Goal: Task Accomplishment & Management: Complete application form

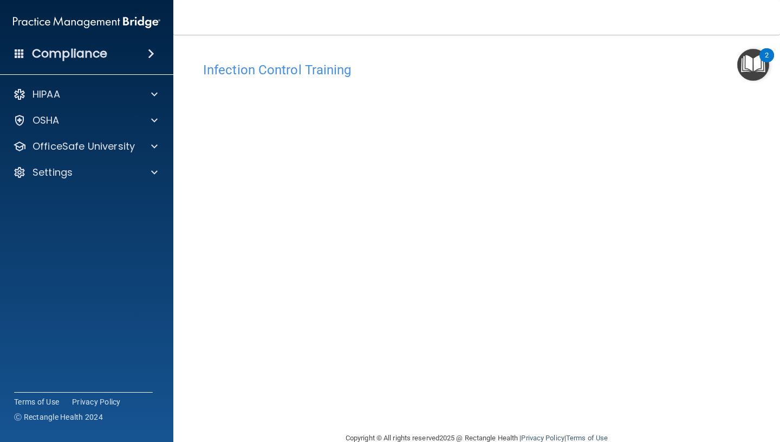
scroll to position [22, 0]
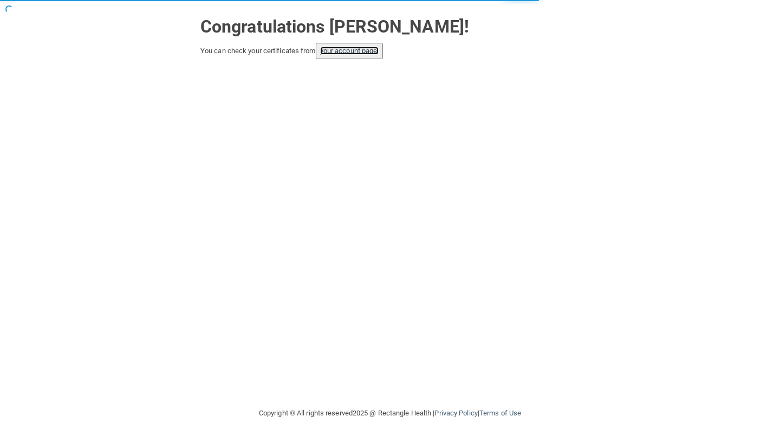
click at [343, 49] on link "your account page!" at bounding box center [349, 51] width 59 height 8
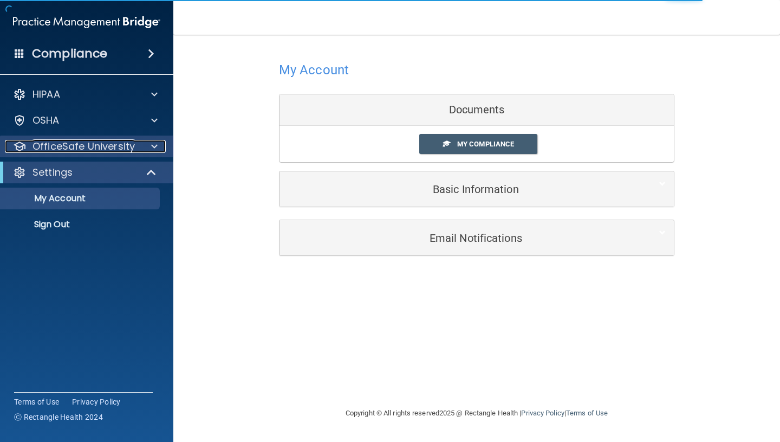
click at [154, 152] on span at bounding box center [154, 146] width 7 height 13
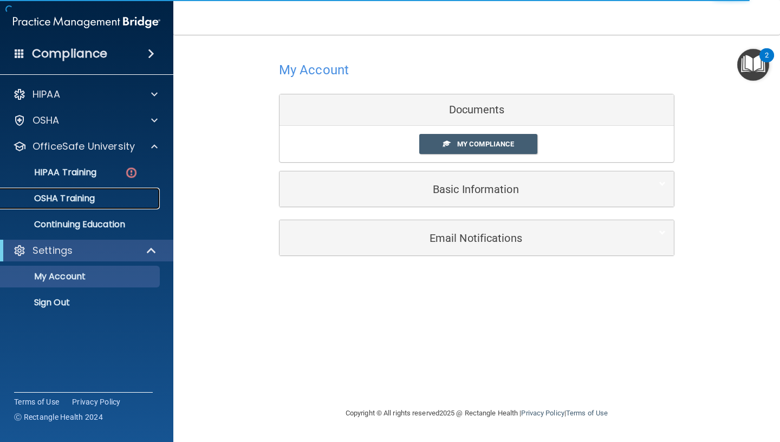
click at [109, 192] on link "OSHA Training" at bounding box center [74, 198] width 171 height 22
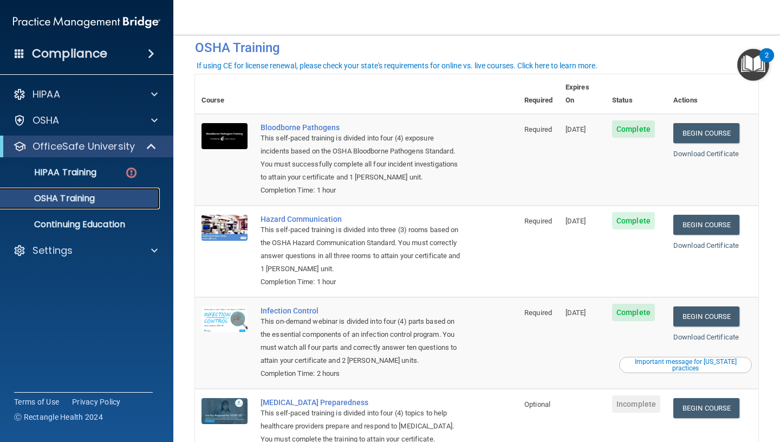
scroll to position [18, 0]
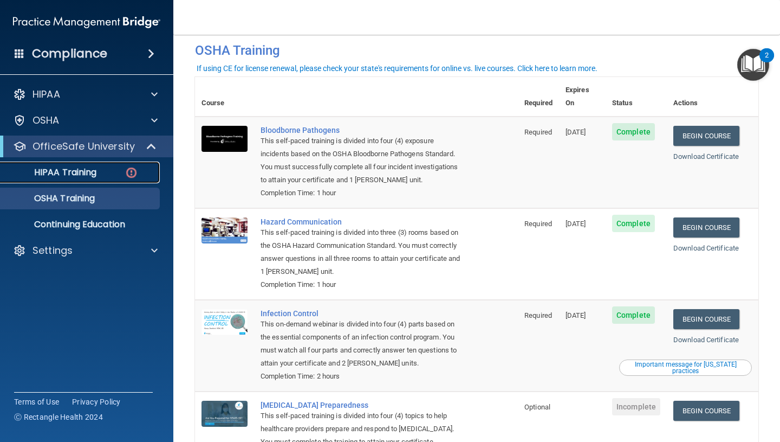
click at [125, 177] on img at bounding box center [132, 173] width 14 height 14
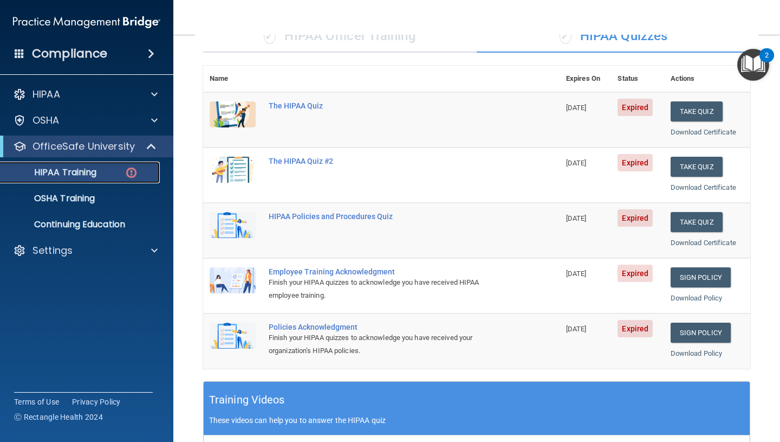
scroll to position [98, 0]
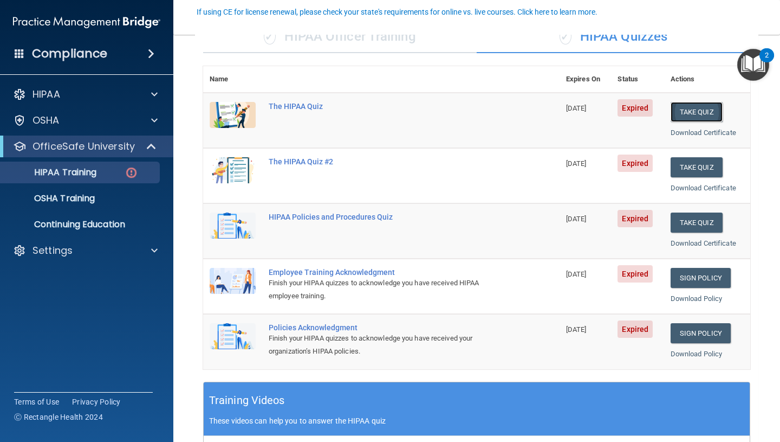
click at [698, 107] on button "Take Quiz" at bounding box center [697, 112] width 52 height 20
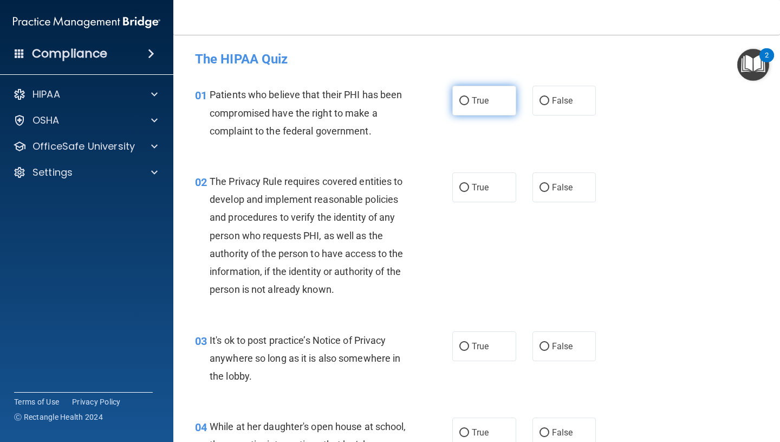
click at [478, 96] on span "True" at bounding box center [480, 100] width 17 height 10
click at [469, 97] on input "True" at bounding box center [464, 101] width 10 height 8
radio input "true"
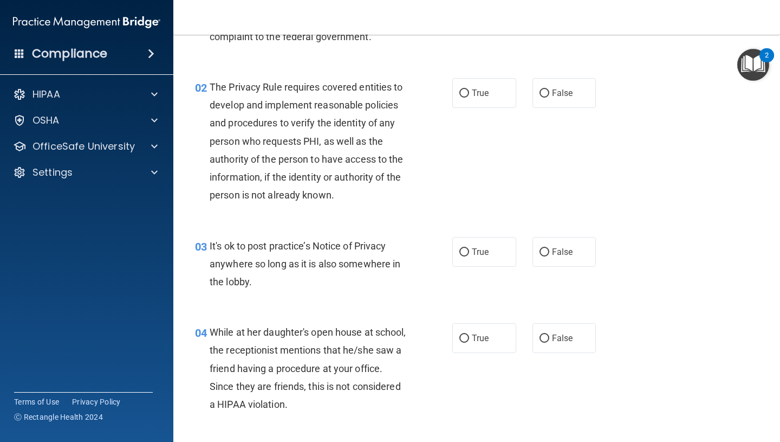
scroll to position [95, 0]
click at [477, 94] on span "True" at bounding box center [480, 92] width 17 height 10
click at [469, 94] on input "True" at bounding box center [464, 93] width 10 height 8
radio input "true"
click at [483, 259] on label "True" at bounding box center [484, 251] width 64 height 30
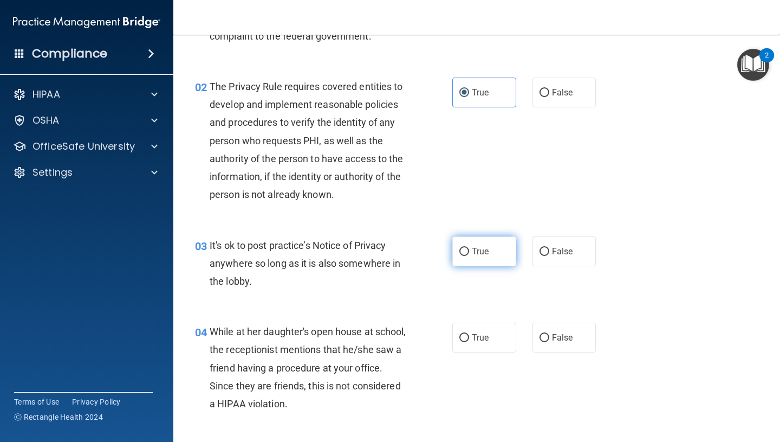
click at [469, 256] on input "True" at bounding box center [464, 252] width 10 height 8
radio input "true"
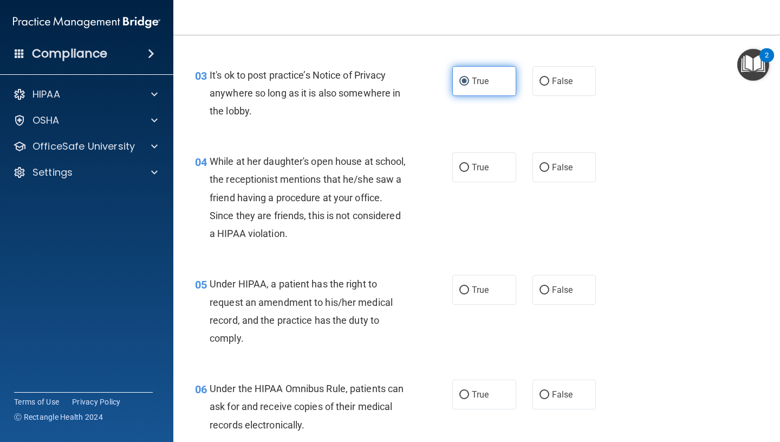
scroll to position [268, 0]
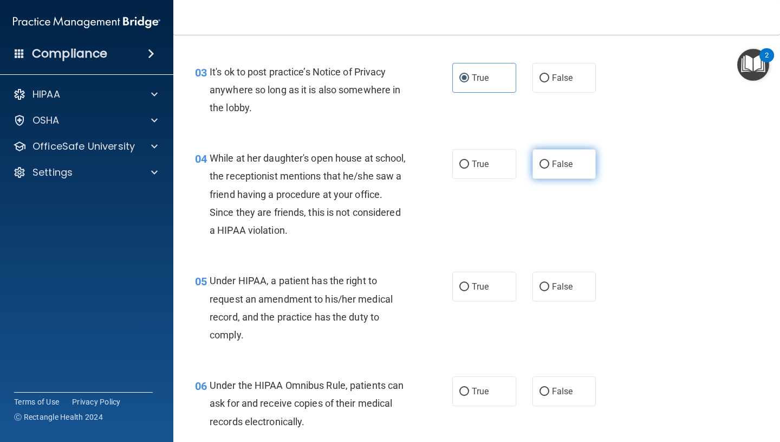
click at [554, 169] on span "False" at bounding box center [562, 164] width 21 height 10
click at [549, 168] on input "False" at bounding box center [545, 164] width 10 height 8
radio input "true"
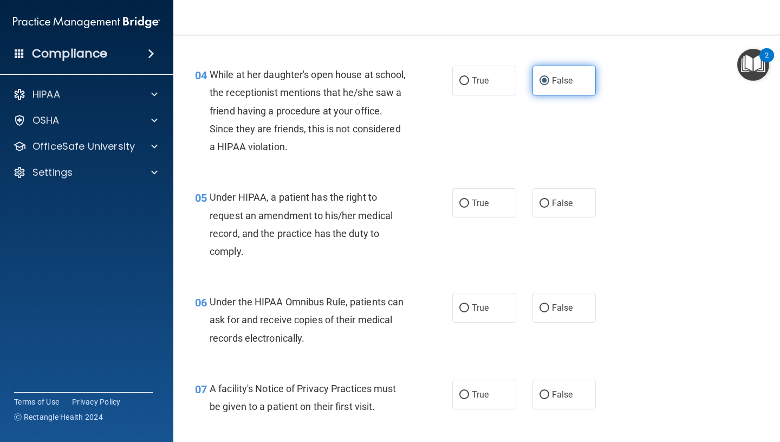
scroll to position [367, 0]
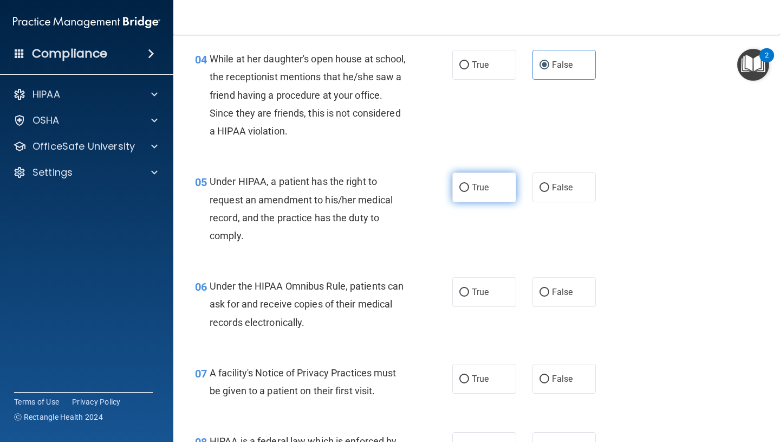
click at [500, 187] on label "True" at bounding box center [484, 187] width 64 height 30
click at [469, 187] on input "True" at bounding box center [464, 188] width 10 height 8
radio input "true"
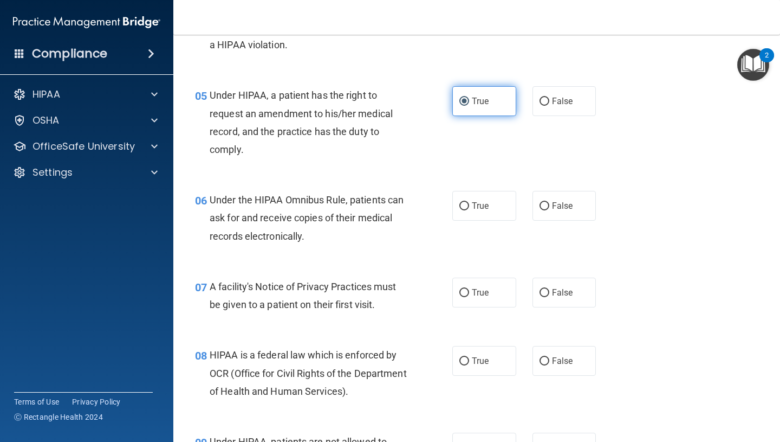
scroll to position [470, 0]
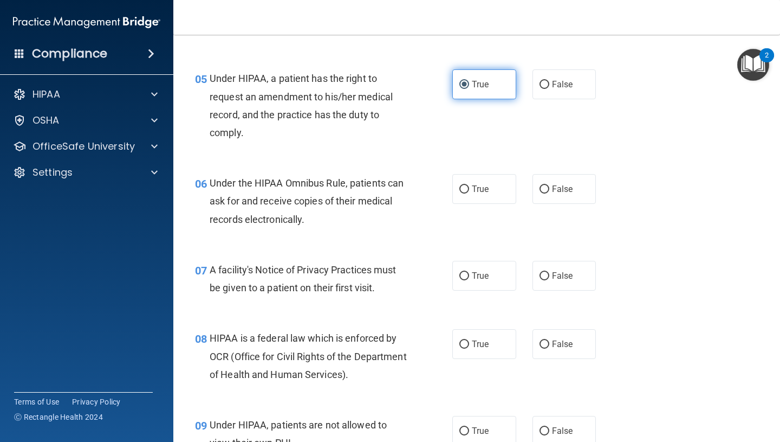
click at [500, 187] on label "True" at bounding box center [484, 189] width 64 height 30
click at [469, 187] on input "True" at bounding box center [464, 189] width 10 height 8
radio input "true"
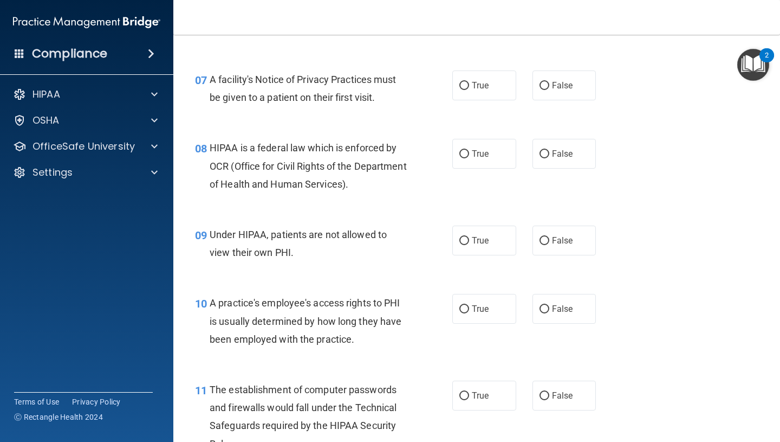
scroll to position [694, 0]
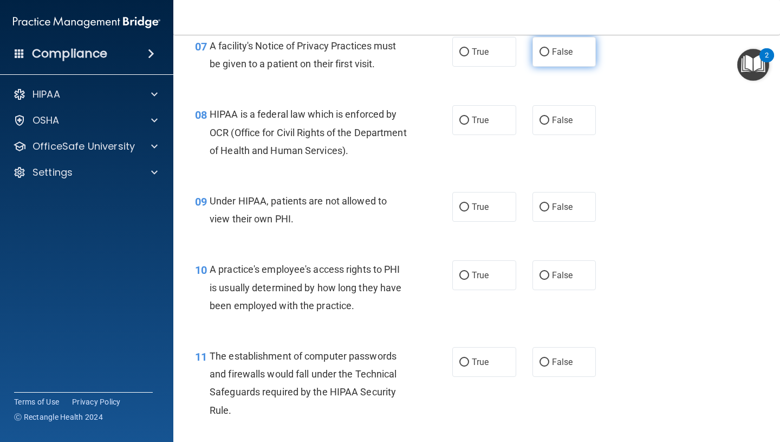
click at [579, 55] on label "False" at bounding box center [565, 52] width 64 height 30
click at [549, 55] on input "False" at bounding box center [545, 52] width 10 height 8
radio input "true"
click at [554, 120] on span "False" at bounding box center [562, 120] width 21 height 10
click at [549, 120] on input "False" at bounding box center [545, 120] width 10 height 8
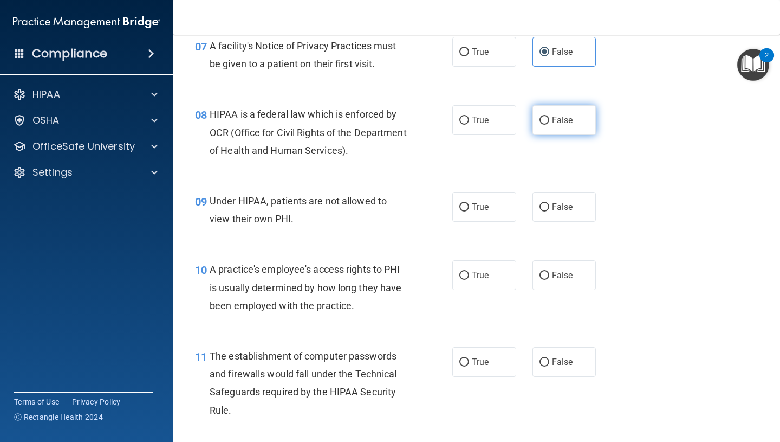
radio input "true"
click at [570, 211] on span "False" at bounding box center [562, 207] width 21 height 10
click at [549, 211] on input "False" at bounding box center [545, 207] width 10 height 8
radio input "true"
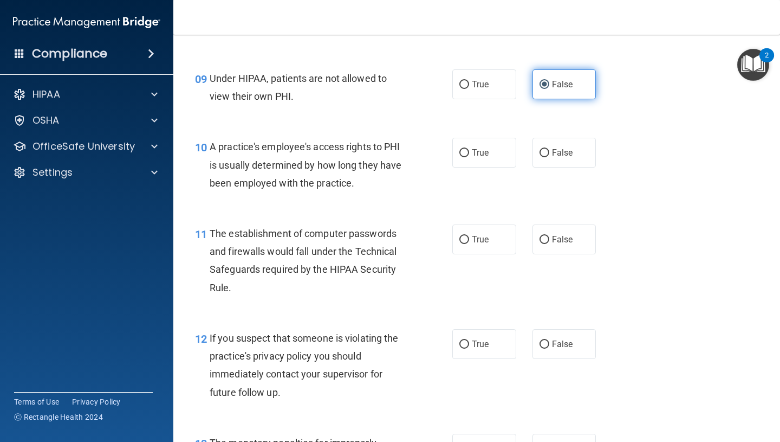
scroll to position [820, 0]
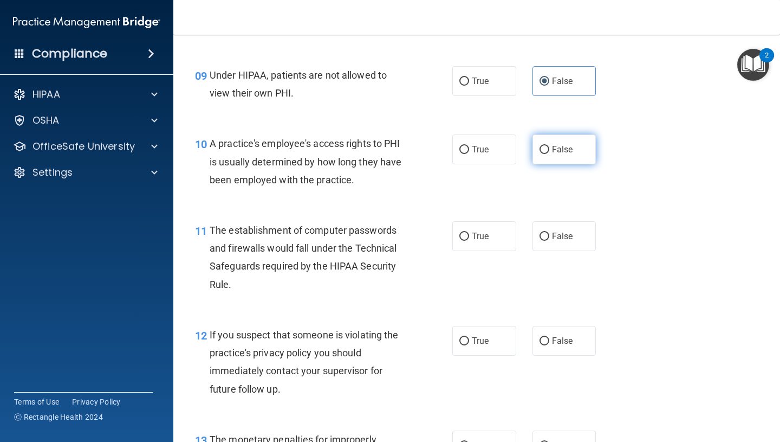
click at [572, 144] on label "False" at bounding box center [565, 149] width 64 height 30
click at [549, 146] on input "False" at bounding box center [545, 150] width 10 height 8
radio input "true"
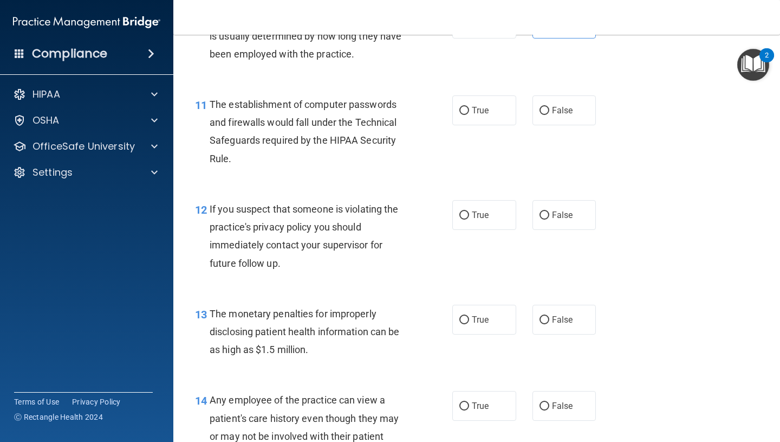
scroll to position [946, 0]
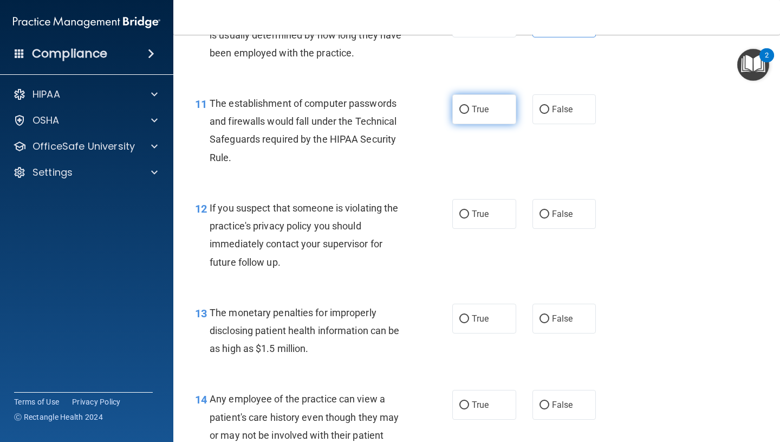
click at [474, 112] on span "True" at bounding box center [480, 109] width 17 height 10
click at [469, 112] on input "True" at bounding box center [464, 110] width 10 height 8
radio input "true"
click at [493, 222] on label "True" at bounding box center [484, 214] width 64 height 30
click at [469, 218] on input "True" at bounding box center [464, 214] width 10 height 8
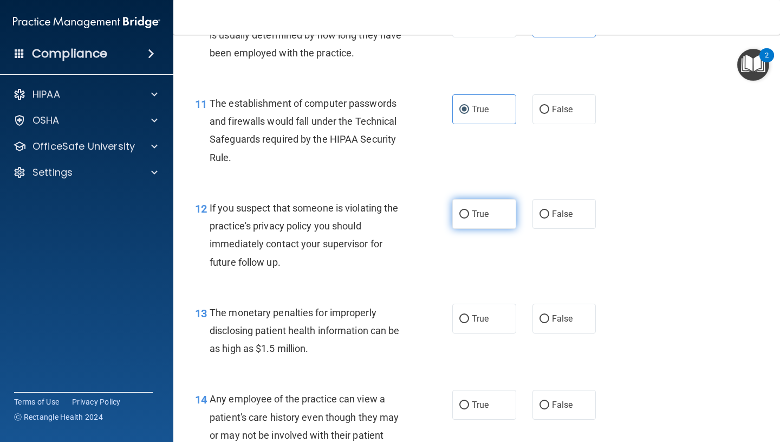
radio input "true"
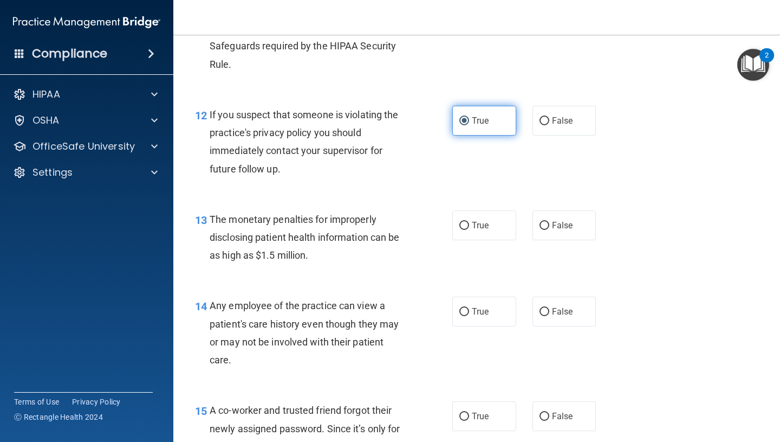
scroll to position [1062, 0]
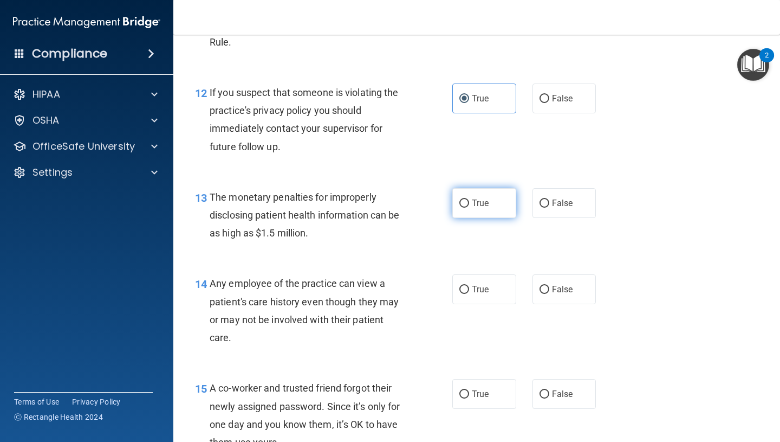
click at [487, 209] on label "True" at bounding box center [484, 203] width 64 height 30
click at [469, 207] on input "True" at bounding box center [464, 203] width 10 height 8
radio input "true"
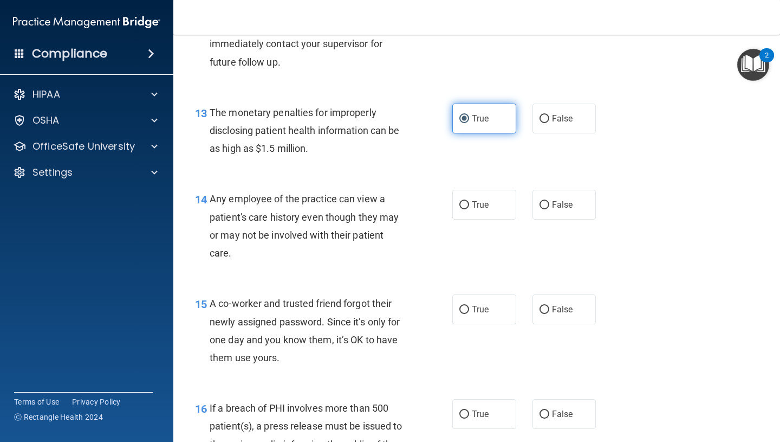
scroll to position [1148, 0]
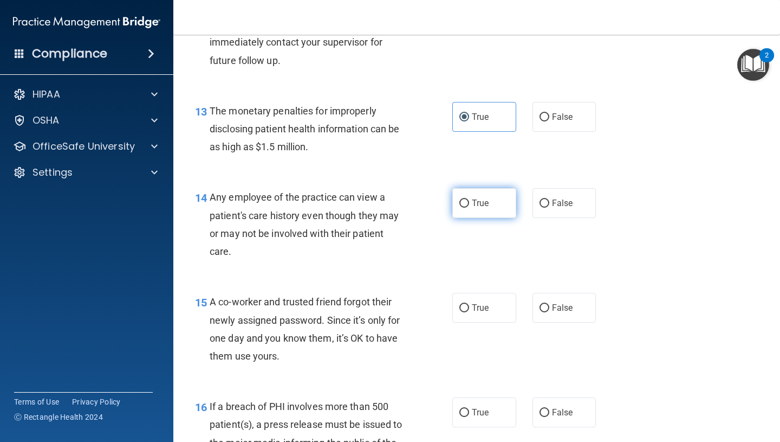
click at [473, 211] on label "True" at bounding box center [484, 203] width 64 height 30
click at [469, 207] on input "True" at bounding box center [464, 203] width 10 height 8
radio input "true"
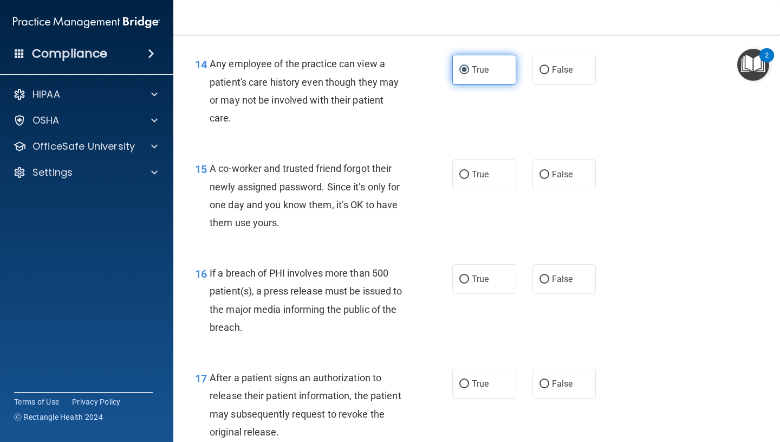
scroll to position [1282, 0]
click at [548, 184] on label "False" at bounding box center [565, 174] width 64 height 30
click at [548, 178] on input "False" at bounding box center [545, 174] width 10 height 8
radio input "true"
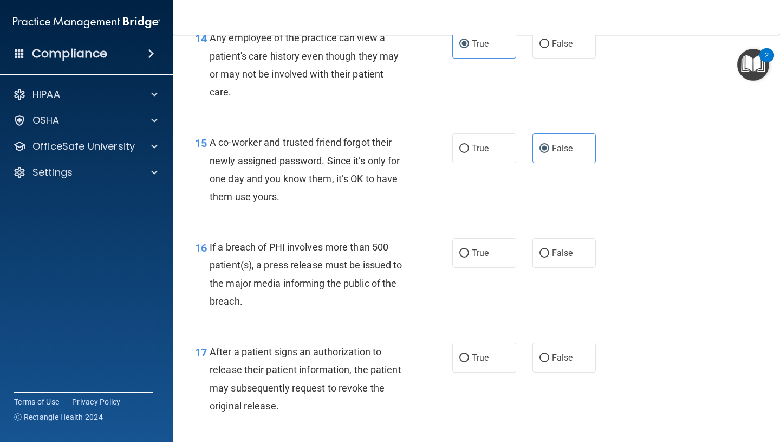
scroll to position [1309, 0]
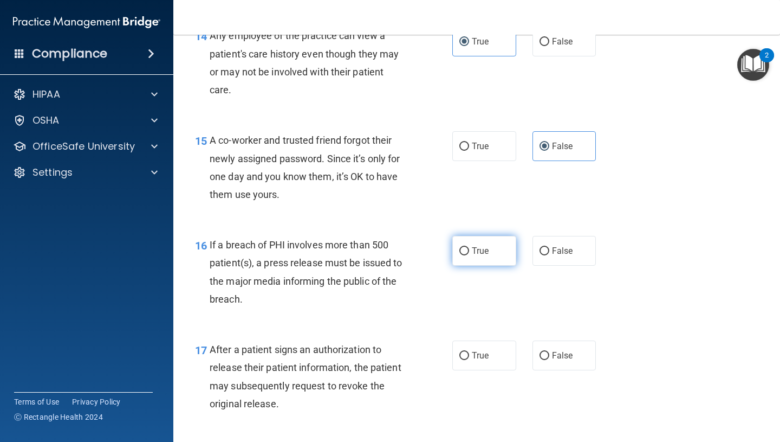
click at [490, 239] on label "True" at bounding box center [484, 251] width 64 height 30
click at [469, 247] on input "True" at bounding box center [464, 251] width 10 height 8
radio input "true"
click at [478, 366] on label "True" at bounding box center [484, 355] width 64 height 30
click at [469, 360] on input "True" at bounding box center [464, 356] width 10 height 8
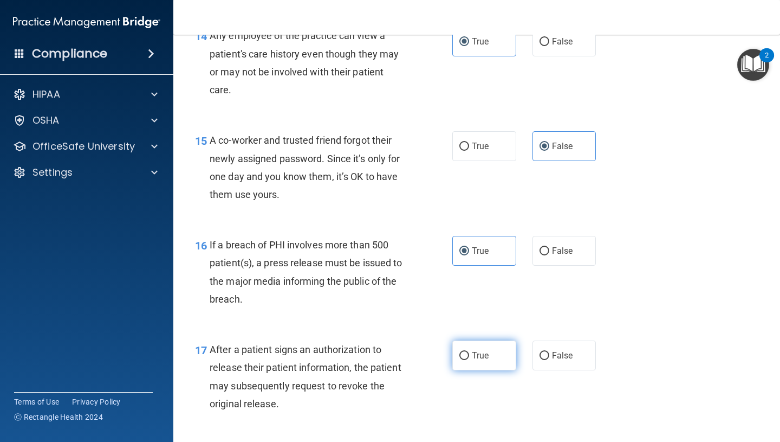
radio input "true"
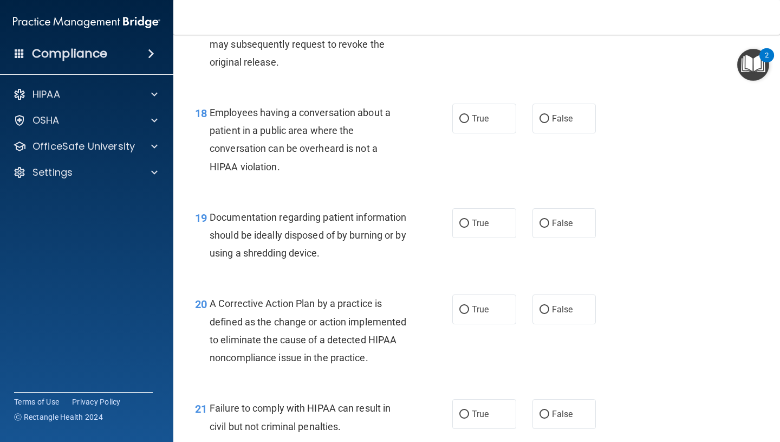
scroll to position [1651, 0]
click at [551, 129] on label "False" at bounding box center [565, 118] width 64 height 30
click at [549, 122] on input "False" at bounding box center [545, 118] width 10 height 8
radio input "true"
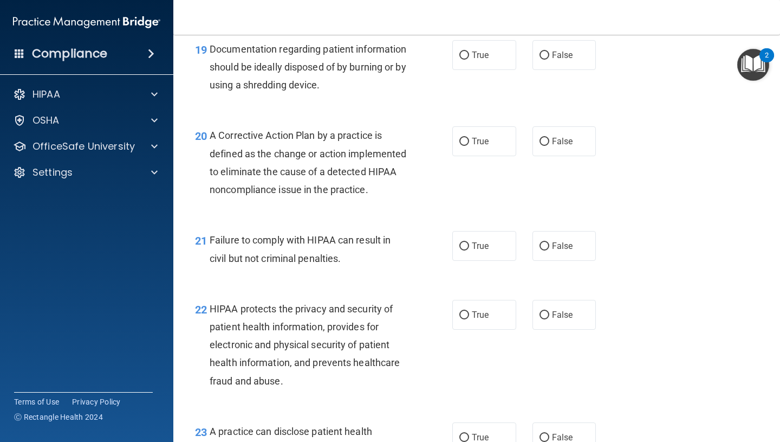
scroll to position [1819, 0]
click at [500, 44] on label "True" at bounding box center [484, 55] width 64 height 30
click at [469, 51] on input "True" at bounding box center [464, 55] width 10 height 8
radio input "true"
click at [483, 144] on span "True" at bounding box center [480, 140] width 17 height 10
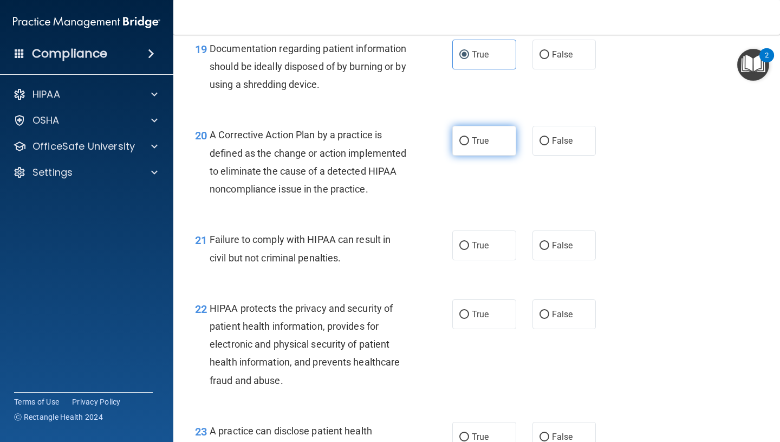
click at [469, 144] on input "True" at bounding box center [464, 141] width 10 height 8
radio input "true"
click at [547, 250] on input "False" at bounding box center [545, 246] width 10 height 8
radio input "true"
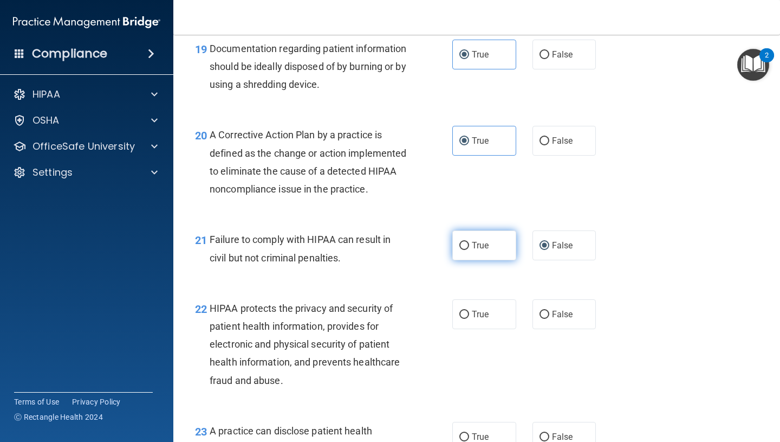
click at [507, 260] on label "True" at bounding box center [484, 245] width 64 height 30
click at [469, 250] on input "True" at bounding box center [464, 246] width 10 height 8
radio input "true"
radio input "false"
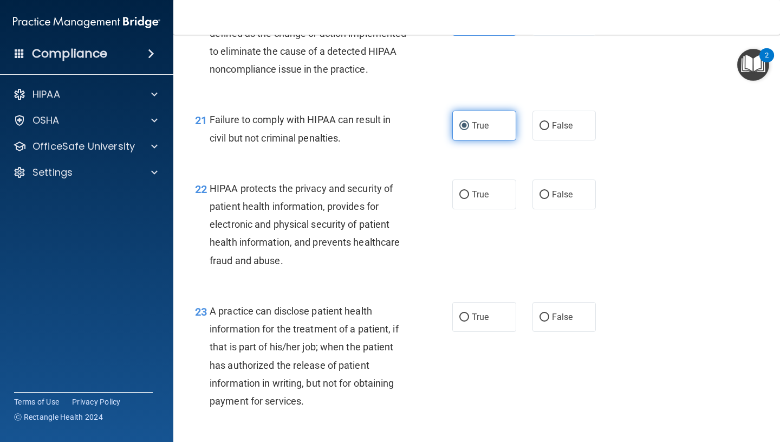
scroll to position [1971, 0]
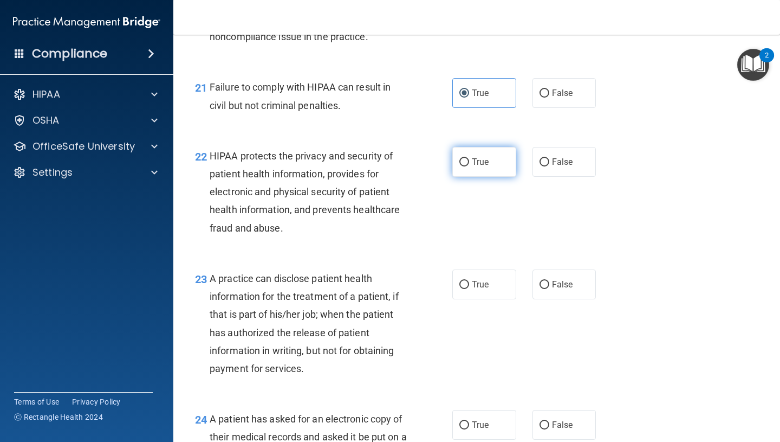
click at [501, 169] on label "True" at bounding box center [484, 162] width 64 height 30
click at [469, 166] on input "True" at bounding box center [464, 162] width 10 height 8
radio input "true"
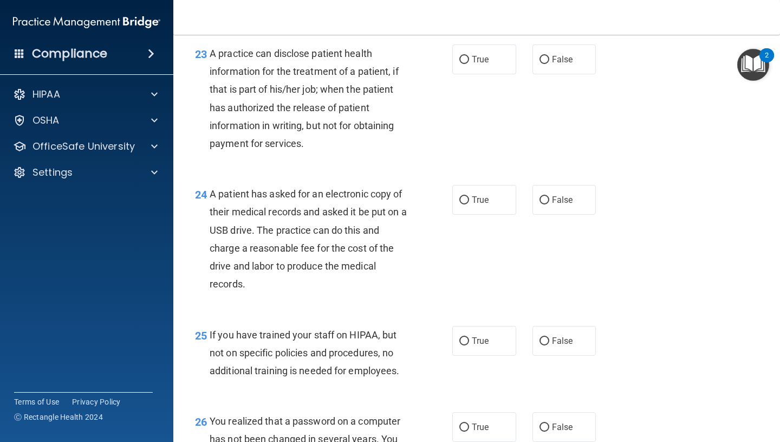
scroll to position [2198, 0]
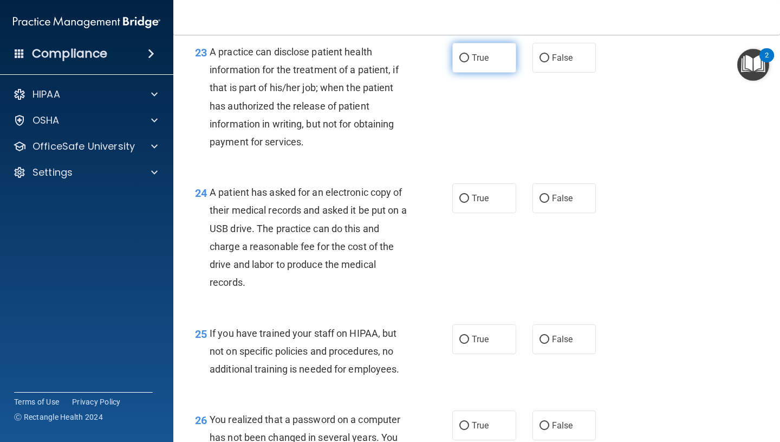
click at [501, 73] on label "True" at bounding box center [484, 58] width 64 height 30
click at [469, 62] on input "True" at bounding box center [464, 58] width 10 height 8
radio input "true"
click at [490, 204] on label "True" at bounding box center [484, 198] width 64 height 30
click at [469, 203] on input "True" at bounding box center [464, 198] width 10 height 8
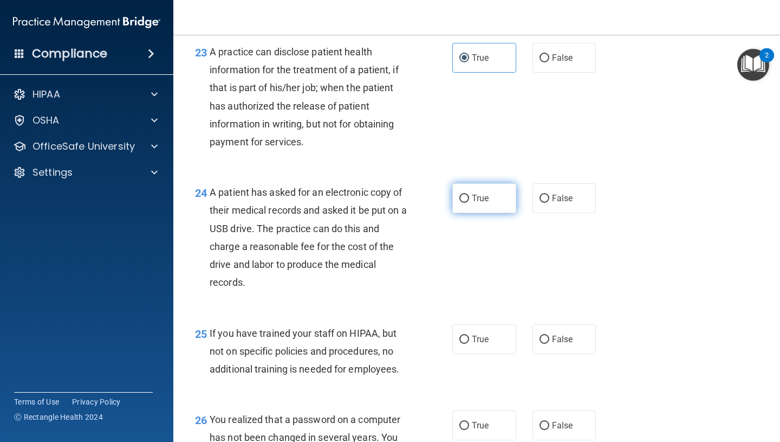
radio input "true"
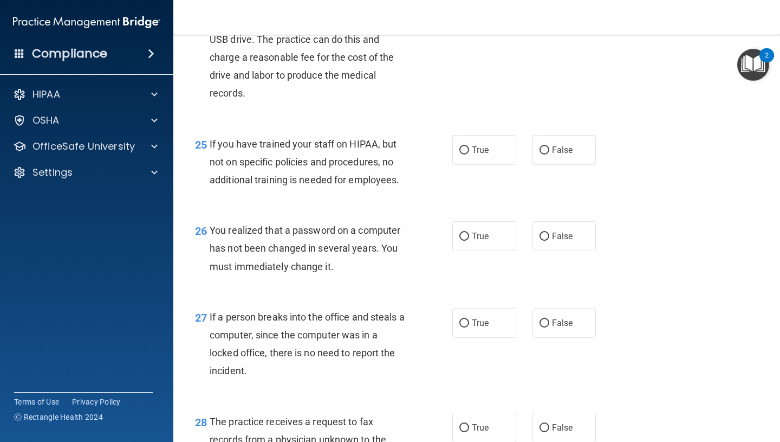
scroll to position [2389, 0]
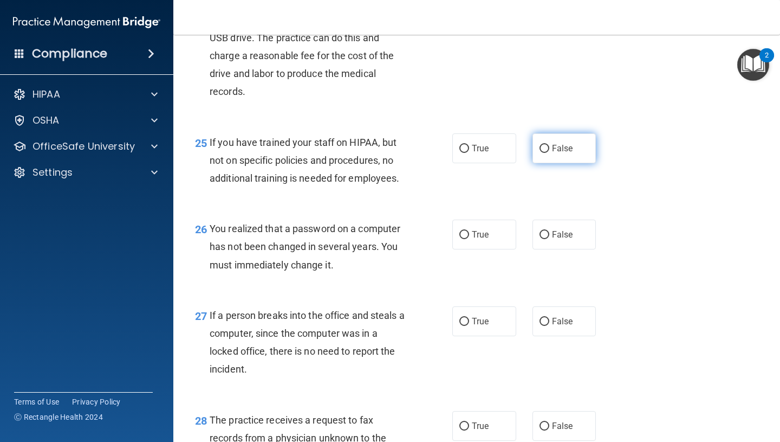
click at [568, 153] on span "False" at bounding box center [562, 148] width 21 height 10
click at [549, 153] on input "False" at bounding box center [545, 149] width 10 height 8
radio input "true"
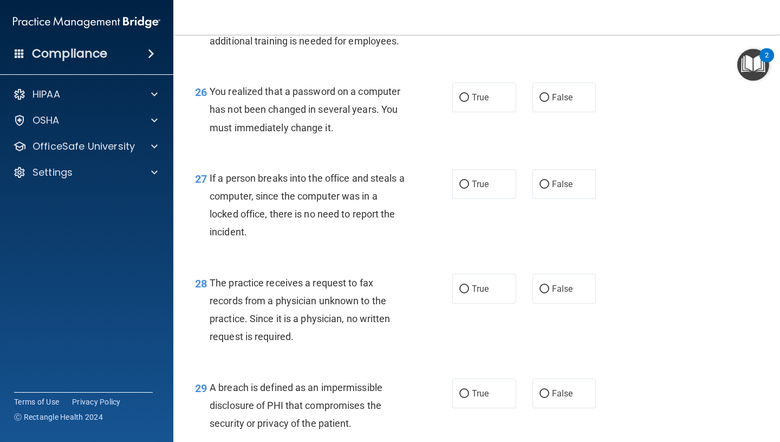
scroll to position [2526, 0]
click at [510, 112] on label "True" at bounding box center [484, 97] width 64 height 30
click at [469, 101] on input "True" at bounding box center [464, 97] width 10 height 8
radio input "true"
click at [574, 198] on label "False" at bounding box center [565, 183] width 64 height 30
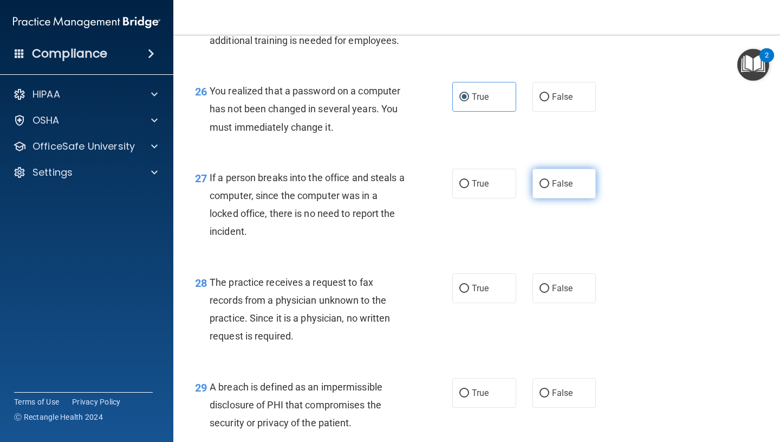
click at [549, 188] on input "False" at bounding box center [545, 184] width 10 height 8
radio input "true"
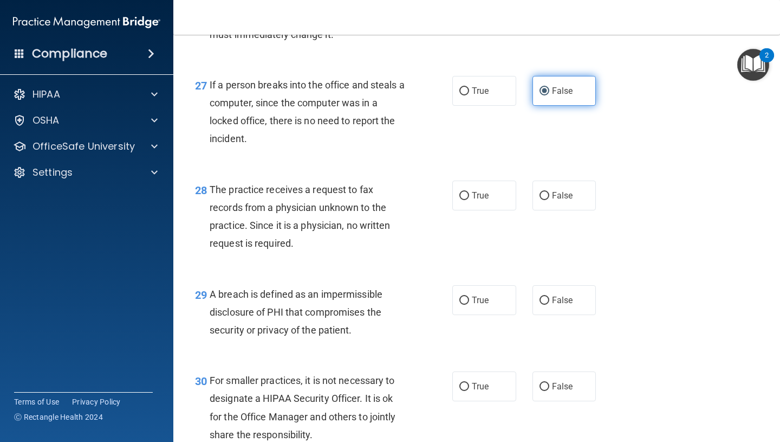
scroll to position [2619, 0]
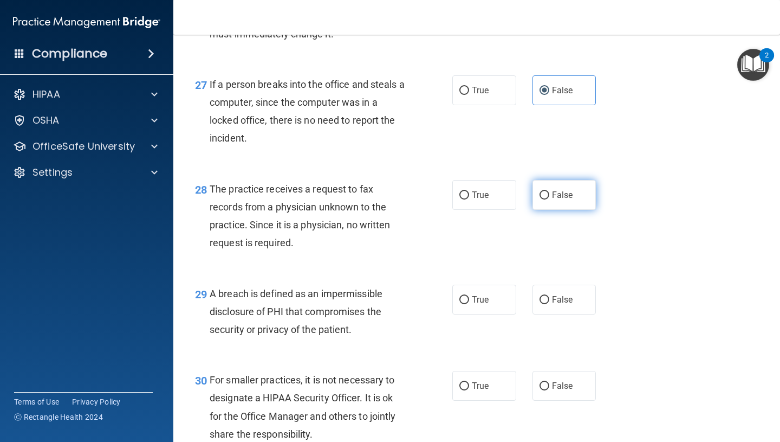
click at [556, 200] on span "False" at bounding box center [562, 195] width 21 height 10
click at [549, 199] on input "False" at bounding box center [545, 195] width 10 height 8
radio input "true"
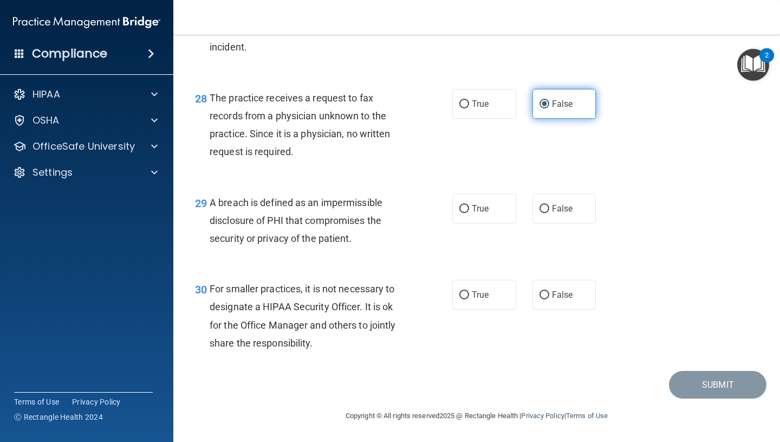
scroll to position [2729, 0]
click at [502, 209] on label "True" at bounding box center [484, 208] width 64 height 30
click at [469, 209] on input "True" at bounding box center [464, 209] width 10 height 8
radio input "true"
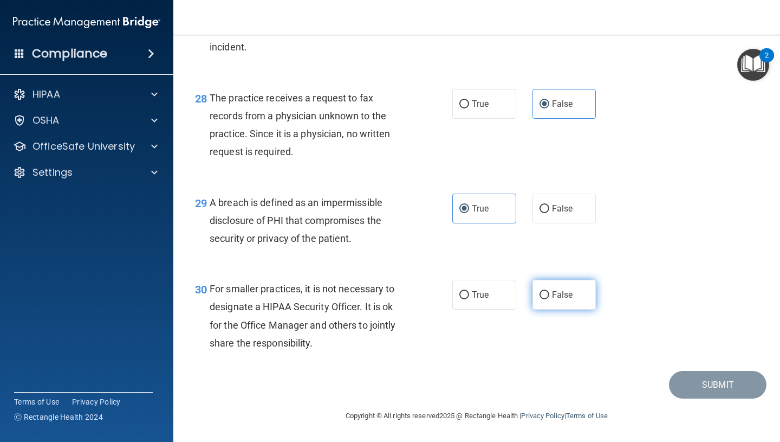
click at [541, 300] on label "False" at bounding box center [565, 295] width 64 height 30
click at [541, 299] on input "False" at bounding box center [545, 295] width 10 height 8
radio input "true"
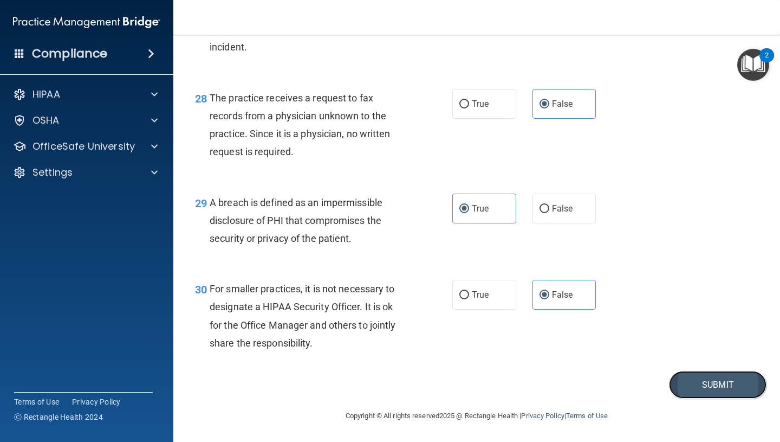
click at [737, 380] on button "Submit" at bounding box center [718, 385] width 98 height 28
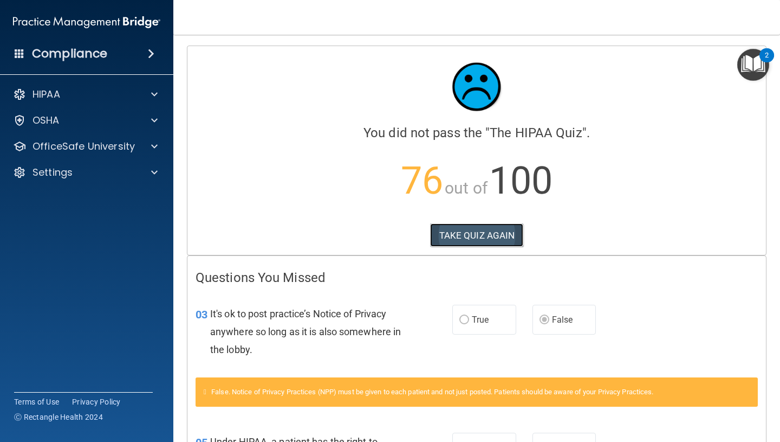
click at [493, 234] on button "TAKE QUIZ AGAIN" at bounding box center [477, 235] width 94 height 24
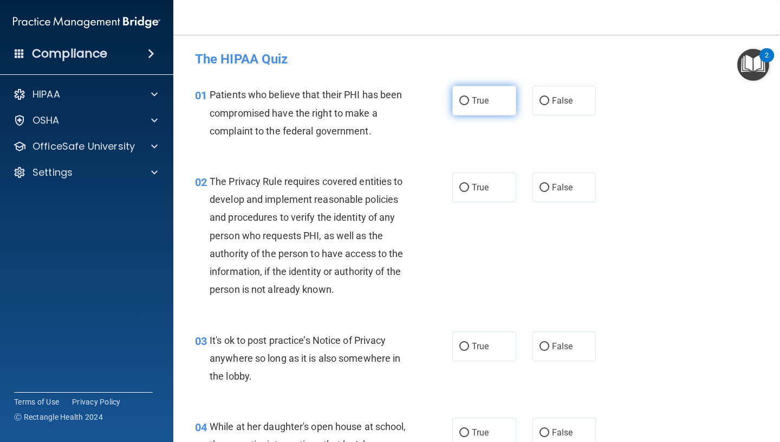
click at [493, 105] on label "True" at bounding box center [484, 101] width 64 height 30
click at [469, 105] on input "True" at bounding box center [464, 101] width 10 height 8
radio input "true"
click at [474, 202] on div "02 The Privacy Rule requires covered entities to develop and implement reasonab…" at bounding box center [477, 238] width 580 height 159
click at [475, 189] on span "True" at bounding box center [480, 187] width 17 height 10
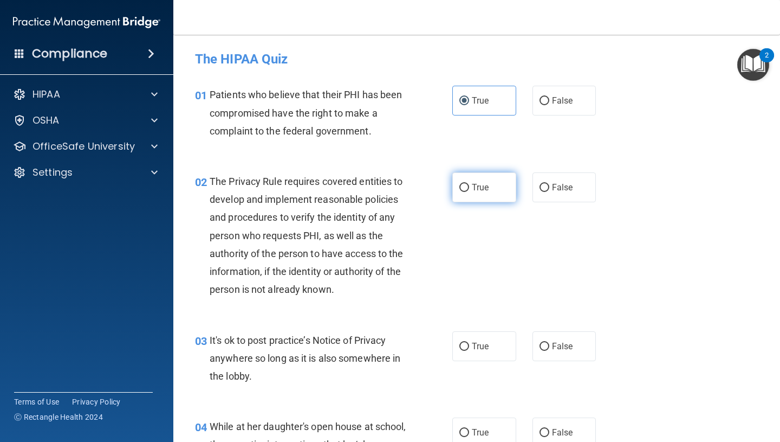
click at [469, 189] on input "True" at bounding box center [464, 188] width 10 height 8
radio input "true"
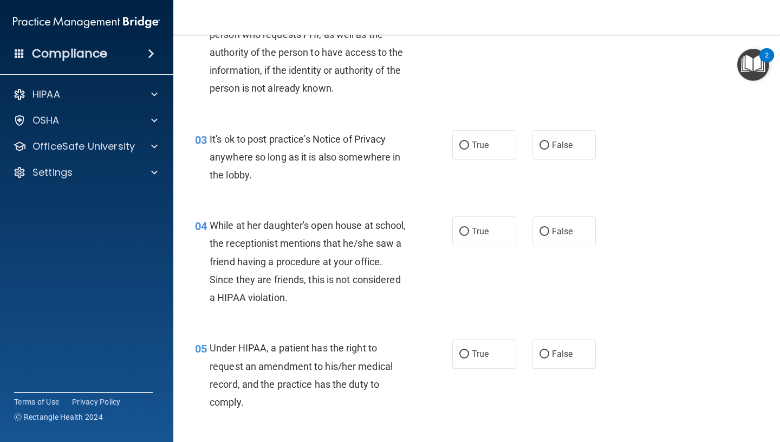
scroll to position [203, 0]
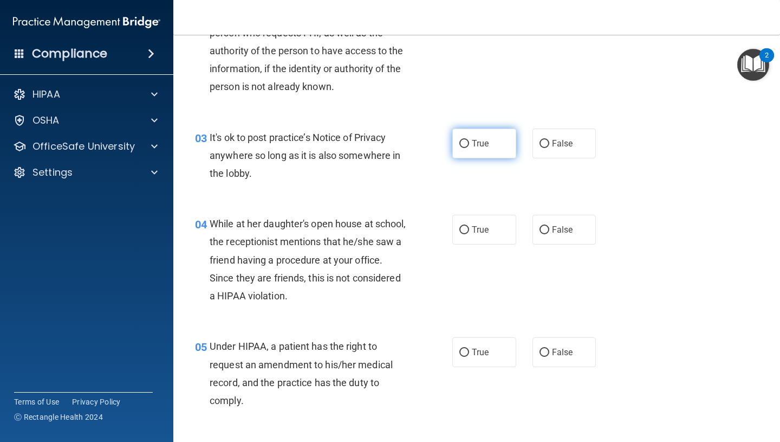
click at [492, 145] on label "True" at bounding box center [484, 143] width 64 height 30
click at [469, 145] on input "True" at bounding box center [464, 144] width 10 height 8
radio input "true"
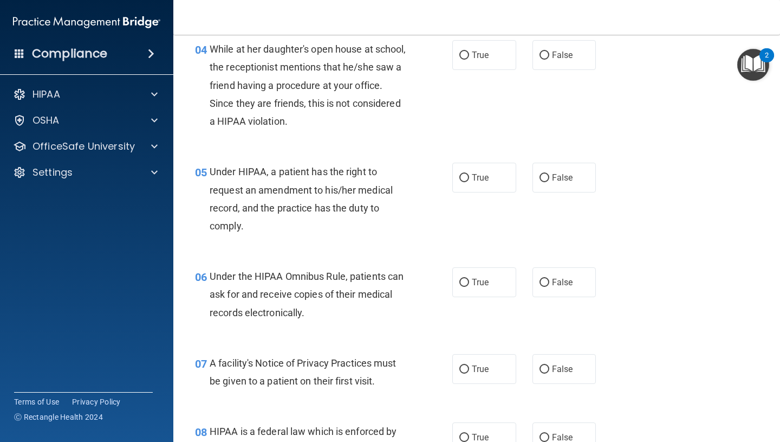
scroll to position [374, 0]
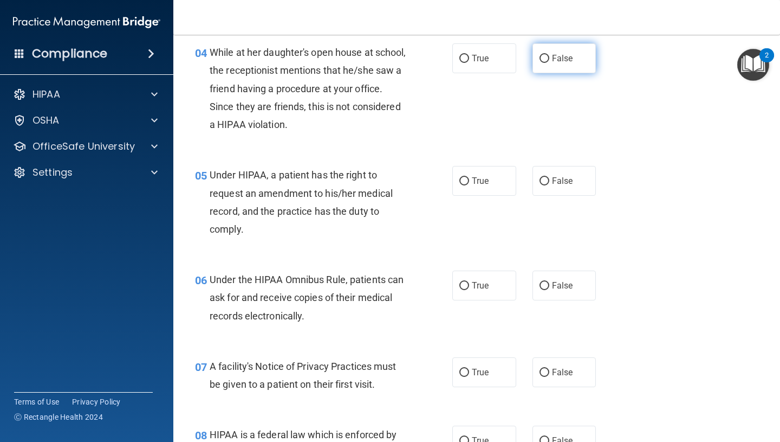
click at [547, 67] on label "False" at bounding box center [565, 58] width 64 height 30
click at [547, 63] on input "False" at bounding box center [545, 59] width 10 height 8
radio input "true"
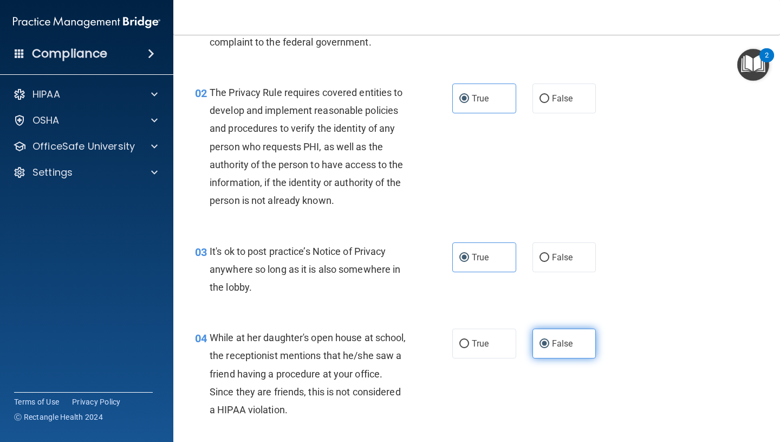
scroll to position [98, 0]
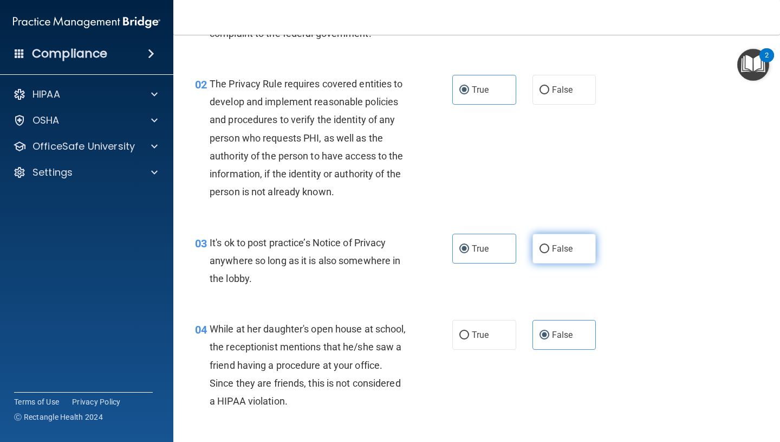
click at [550, 243] on label "False" at bounding box center [565, 249] width 64 height 30
click at [549, 245] on input "False" at bounding box center [545, 249] width 10 height 8
radio input "true"
radio input "false"
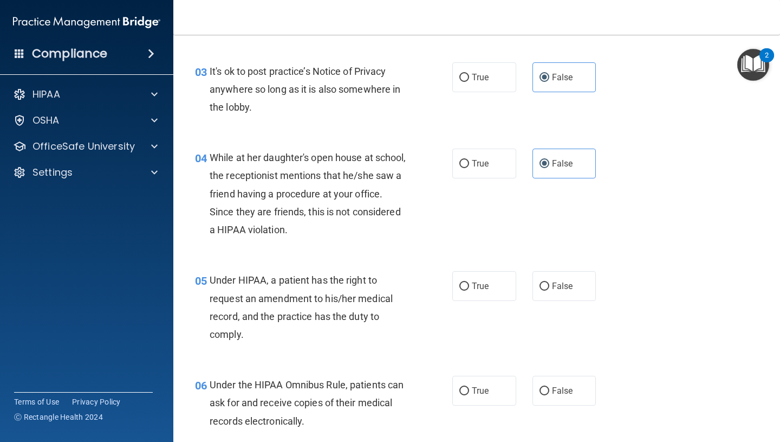
scroll to position [290, 0]
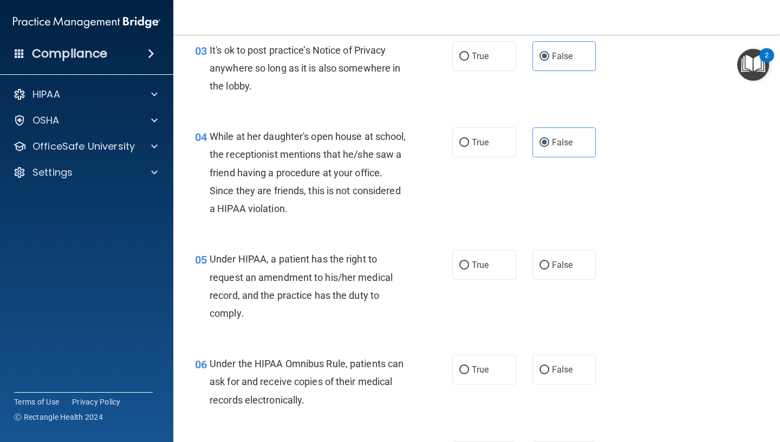
click at [555, 284] on div "05 Under HIPAA, a patient has the right to request an amendment to his/her medi…" at bounding box center [477, 288] width 580 height 105
click at [556, 254] on label "False" at bounding box center [565, 265] width 64 height 30
click at [549, 261] on input "False" at bounding box center [545, 265] width 10 height 8
radio input "true"
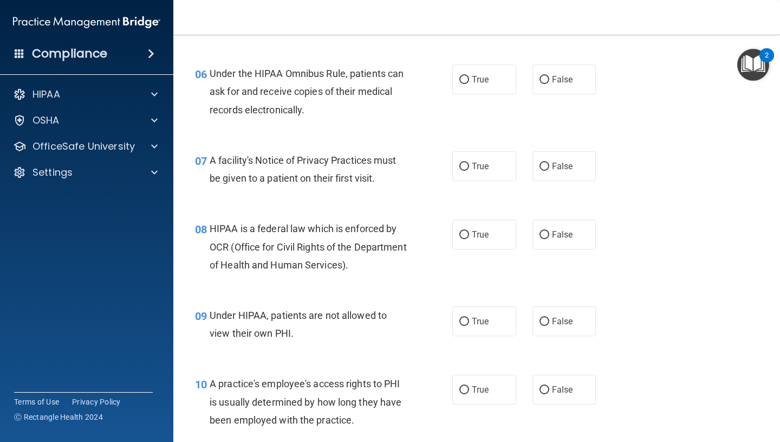
scroll to position [568, 0]
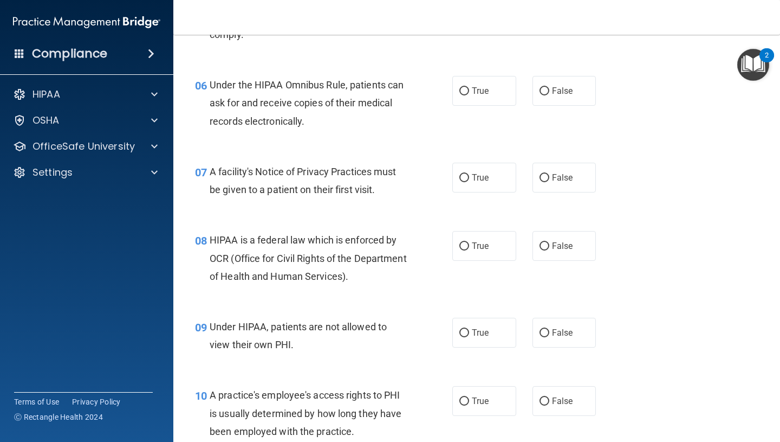
click at [488, 111] on div "06 Under the HIPAA Omnibus Rule, patients can ask for and receive copies of the…" at bounding box center [477, 105] width 580 height 87
click at [488, 105] on label "True" at bounding box center [484, 91] width 64 height 30
click at [469, 95] on input "True" at bounding box center [464, 91] width 10 height 8
radio input "true"
click at [471, 174] on label "True" at bounding box center [484, 178] width 64 height 30
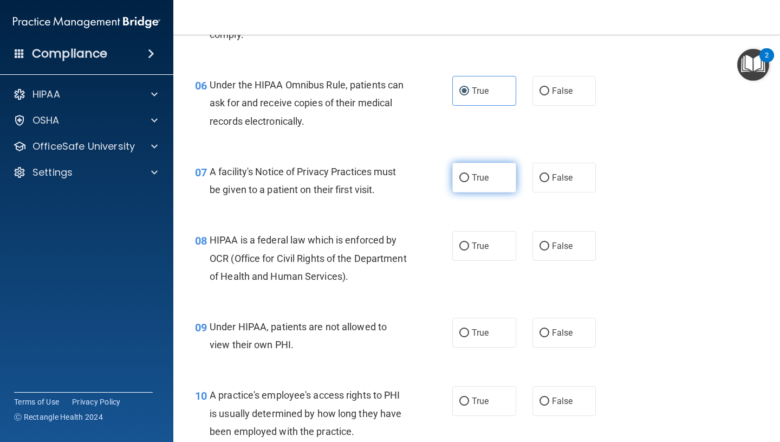
click at [469, 174] on input "True" at bounding box center [464, 178] width 10 height 8
radio input "true"
click at [545, 249] on input "False" at bounding box center [545, 246] width 10 height 8
radio input "true"
click at [544, 322] on label "False" at bounding box center [565, 332] width 64 height 30
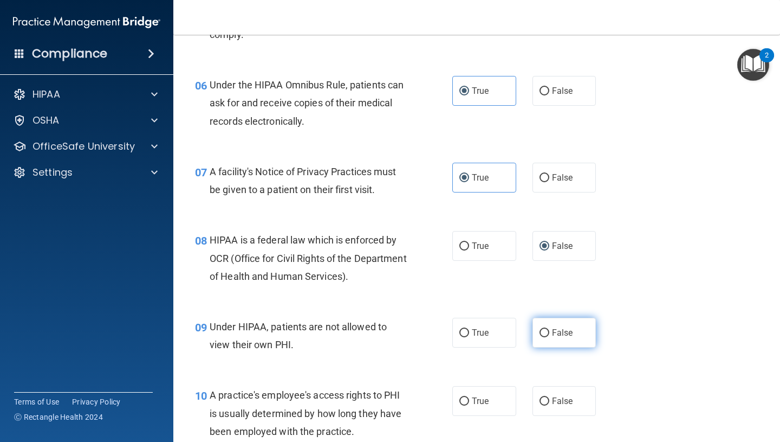
click at [544, 329] on input "False" at bounding box center [545, 333] width 10 height 8
radio input "true"
click at [489, 244] on label "True" at bounding box center [484, 246] width 64 height 30
click at [469, 244] on input "True" at bounding box center [464, 246] width 10 height 8
radio input "true"
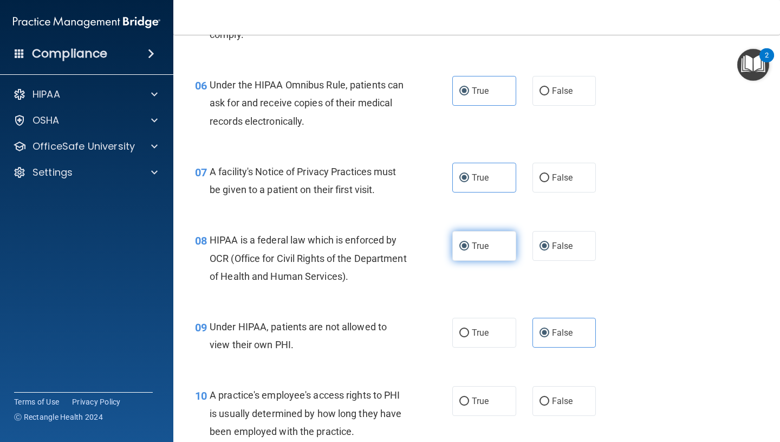
radio input "false"
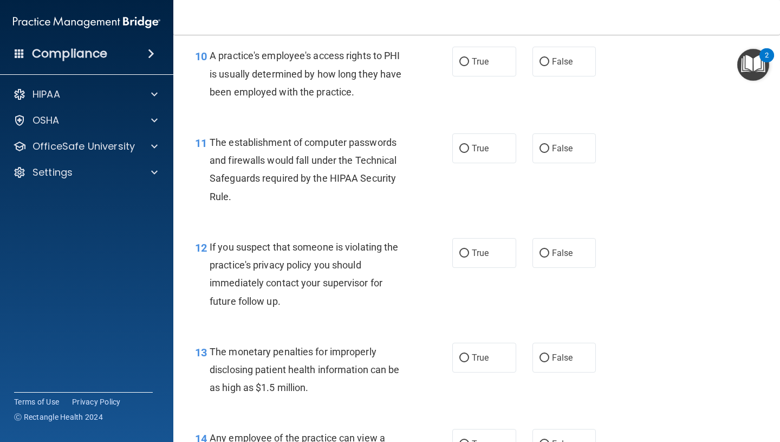
scroll to position [914, 0]
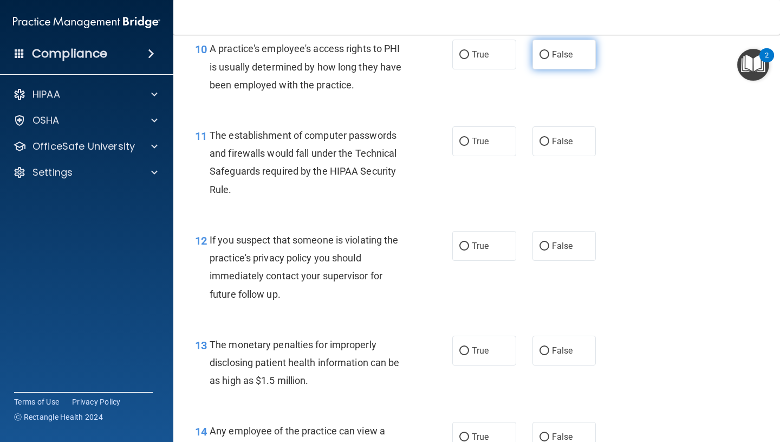
click at [566, 51] on span "False" at bounding box center [562, 54] width 21 height 10
click at [549, 51] on input "False" at bounding box center [545, 55] width 10 height 8
radio input "true"
click at [489, 153] on label "True" at bounding box center [484, 141] width 64 height 30
click at [469, 146] on input "True" at bounding box center [464, 142] width 10 height 8
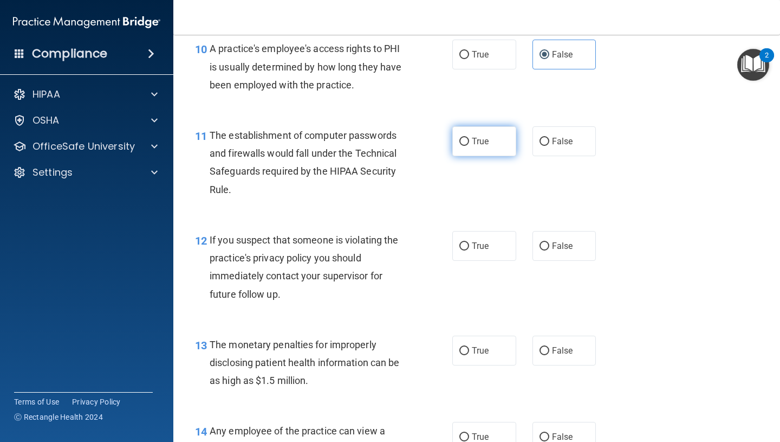
radio input "true"
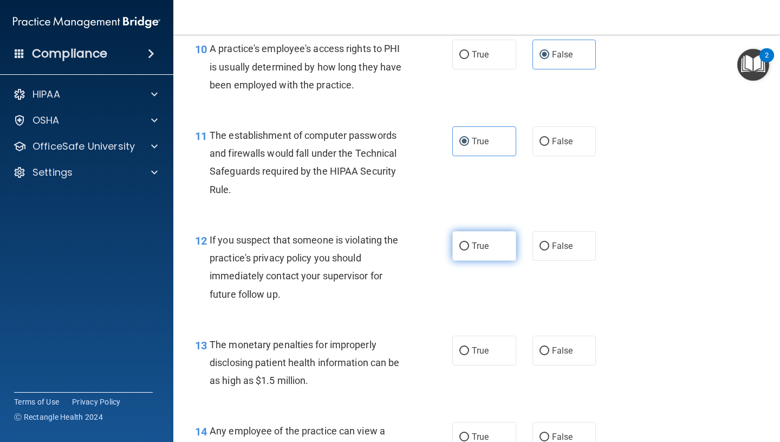
click at [466, 244] on input "True" at bounding box center [464, 246] width 10 height 8
radio input "true"
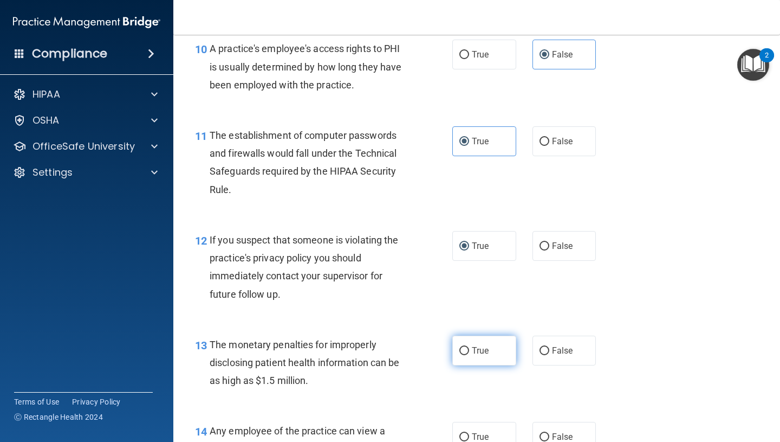
click at [476, 336] on label "True" at bounding box center [484, 350] width 64 height 30
click at [469, 347] on input "True" at bounding box center [464, 351] width 10 height 8
radio input "true"
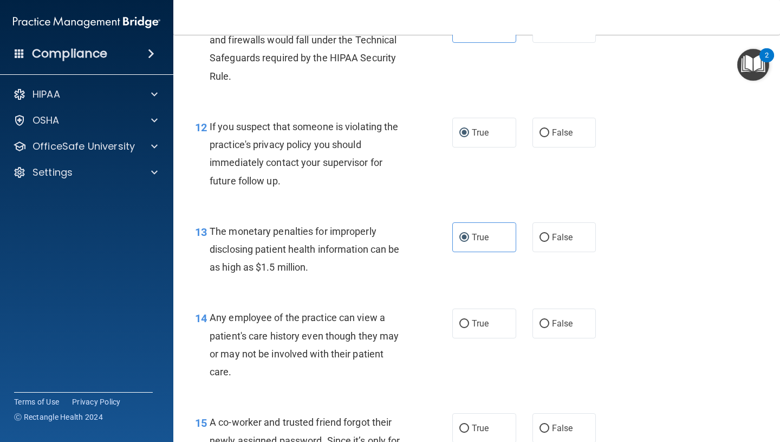
scroll to position [1030, 0]
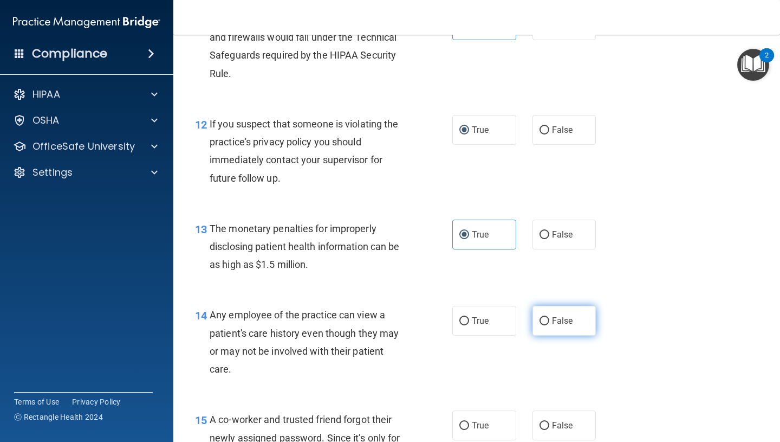
click at [570, 323] on span "False" at bounding box center [562, 320] width 21 height 10
click at [549, 323] on input "False" at bounding box center [545, 321] width 10 height 8
radio input "true"
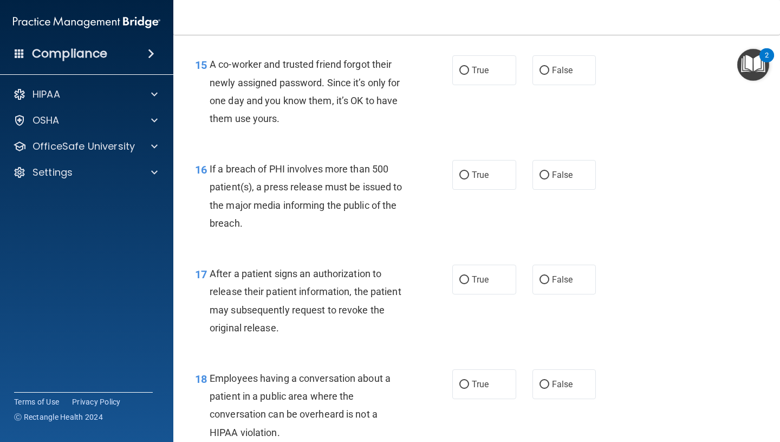
scroll to position [1392, 0]
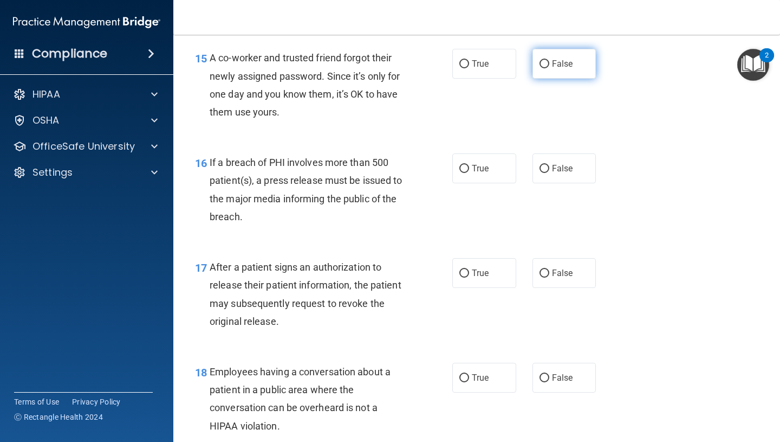
click at [570, 65] on span "False" at bounding box center [562, 64] width 21 height 10
click at [549, 65] on input "False" at bounding box center [545, 64] width 10 height 8
radio input "true"
click at [488, 169] on span "True" at bounding box center [480, 168] width 17 height 10
click at [469, 169] on input "True" at bounding box center [464, 169] width 10 height 8
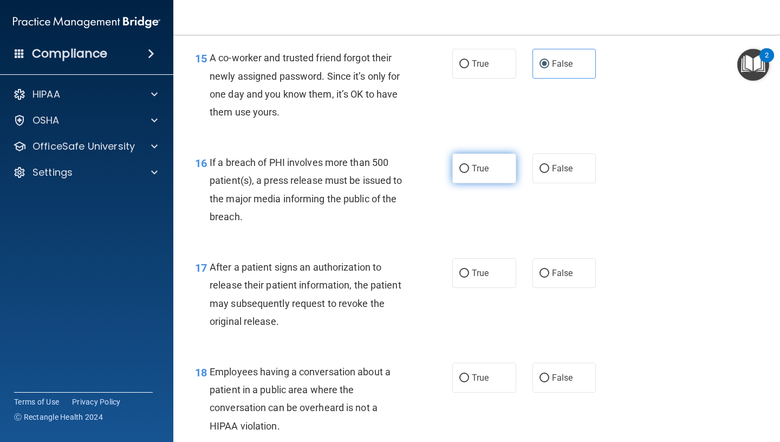
radio input "true"
click at [478, 272] on span "True" at bounding box center [480, 273] width 17 height 10
click at [469, 272] on input "True" at bounding box center [464, 273] width 10 height 8
radio input "true"
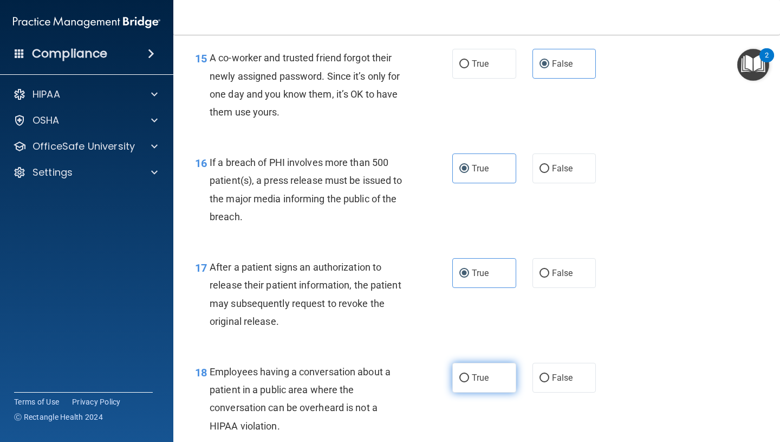
click at [472, 380] on span "True" at bounding box center [480, 377] width 17 height 10
click at [469, 380] on input "True" at bounding box center [464, 378] width 10 height 8
radio input "true"
click at [472, 380] on span "True" at bounding box center [480, 377] width 17 height 10
click at [469, 380] on input "True" at bounding box center [464, 378] width 10 height 8
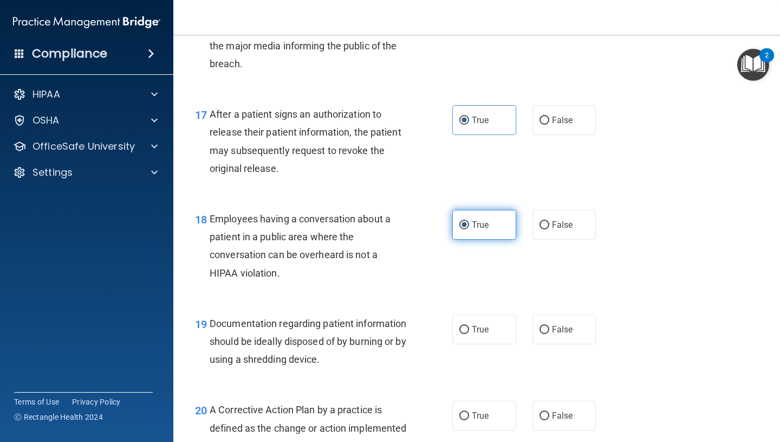
scroll to position [1544, 0]
click at [551, 225] on label "False" at bounding box center [565, 225] width 64 height 30
click at [549, 225] on input "False" at bounding box center [545, 226] width 10 height 8
radio input "true"
radio input "false"
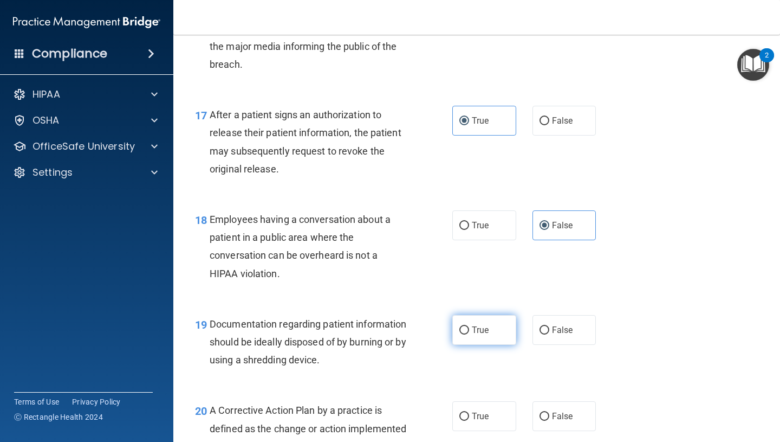
click at [465, 336] on label "True" at bounding box center [484, 330] width 64 height 30
click at [465, 334] on input "True" at bounding box center [464, 330] width 10 height 8
radio input "true"
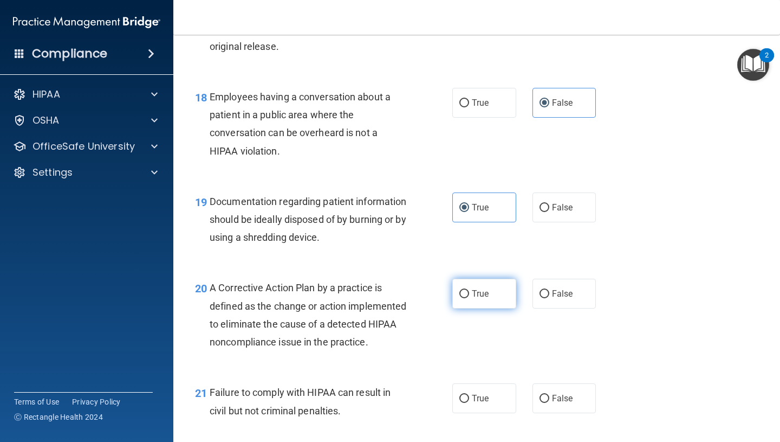
click at [473, 293] on span "True" at bounding box center [480, 293] width 17 height 10
click at [469, 293] on input "True" at bounding box center [464, 294] width 10 height 8
radio input "true"
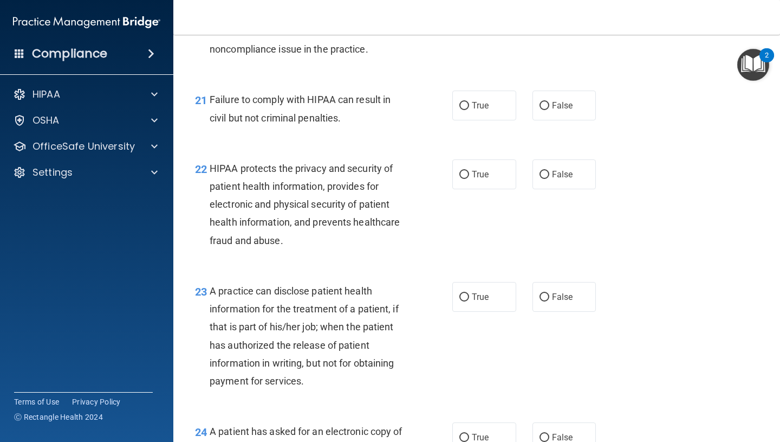
scroll to position [1972, 0]
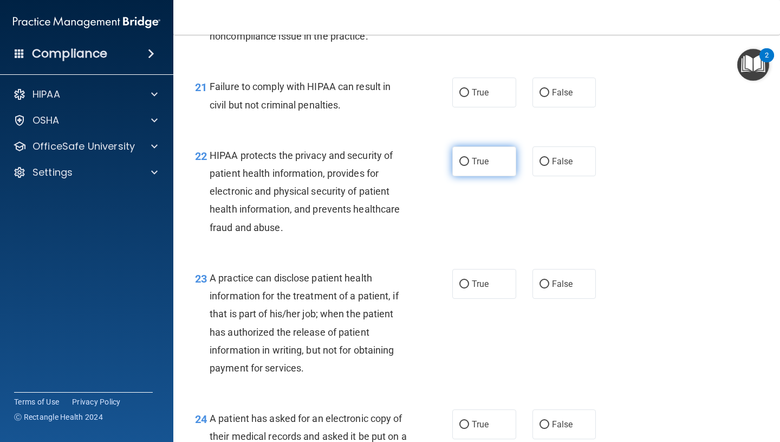
click at [510, 176] on label "True" at bounding box center [484, 161] width 64 height 30
click at [469, 166] on input "True" at bounding box center [464, 162] width 10 height 8
radio input "true"
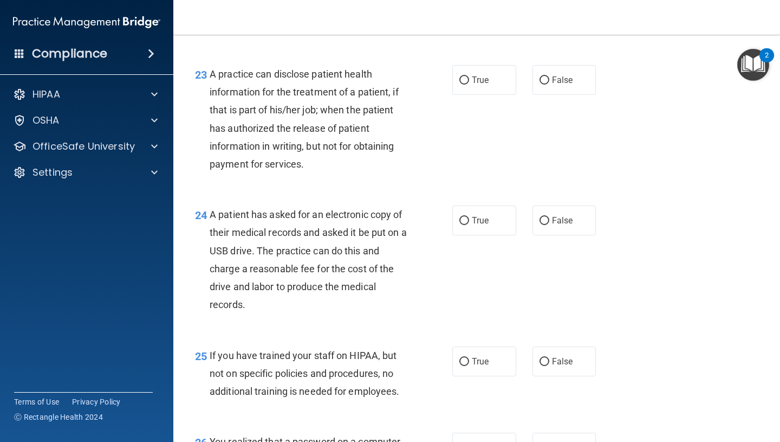
scroll to position [2177, 0]
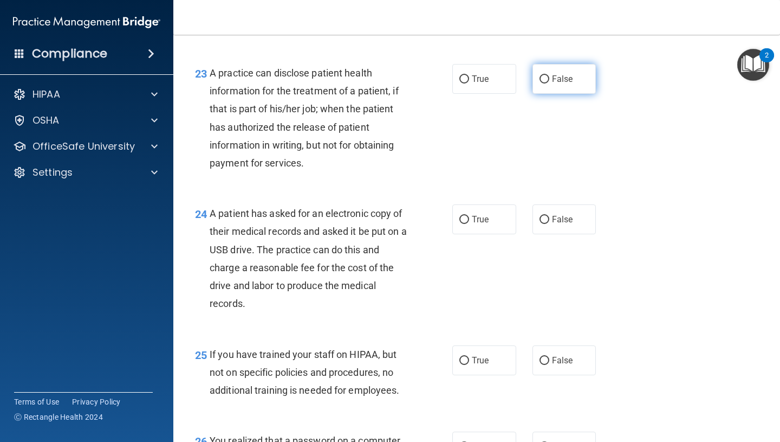
click at [543, 83] on input "False" at bounding box center [545, 79] width 10 height 8
radio input "true"
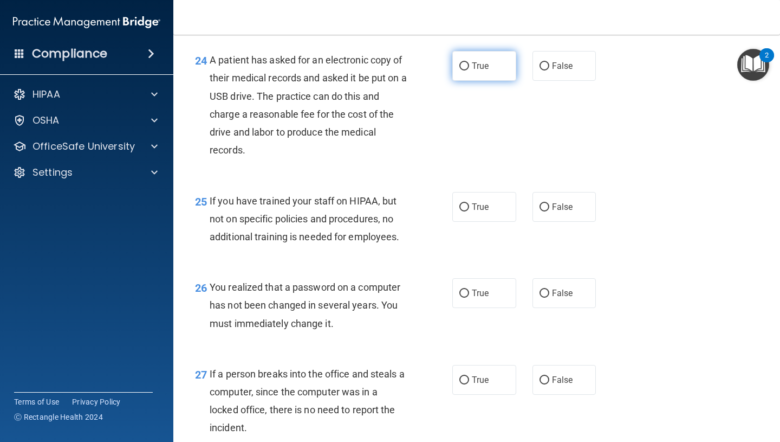
scroll to position [2331, 0]
click at [494, 80] on label "True" at bounding box center [484, 65] width 64 height 30
click at [469, 70] on input "True" at bounding box center [464, 66] width 10 height 8
radio input "true"
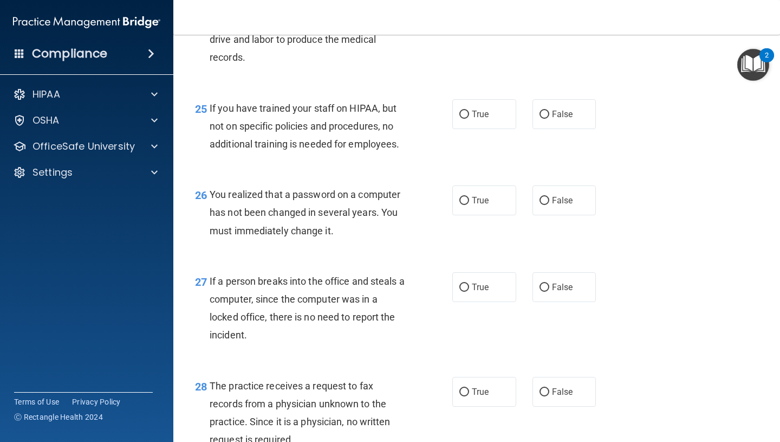
scroll to position [2423, 0]
click at [555, 125] on label "False" at bounding box center [565, 114] width 64 height 30
click at [549, 118] on input "False" at bounding box center [545, 114] width 10 height 8
radio input "true"
click at [489, 205] on span "True" at bounding box center [480, 199] width 17 height 10
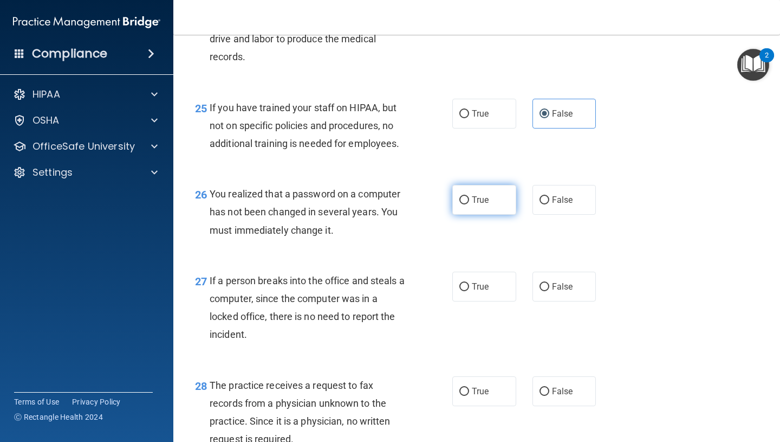
click at [469, 204] on input "True" at bounding box center [464, 200] width 10 height 8
radio input "true"
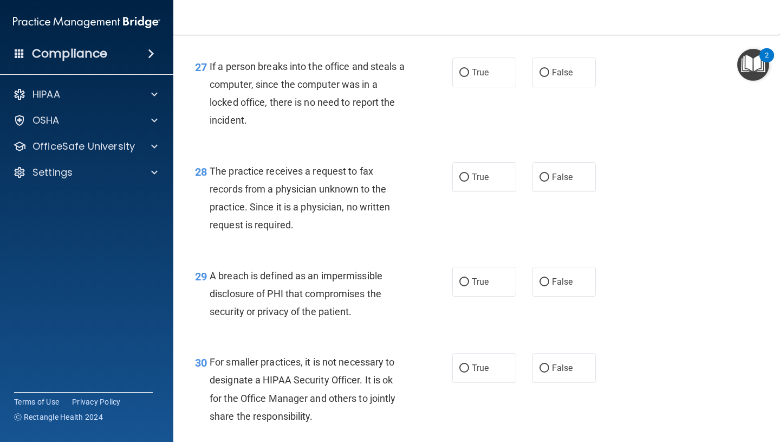
scroll to position [2638, 0]
click at [567, 84] on label "False" at bounding box center [565, 72] width 64 height 30
click at [549, 76] on input "False" at bounding box center [545, 72] width 10 height 8
radio input "true"
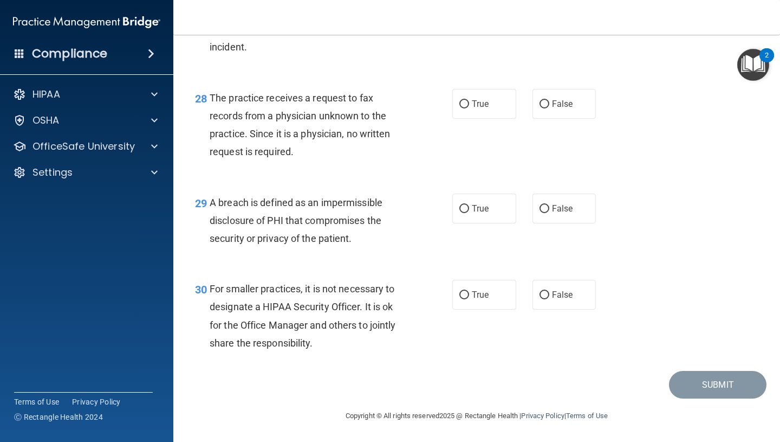
scroll to position [2729, 0]
click at [583, 97] on label "False" at bounding box center [565, 104] width 64 height 30
click at [549, 100] on input "False" at bounding box center [545, 104] width 10 height 8
radio input "true"
click at [512, 221] on label "True" at bounding box center [484, 208] width 64 height 30
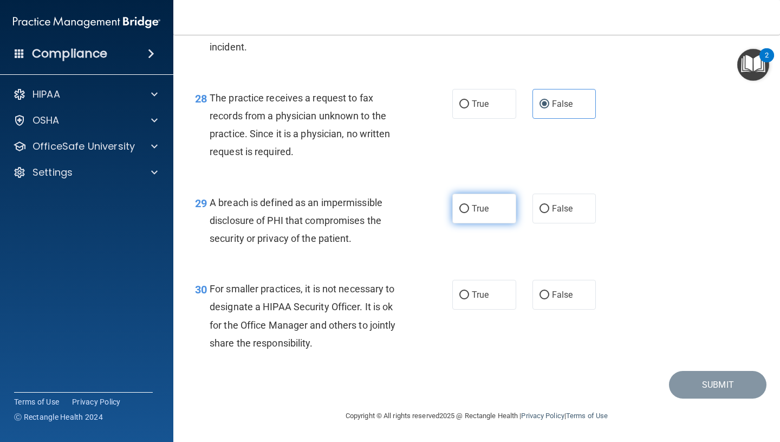
click at [469, 213] on input "True" at bounding box center [464, 209] width 10 height 8
radio input "true"
click at [544, 294] on input "False" at bounding box center [545, 295] width 10 height 8
radio input "true"
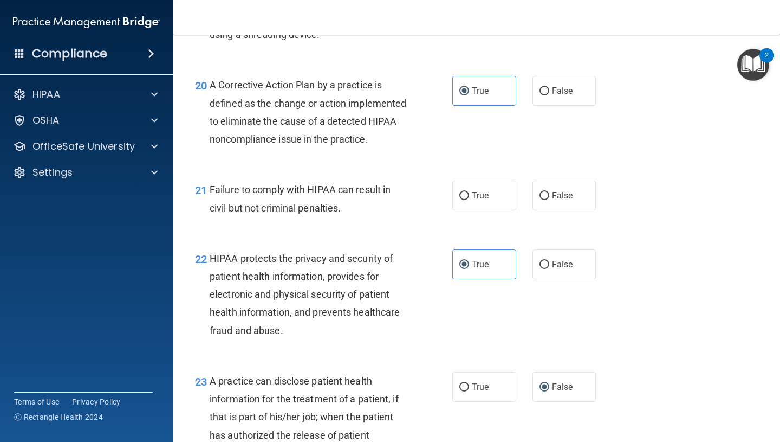
scroll to position [1865, 0]
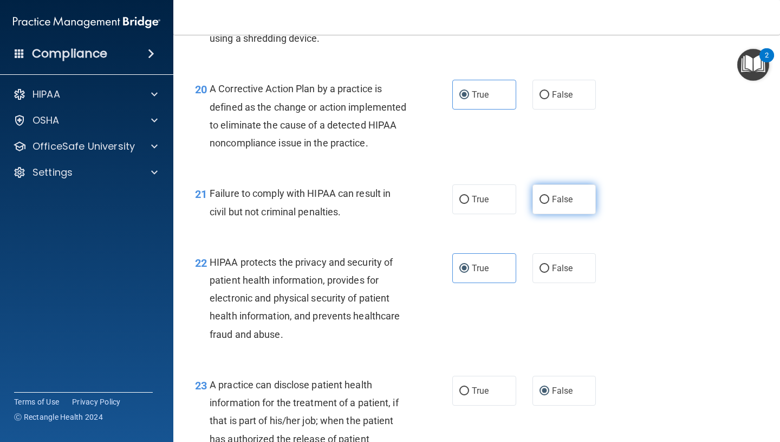
click at [581, 214] on label "False" at bounding box center [565, 199] width 64 height 30
click at [549, 204] on input "False" at bounding box center [545, 200] width 10 height 8
radio input "true"
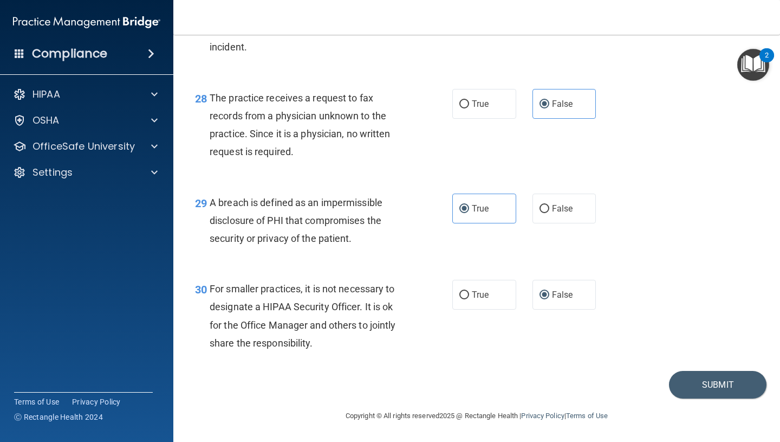
scroll to position [2729, 0]
click at [725, 381] on button "Submit" at bounding box center [718, 385] width 98 height 28
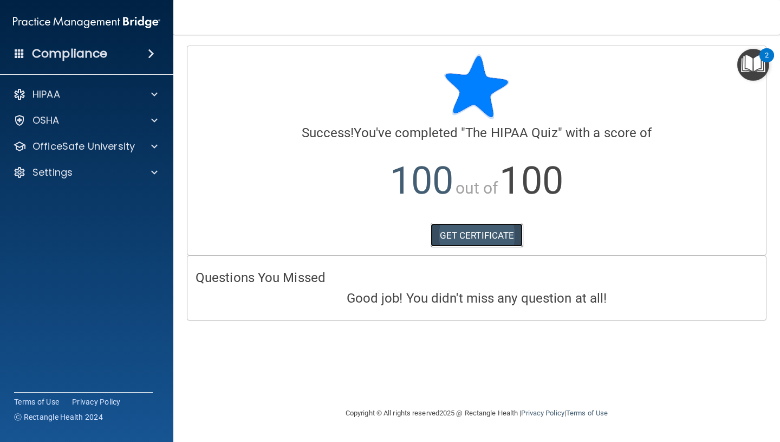
click at [456, 231] on link "GET CERTIFICATE" at bounding box center [477, 235] width 93 height 24
click at [141, 125] on div at bounding box center [152, 120] width 27 height 13
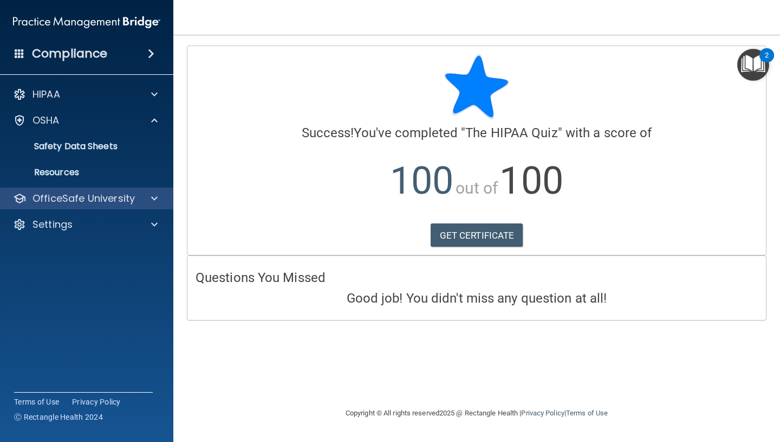
click at [126, 189] on div "OfficeSafe University" at bounding box center [87, 198] width 174 height 22
click at [126, 203] on p "OfficeSafe University" at bounding box center [84, 198] width 102 height 13
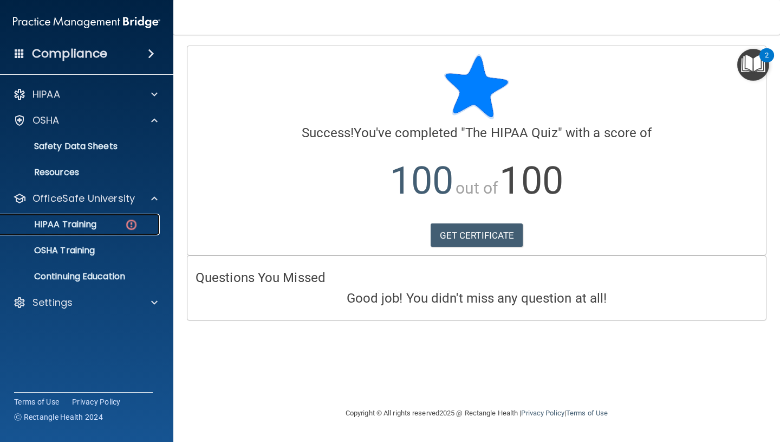
click at [111, 229] on div "HIPAA Training" at bounding box center [81, 224] width 148 height 11
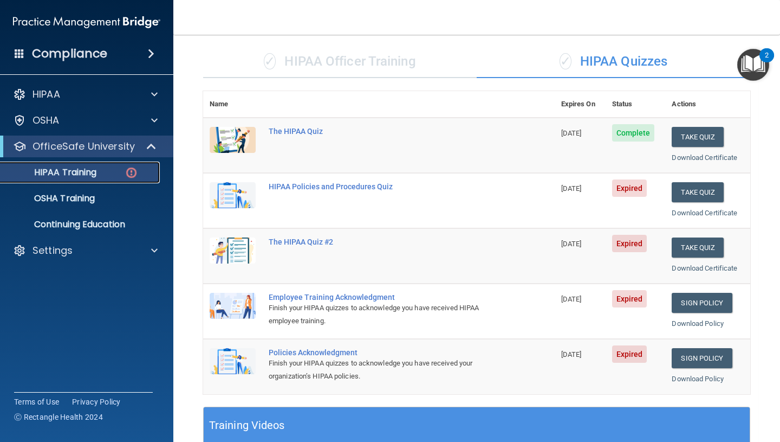
scroll to position [69, 0]
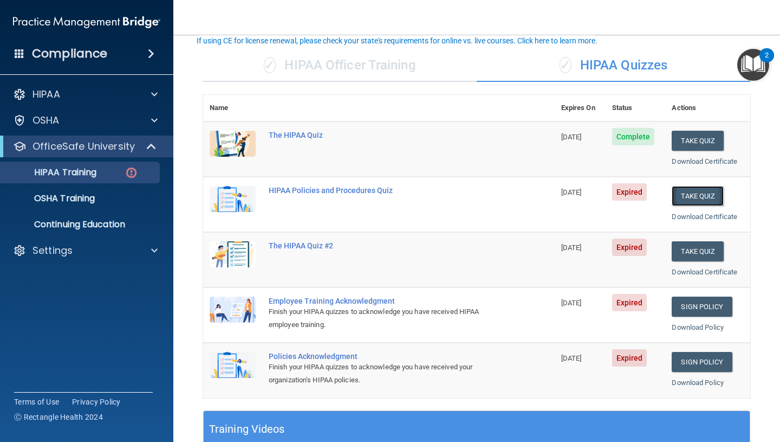
click at [705, 192] on button "Take Quiz" at bounding box center [698, 196] width 52 height 20
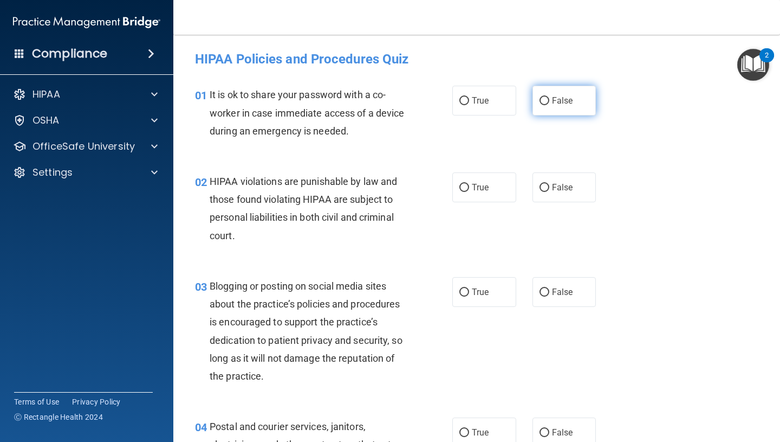
click at [568, 103] on span "False" at bounding box center [562, 100] width 21 height 10
click at [549, 103] on input "False" at bounding box center [545, 101] width 10 height 8
radio input "true"
click at [490, 192] on label "True" at bounding box center [484, 187] width 64 height 30
click at [469, 192] on input "True" at bounding box center [464, 188] width 10 height 8
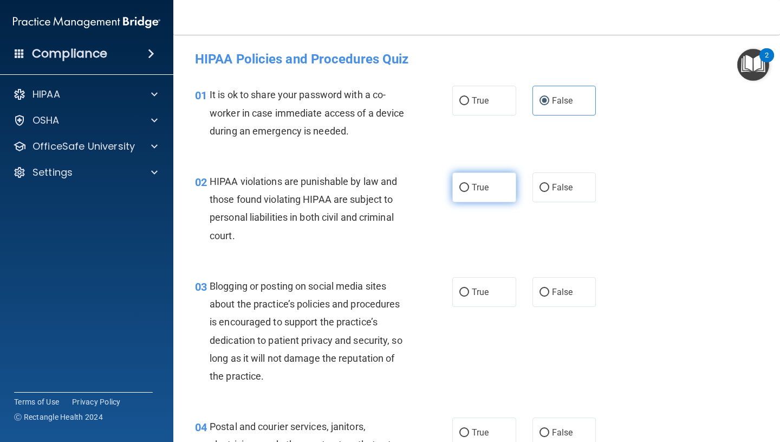
radio input "true"
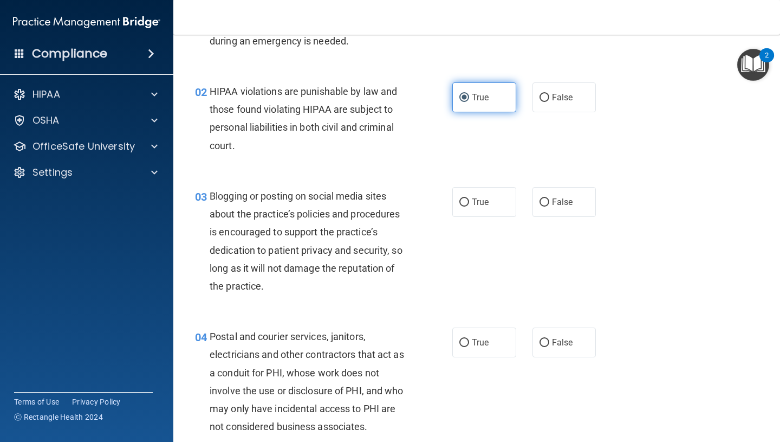
scroll to position [90, 0]
click at [555, 204] on span "False" at bounding box center [562, 201] width 21 height 10
click at [549, 204] on input "False" at bounding box center [545, 202] width 10 height 8
radio input "true"
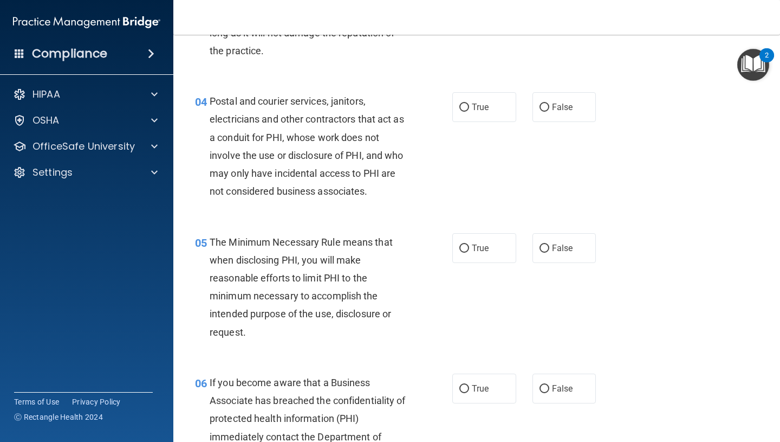
scroll to position [329, 0]
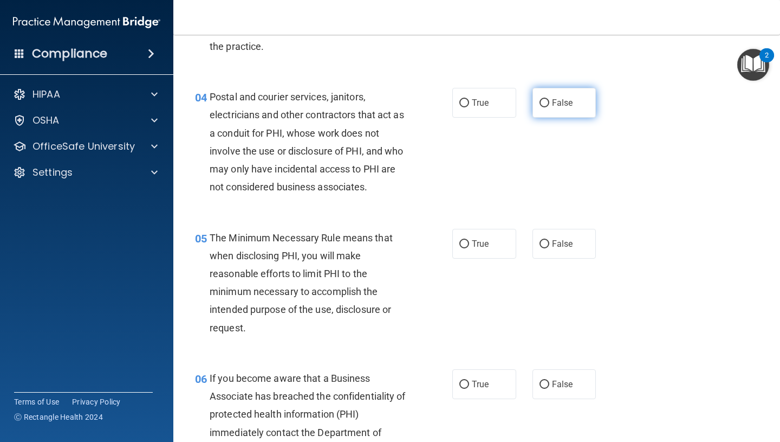
click at [567, 102] on span "False" at bounding box center [562, 103] width 21 height 10
click at [549, 102] on input "False" at bounding box center [545, 103] width 10 height 8
radio input "true"
click at [479, 229] on label "True" at bounding box center [484, 244] width 64 height 30
click at [469, 240] on input "True" at bounding box center [464, 244] width 10 height 8
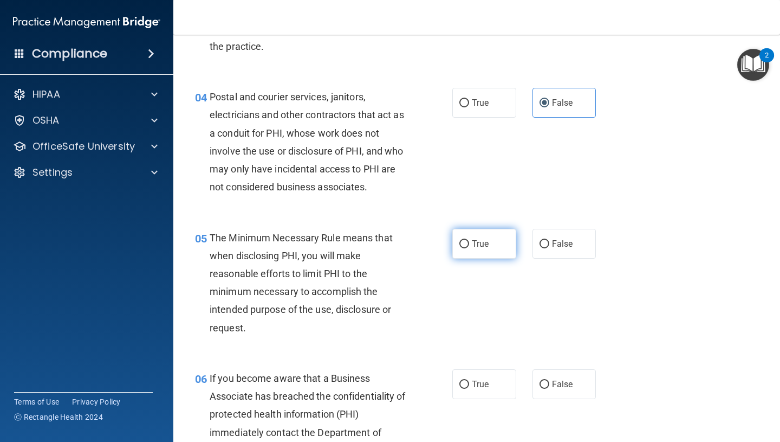
radio input "true"
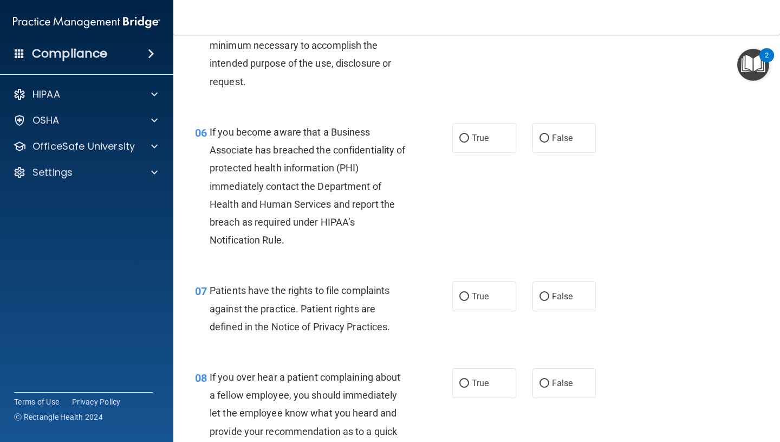
scroll to position [576, 0]
click at [485, 134] on span "True" at bounding box center [480, 137] width 17 height 10
click at [469, 134] on input "True" at bounding box center [464, 138] width 10 height 8
radio input "true"
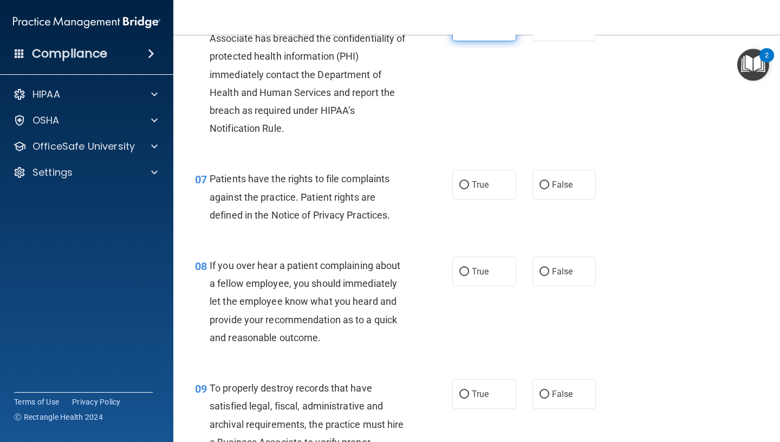
scroll to position [693, 0]
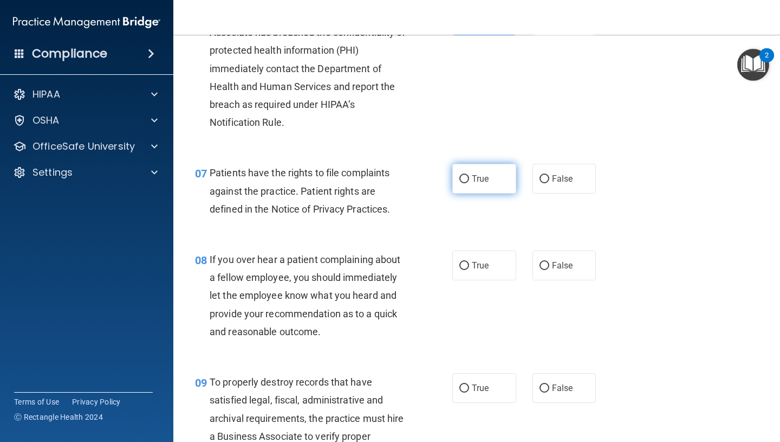
click at [489, 191] on label "True" at bounding box center [484, 179] width 64 height 30
click at [469, 183] on input "True" at bounding box center [464, 179] width 10 height 8
radio input "true"
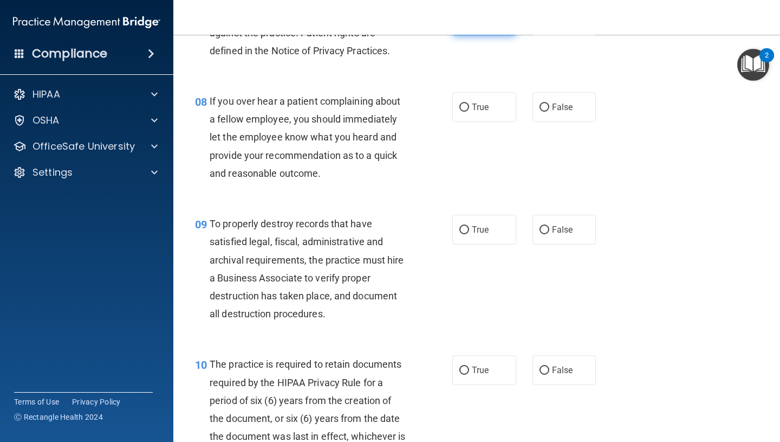
scroll to position [855, 0]
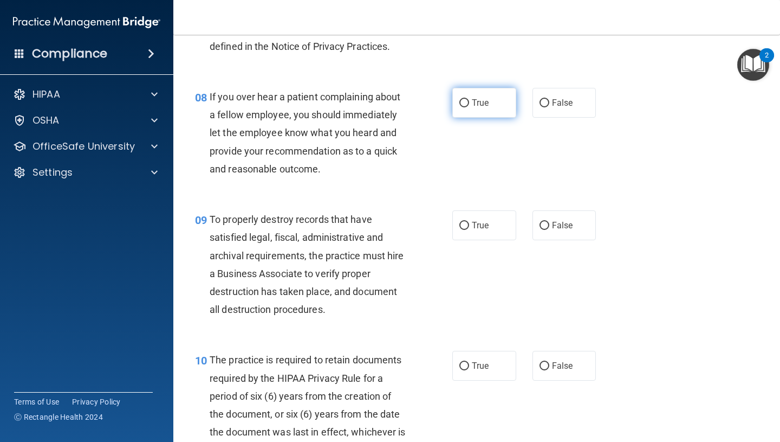
click at [485, 104] on span "True" at bounding box center [480, 103] width 17 height 10
click at [469, 104] on input "True" at bounding box center [464, 103] width 10 height 8
radio input "true"
click at [488, 232] on label "True" at bounding box center [484, 225] width 64 height 30
click at [469, 230] on input "True" at bounding box center [464, 226] width 10 height 8
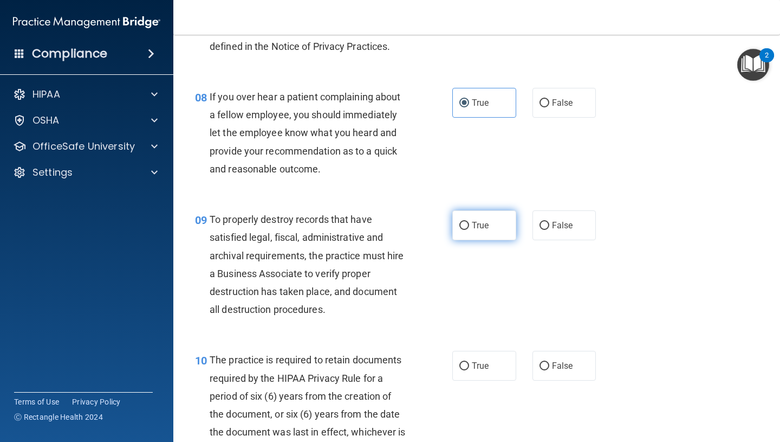
radio input "true"
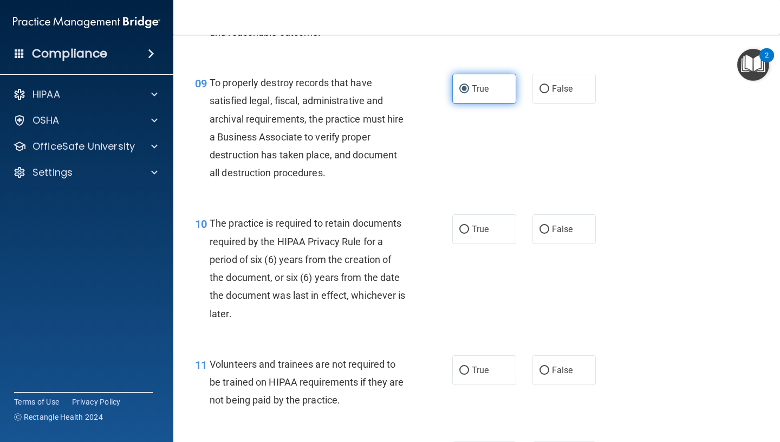
scroll to position [993, 0]
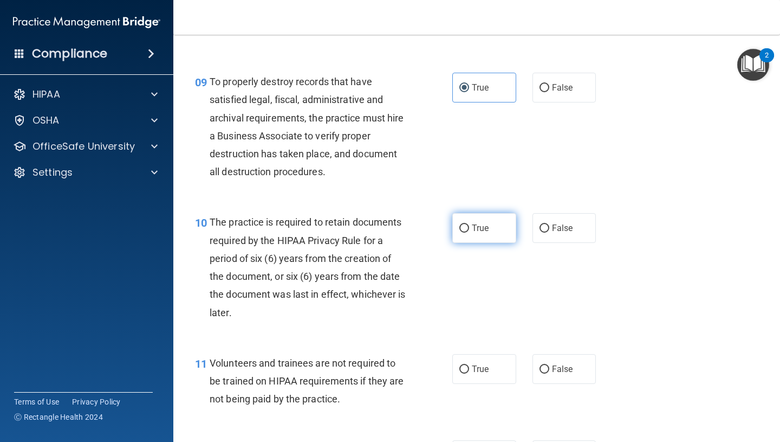
click at [488, 232] on span "True" at bounding box center [480, 228] width 17 height 10
click at [469, 232] on input "True" at bounding box center [464, 228] width 10 height 8
radio input "true"
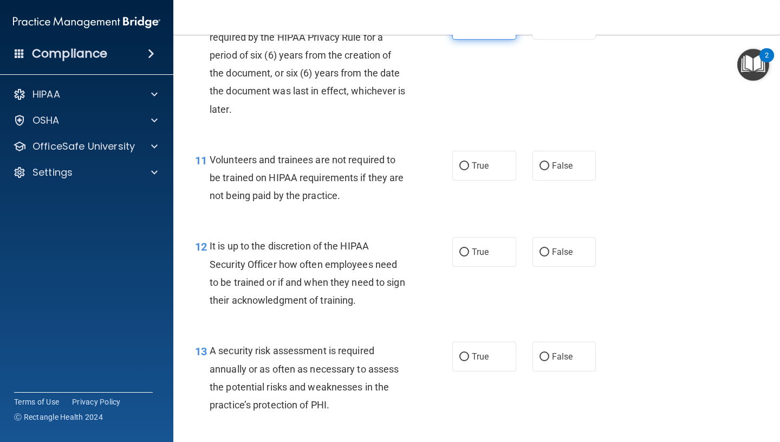
scroll to position [1196, 0]
click at [588, 172] on label "False" at bounding box center [565, 166] width 64 height 30
click at [549, 171] on input "False" at bounding box center [545, 167] width 10 height 8
radio input "true"
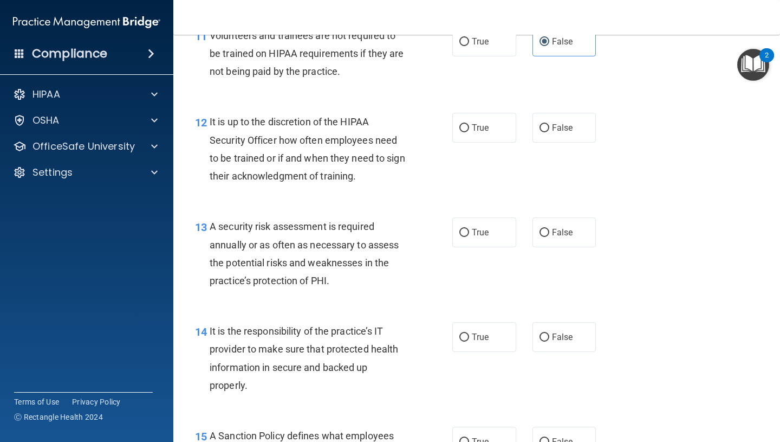
scroll to position [1321, 0]
click at [570, 127] on span "False" at bounding box center [562, 126] width 21 height 10
click at [549, 127] on input "False" at bounding box center [545, 127] width 10 height 8
radio input "true"
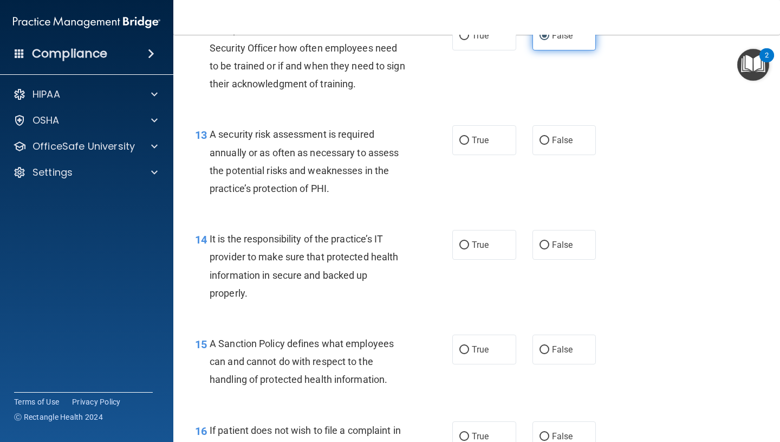
scroll to position [1414, 0]
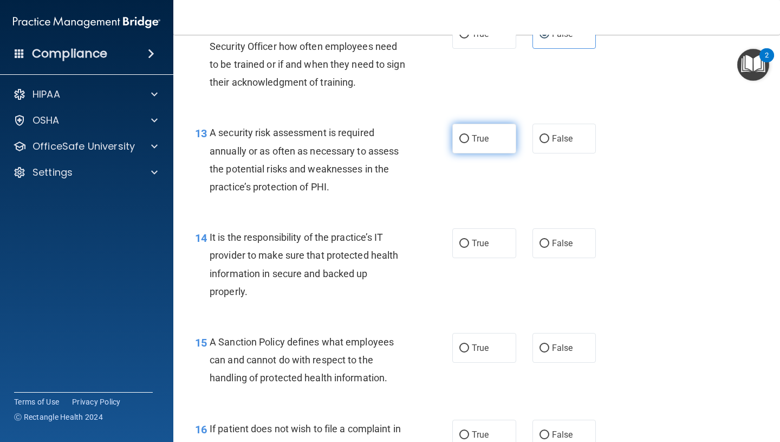
click at [504, 138] on label "True" at bounding box center [484, 139] width 64 height 30
click at [469, 138] on input "True" at bounding box center [464, 139] width 10 height 8
radio input "true"
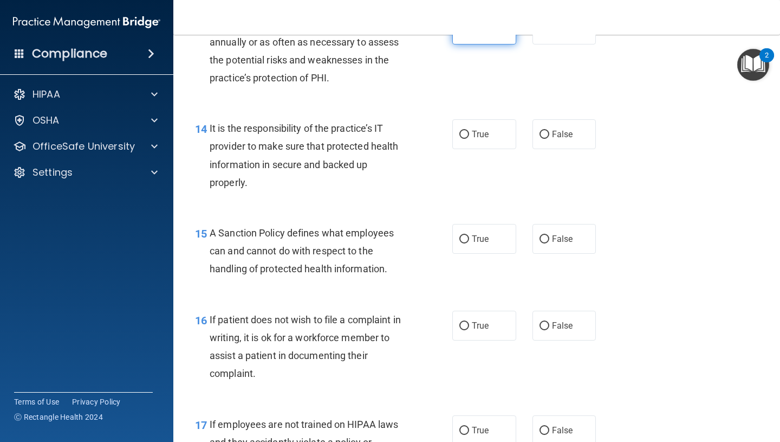
scroll to position [1531, 0]
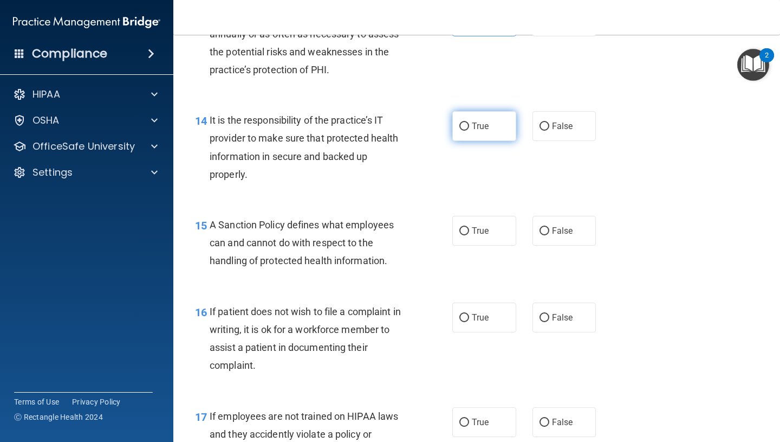
click at [501, 132] on label "True" at bounding box center [484, 126] width 64 height 30
click at [469, 131] on input "True" at bounding box center [464, 126] width 10 height 8
radio input "true"
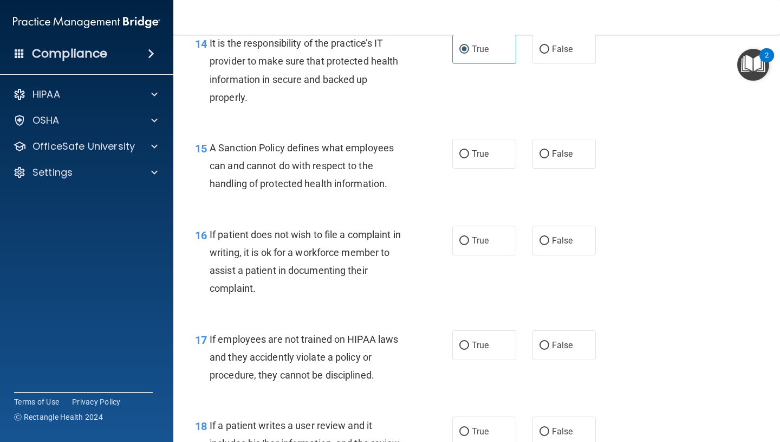
scroll to position [1609, 0]
click at [505, 157] on label "True" at bounding box center [484, 153] width 64 height 30
click at [469, 157] on input "True" at bounding box center [464, 153] width 10 height 8
radio input "true"
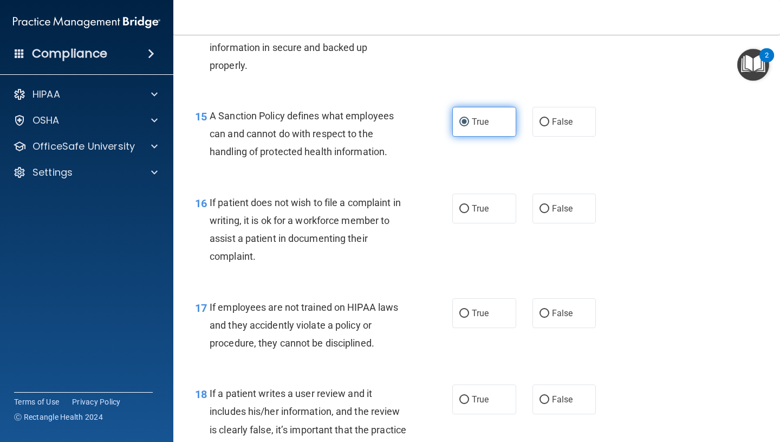
scroll to position [1643, 0]
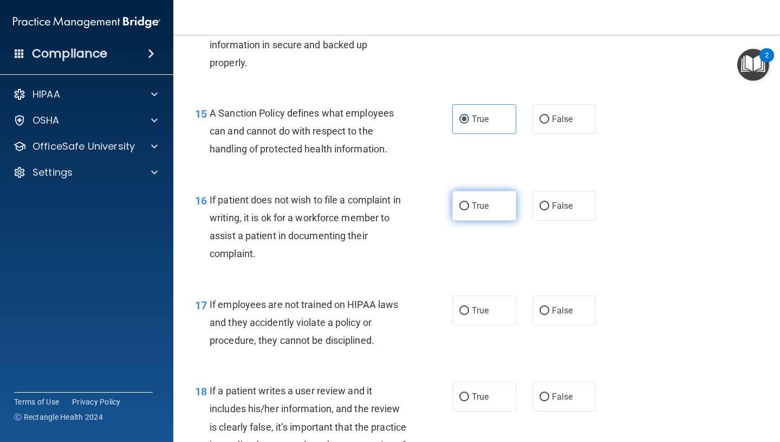
click at [490, 211] on label "True" at bounding box center [484, 206] width 64 height 30
click at [469, 210] on input "True" at bounding box center [464, 206] width 10 height 8
radio input "true"
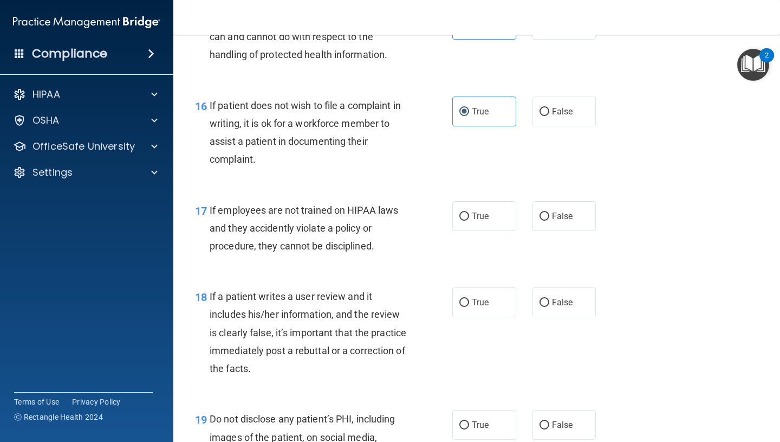
scroll to position [1737, 0]
click at [549, 212] on input "False" at bounding box center [545, 216] width 10 height 8
radio input "true"
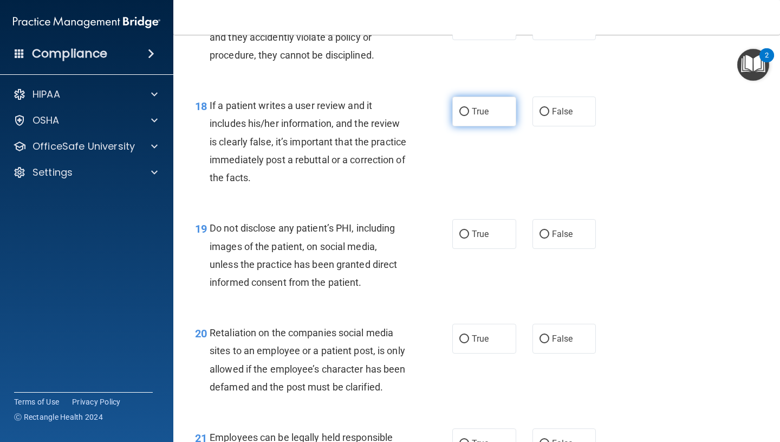
scroll to position [1927, 0]
click at [483, 106] on label "True" at bounding box center [484, 112] width 64 height 30
click at [469, 108] on input "True" at bounding box center [464, 112] width 10 height 8
radio input "true"
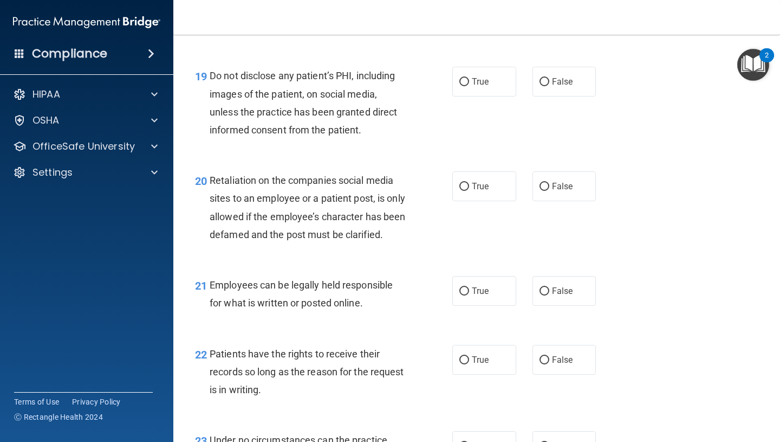
scroll to position [2081, 0]
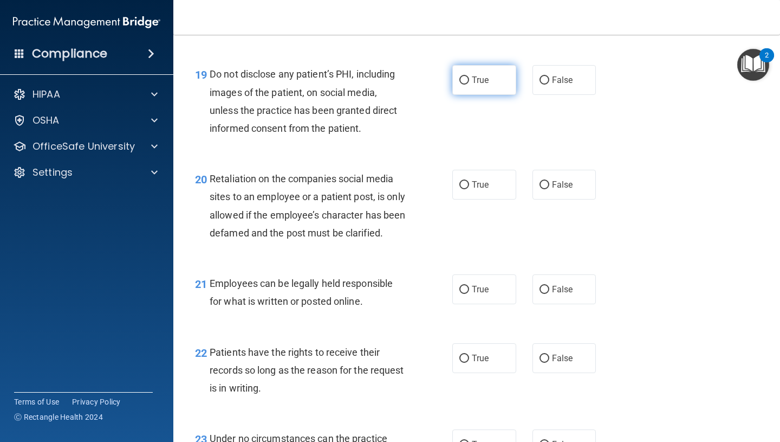
click at [503, 86] on label "True" at bounding box center [484, 80] width 64 height 30
click at [469, 85] on input "True" at bounding box center [464, 80] width 10 height 8
radio input "true"
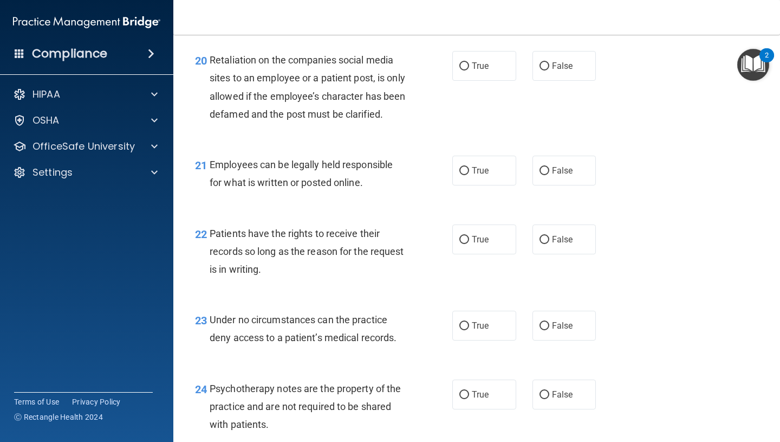
scroll to position [2201, 0]
click at [548, 69] on input "False" at bounding box center [545, 66] width 10 height 8
radio input "true"
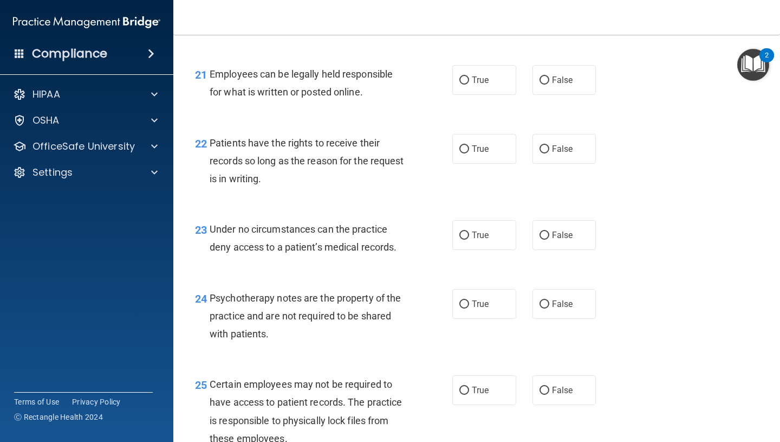
scroll to position [2299, 0]
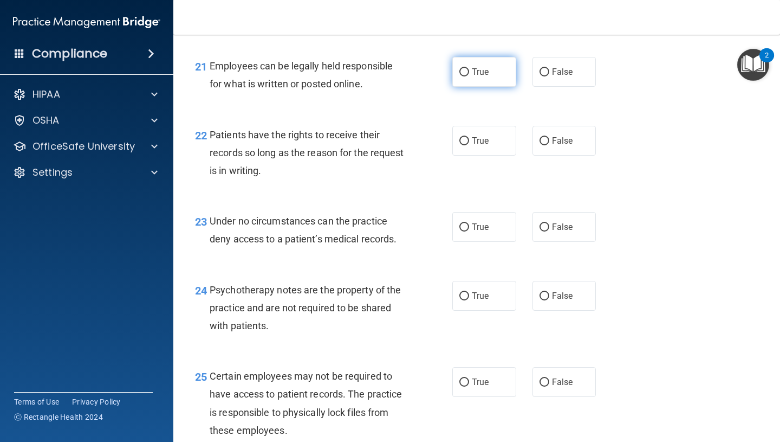
click at [494, 87] on label "True" at bounding box center [484, 72] width 64 height 30
click at [469, 76] on input "True" at bounding box center [464, 72] width 10 height 8
radio input "true"
click at [496, 155] on label "True" at bounding box center [484, 141] width 64 height 30
click at [469, 145] on input "True" at bounding box center [464, 141] width 10 height 8
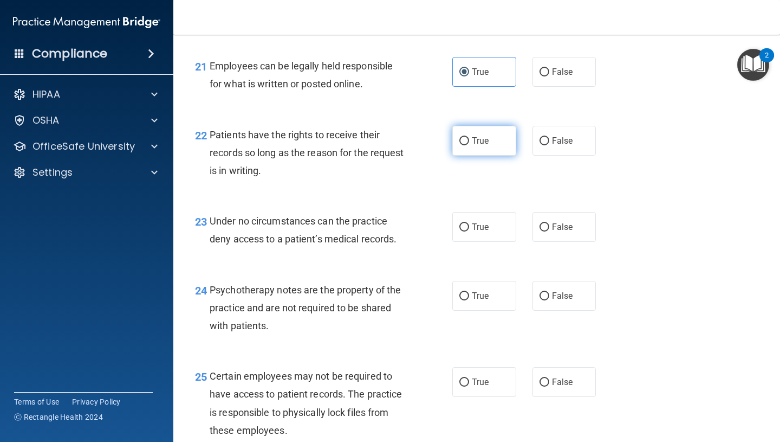
radio input "true"
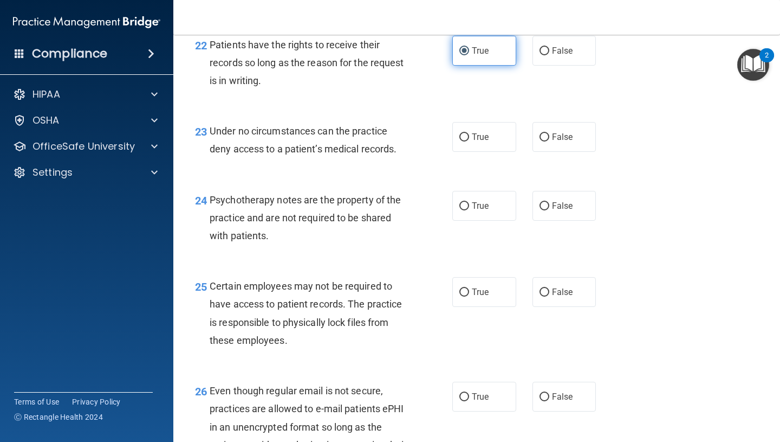
scroll to position [2396, 0]
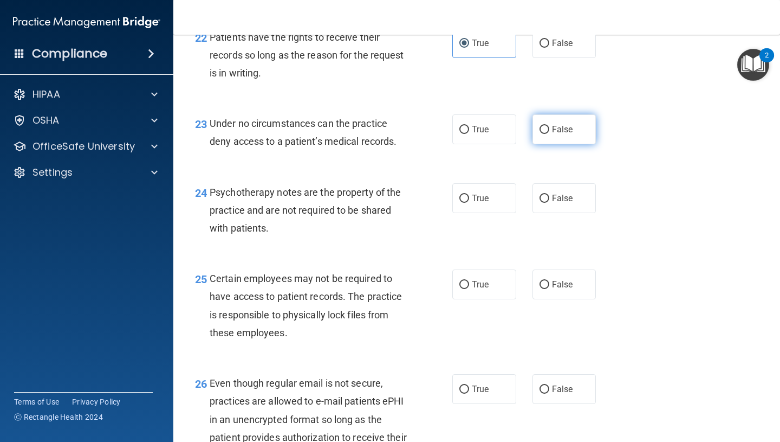
click at [555, 134] on span "False" at bounding box center [562, 129] width 21 height 10
click at [549, 134] on input "False" at bounding box center [545, 130] width 10 height 8
radio input "true"
click at [499, 213] on label "True" at bounding box center [484, 198] width 64 height 30
click at [469, 203] on input "True" at bounding box center [464, 198] width 10 height 8
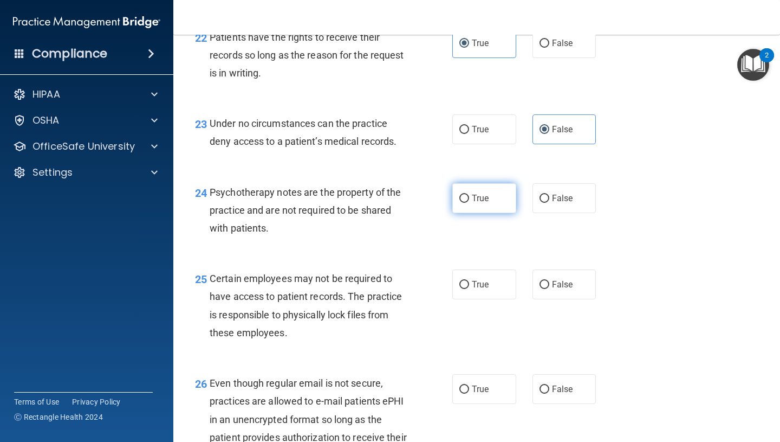
radio input "true"
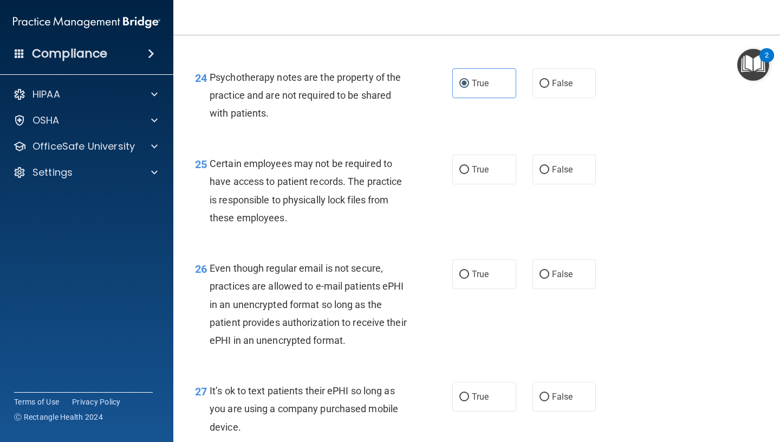
scroll to position [2548, 0]
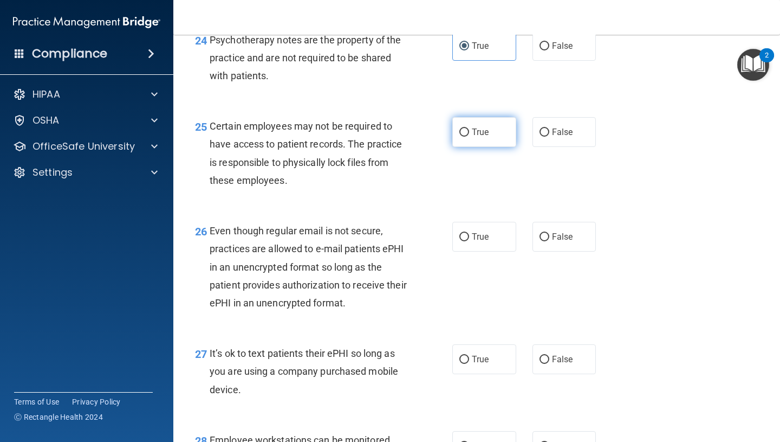
click at [469, 147] on label "True" at bounding box center [484, 132] width 64 height 30
click at [469, 137] on input "True" at bounding box center [464, 132] width 10 height 8
radio input "true"
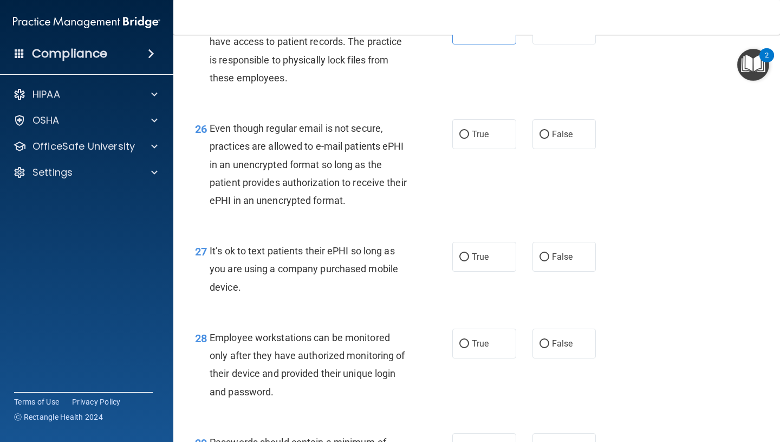
scroll to position [2652, 0]
click at [464, 138] on input "True" at bounding box center [464, 133] width 10 height 8
radio input "true"
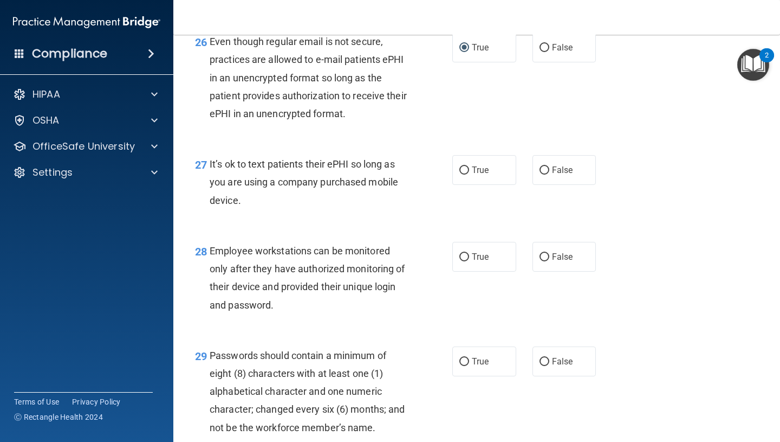
scroll to position [2739, 0]
click at [553, 174] on span "False" at bounding box center [562, 169] width 21 height 10
click at [549, 173] on input "False" at bounding box center [545, 169] width 10 height 8
radio input "true"
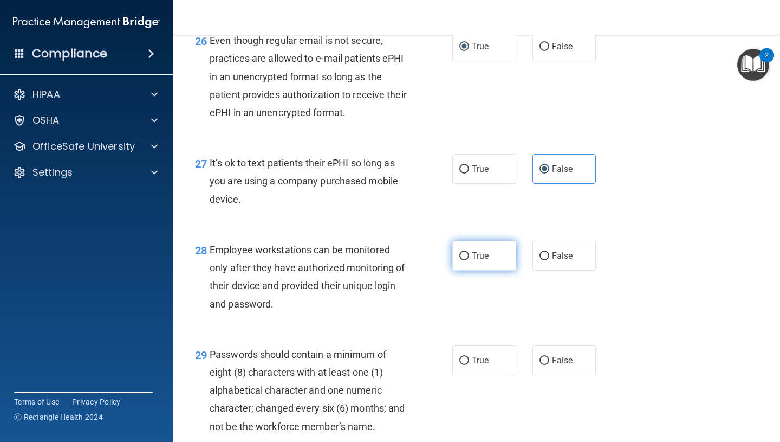
click at [499, 270] on label "True" at bounding box center [484, 256] width 64 height 30
click at [469, 260] on input "True" at bounding box center [464, 256] width 10 height 8
radio input "true"
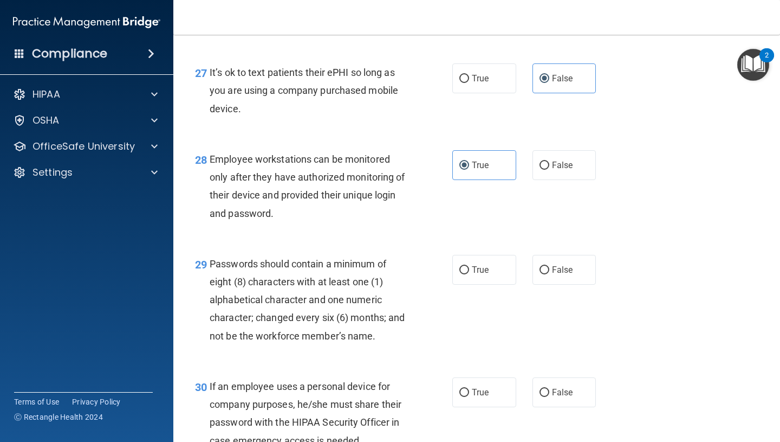
scroll to position [2833, 0]
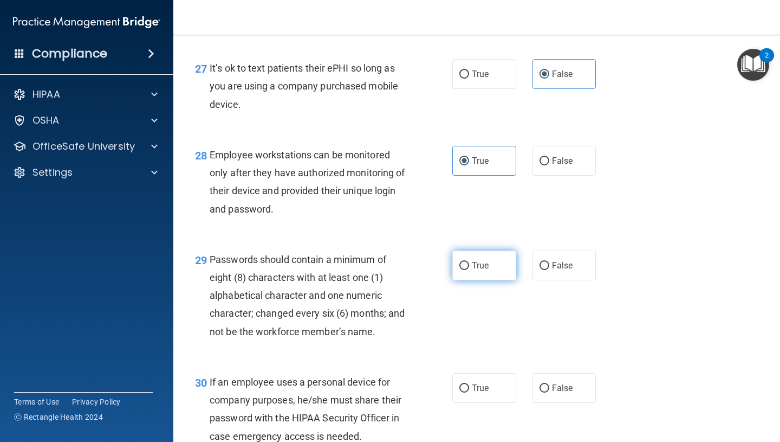
click at [492, 280] on label "True" at bounding box center [484, 265] width 64 height 30
click at [469, 270] on input "True" at bounding box center [464, 266] width 10 height 8
radio input "true"
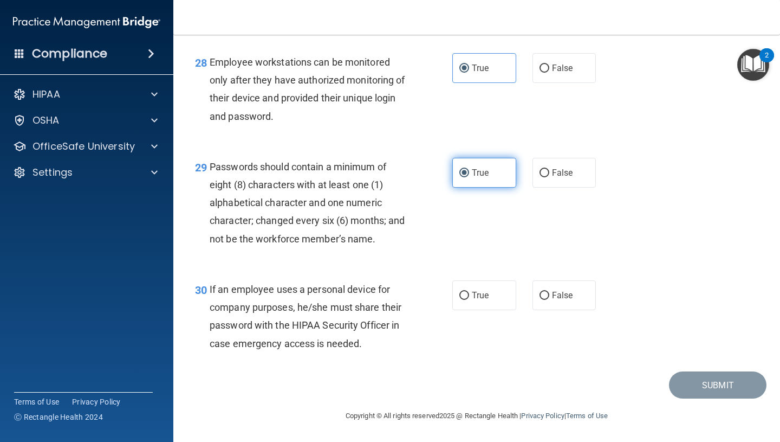
scroll to position [2929, 0]
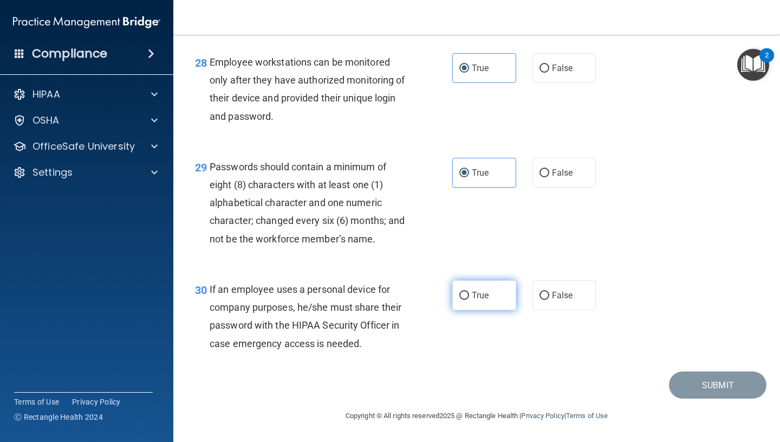
click at [492, 306] on label "True" at bounding box center [484, 295] width 64 height 30
click at [469, 300] on input "True" at bounding box center [464, 295] width 10 height 8
radio input "true"
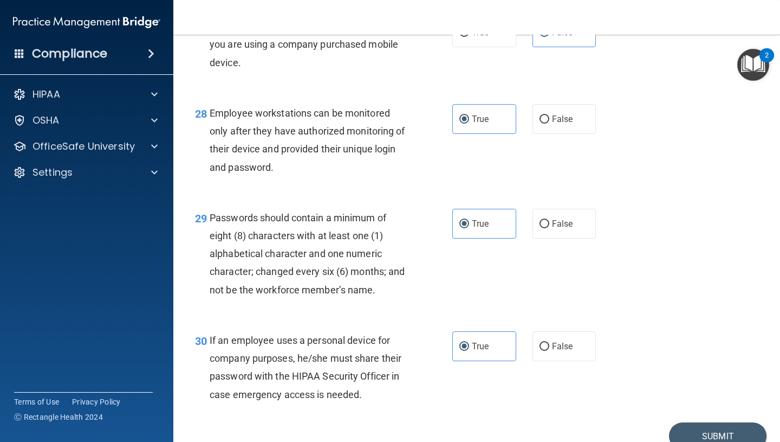
scroll to position [2944, 0]
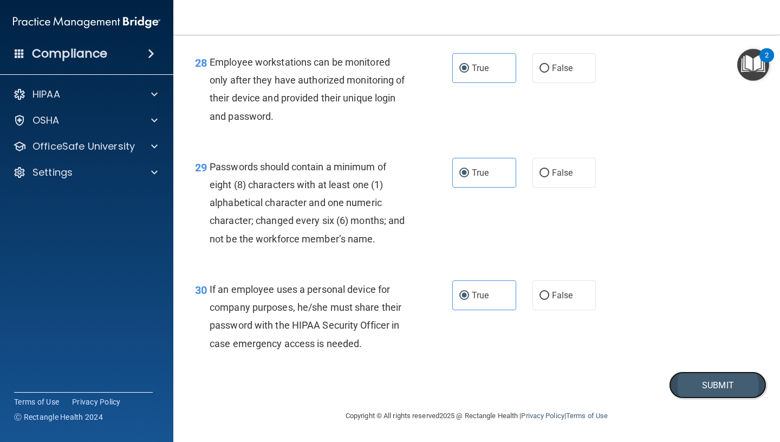
click at [701, 384] on button "Submit" at bounding box center [718, 385] width 98 height 28
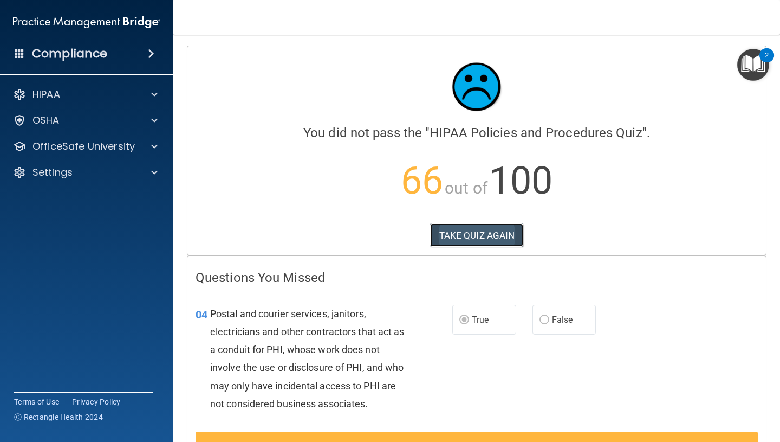
click at [495, 235] on button "TAKE QUIZ AGAIN" at bounding box center [477, 235] width 94 height 24
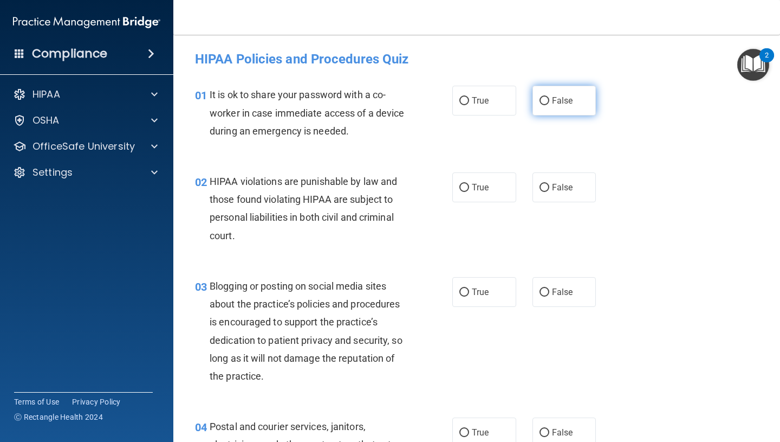
click at [546, 109] on label "False" at bounding box center [565, 101] width 64 height 30
click at [546, 105] on input "False" at bounding box center [545, 101] width 10 height 8
radio input "true"
click at [468, 194] on label "True" at bounding box center [484, 187] width 64 height 30
click at [468, 192] on input "True" at bounding box center [464, 188] width 10 height 8
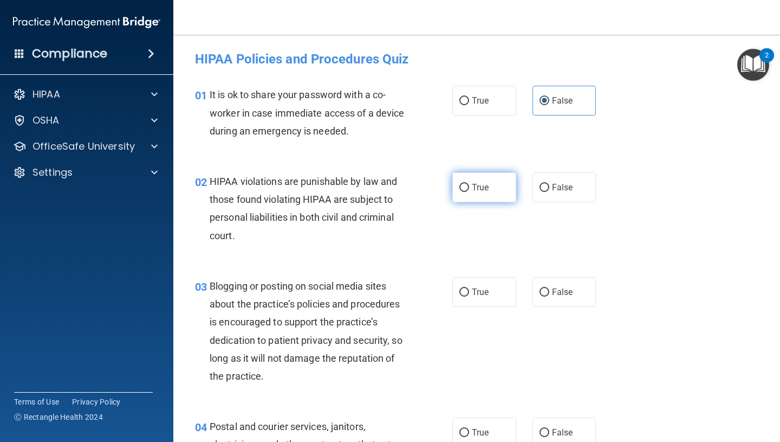
radio input "true"
click at [581, 293] on label "False" at bounding box center [565, 292] width 64 height 30
click at [549, 293] on input "False" at bounding box center [545, 292] width 10 height 8
radio input "true"
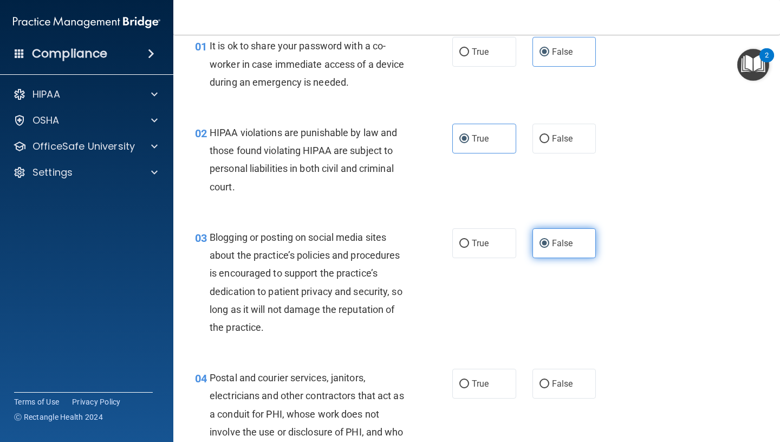
scroll to position [50, 0]
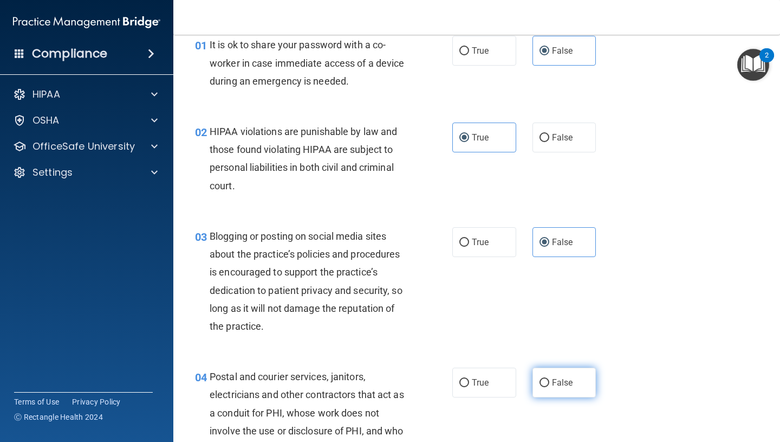
click at [560, 380] on span "False" at bounding box center [562, 382] width 21 height 10
click at [549, 380] on input "False" at bounding box center [545, 383] width 10 height 8
radio input "true"
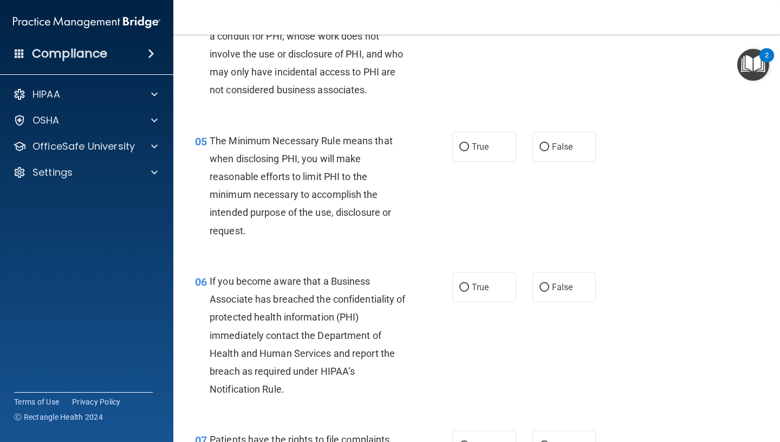
scroll to position [427, 0]
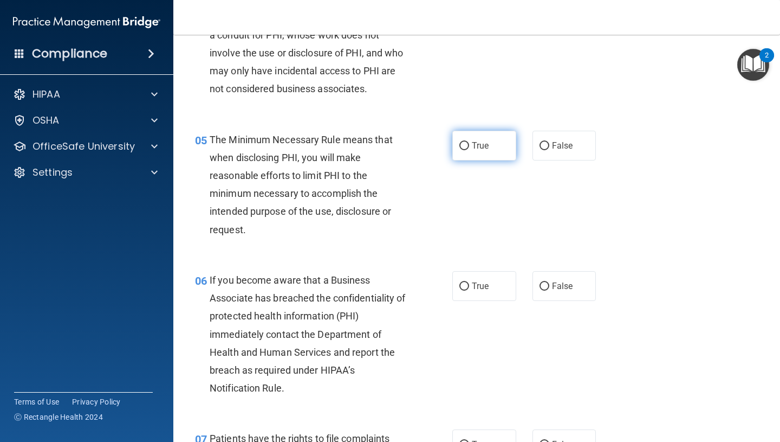
click at [483, 145] on span "True" at bounding box center [480, 145] width 17 height 10
click at [469, 145] on input "True" at bounding box center [464, 146] width 10 height 8
radio input "true"
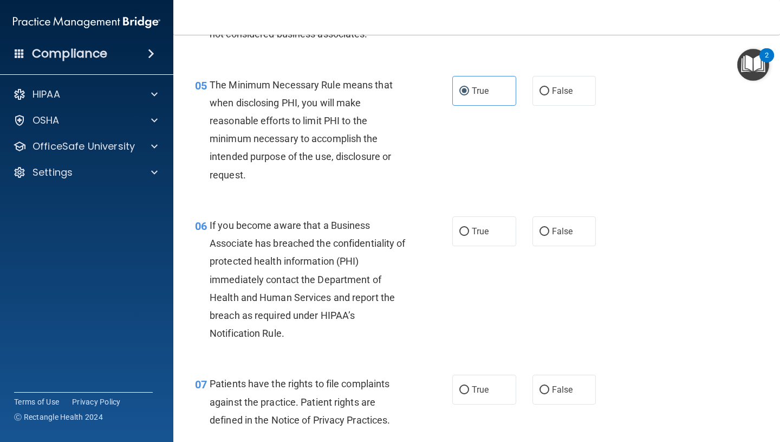
scroll to position [508, 0]
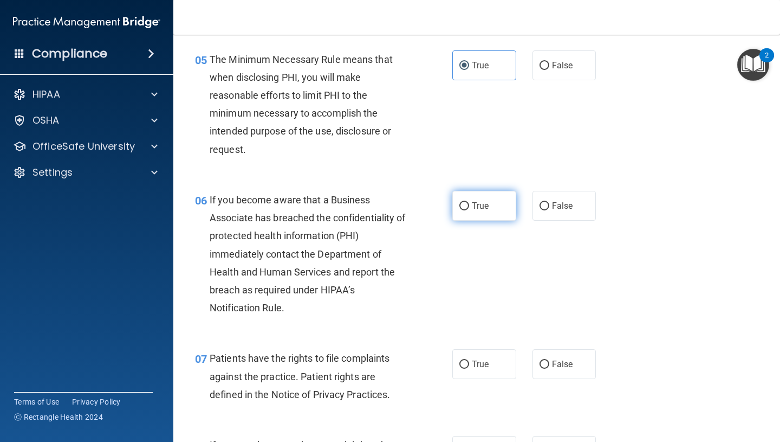
click at [485, 217] on label "True" at bounding box center [484, 206] width 64 height 30
click at [469, 210] on input "True" at bounding box center [464, 206] width 10 height 8
radio input "true"
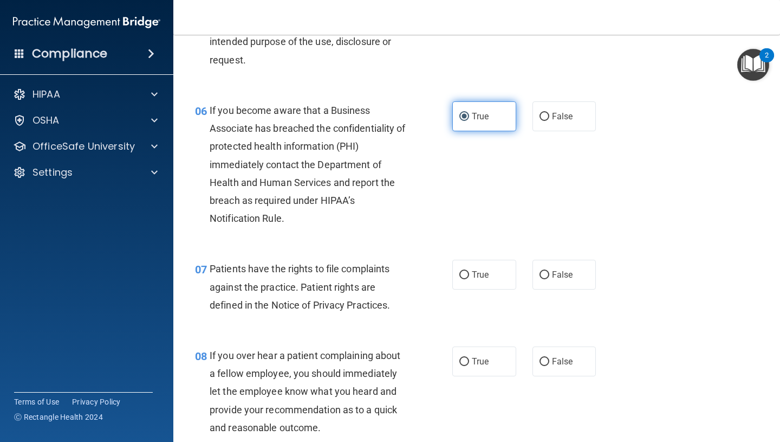
scroll to position [604, 0]
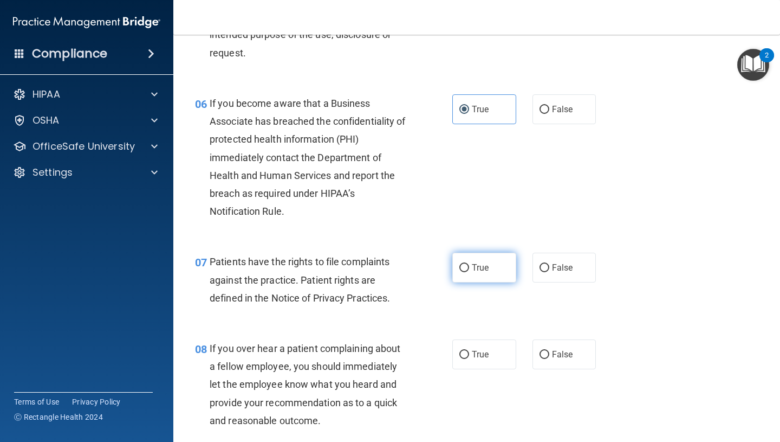
click at [481, 259] on label "True" at bounding box center [484, 267] width 64 height 30
click at [469, 264] on input "True" at bounding box center [464, 268] width 10 height 8
radio input "true"
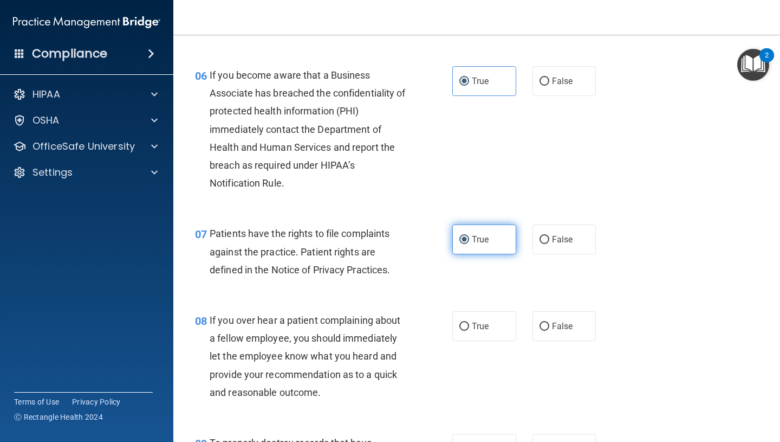
scroll to position [665, 0]
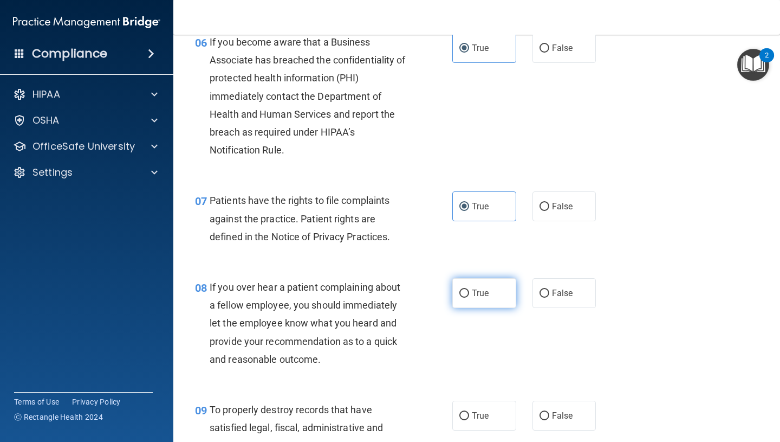
click at [480, 307] on label "True" at bounding box center [484, 293] width 64 height 30
click at [469, 297] on input "True" at bounding box center [464, 293] width 10 height 8
radio input "true"
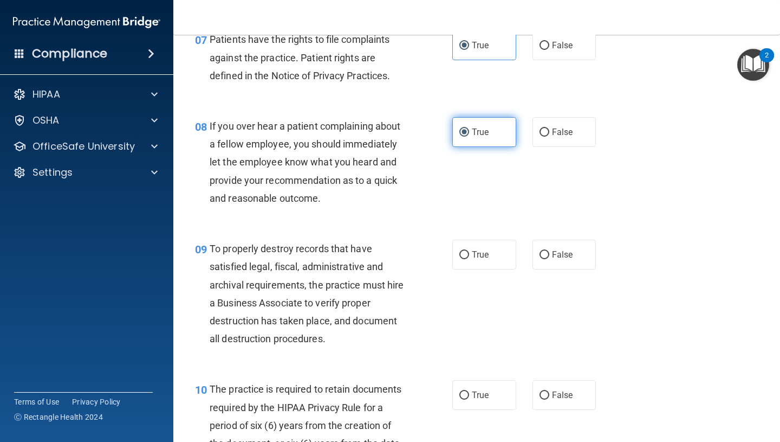
scroll to position [859, 0]
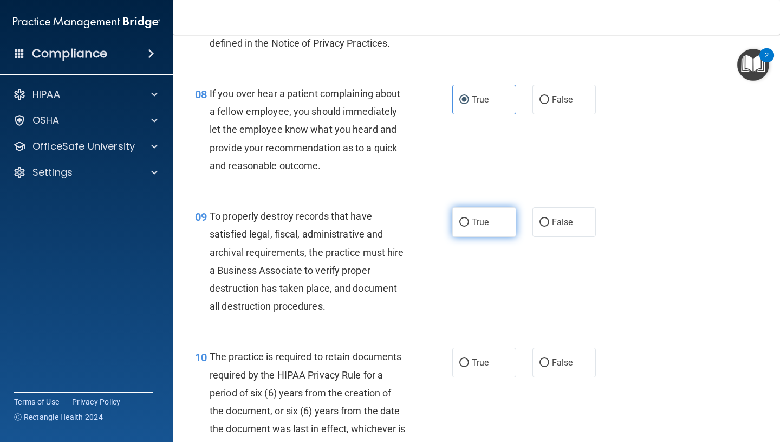
click at [479, 229] on label "True" at bounding box center [484, 222] width 64 height 30
click at [469, 226] on input "True" at bounding box center [464, 222] width 10 height 8
radio input "true"
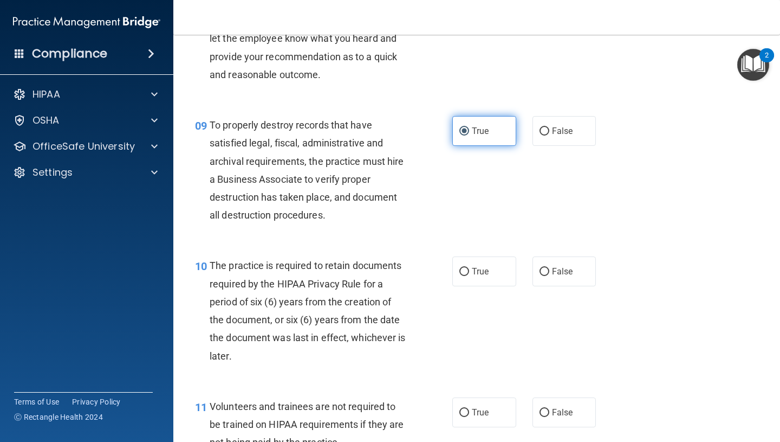
scroll to position [993, 0]
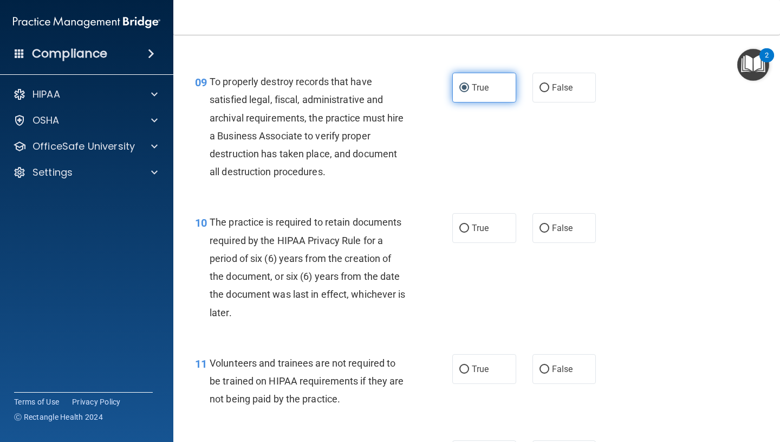
click at [479, 229] on span "True" at bounding box center [480, 228] width 17 height 10
click at [469, 229] on input "True" at bounding box center [464, 228] width 10 height 8
radio input "true"
click at [556, 211] on div "10 The practice is required to retain documents required by the HIPAA Privacy R…" at bounding box center [477, 269] width 580 height 140
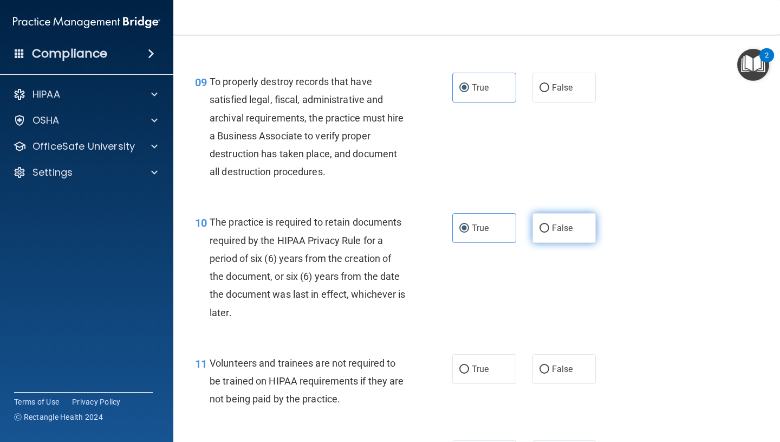
click at [555, 226] on span "False" at bounding box center [562, 228] width 21 height 10
click at [549, 226] on input "False" at bounding box center [545, 228] width 10 height 8
radio input "true"
click at [483, 227] on span "True" at bounding box center [480, 228] width 17 height 10
click at [469, 227] on input "True" at bounding box center [464, 228] width 10 height 8
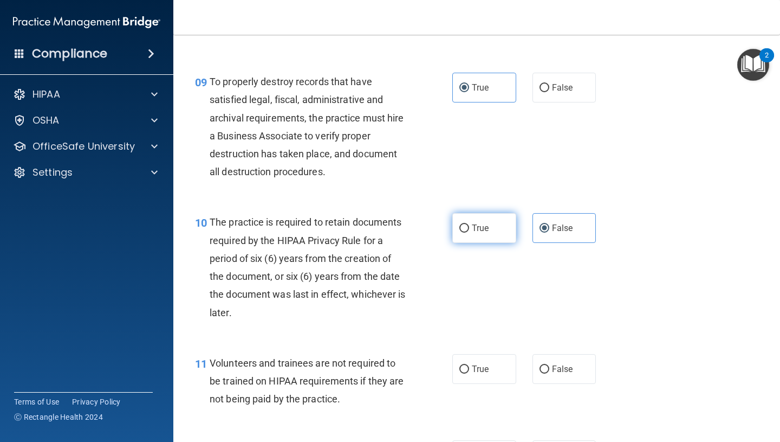
radio input "true"
radio input "false"
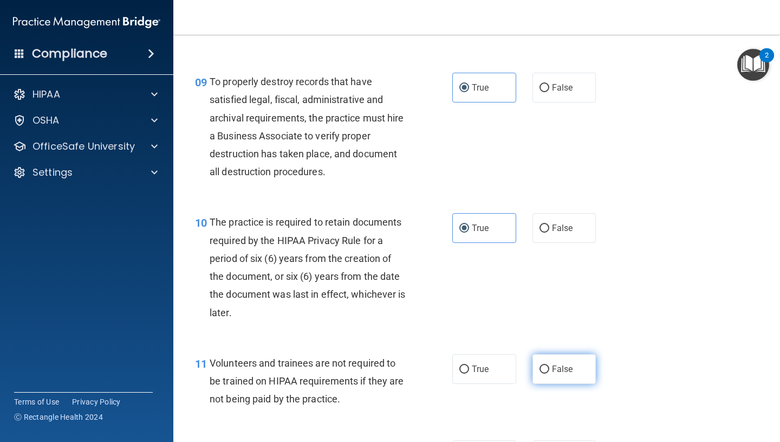
click at [557, 374] on label "False" at bounding box center [565, 369] width 64 height 30
click at [549, 373] on input "False" at bounding box center [545, 369] width 10 height 8
radio input "true"
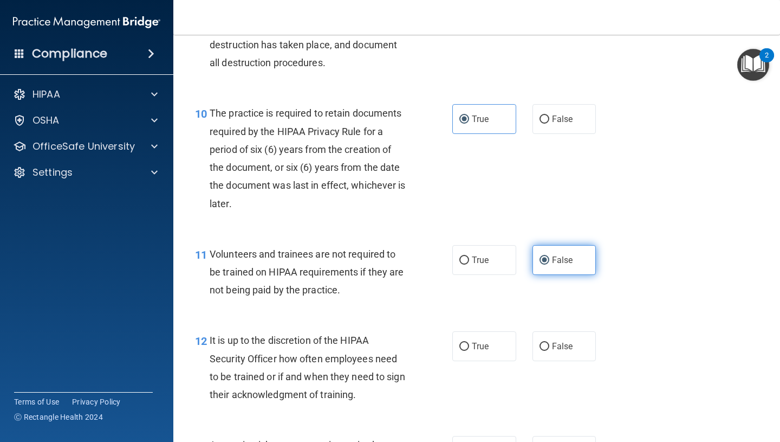
scroll to position [1138, 0]
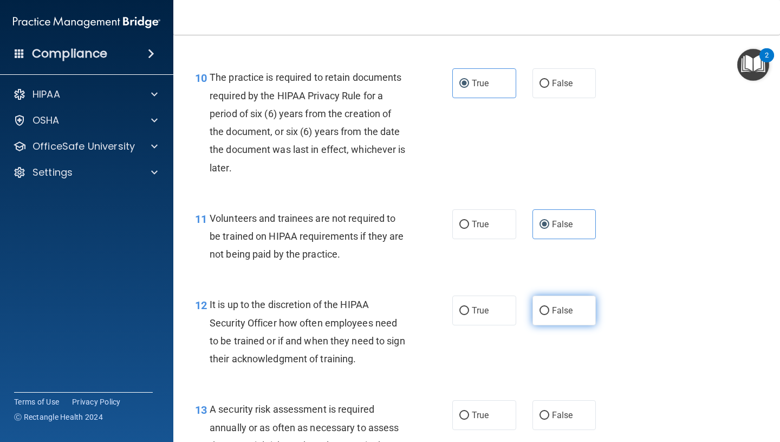
click at [562, 313] on span "False" at bounding box center [562, 310] width 21 height 10
click at [549, 313] on input "False" at bounding box center [545, 311] width 10 height 8
radio input "true"
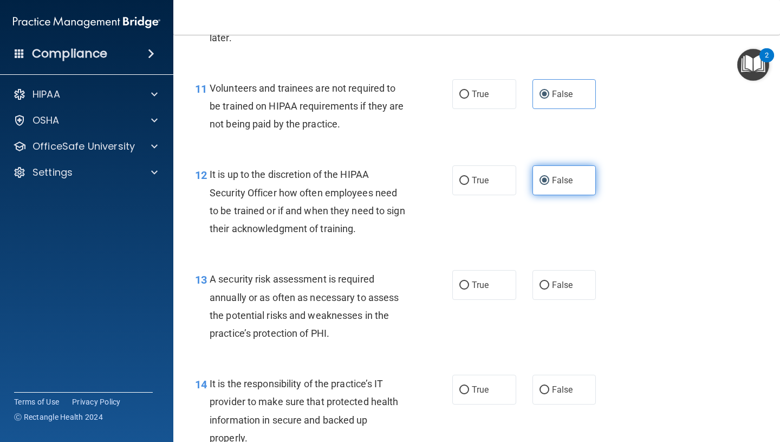
scroll to position [1283, 0]
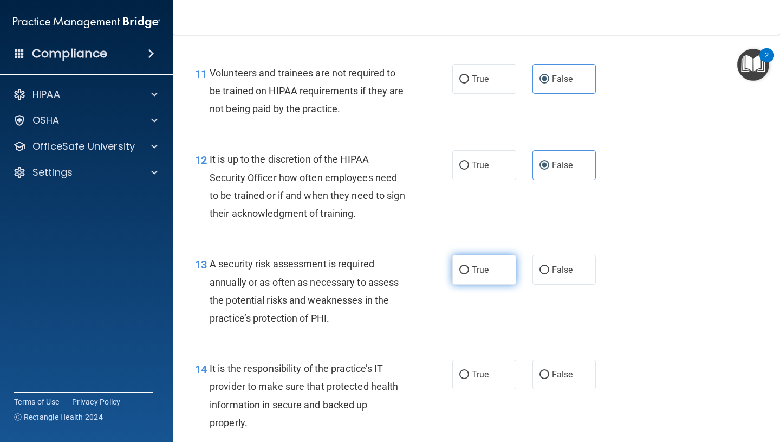
click at [498, 269] on label "True" at bounding box center [484, 270] width 64 height 30
click at [469, 269] on input "True" at bounding box center [464, 270] width 10 height 8
radio input "true"
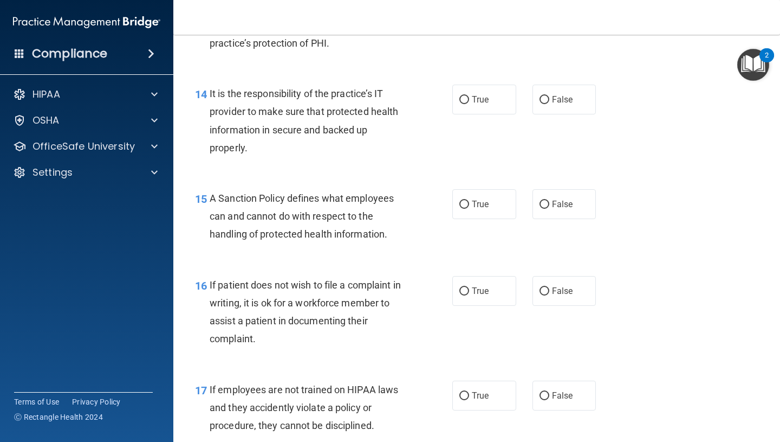
scroll to position [1527, 0]
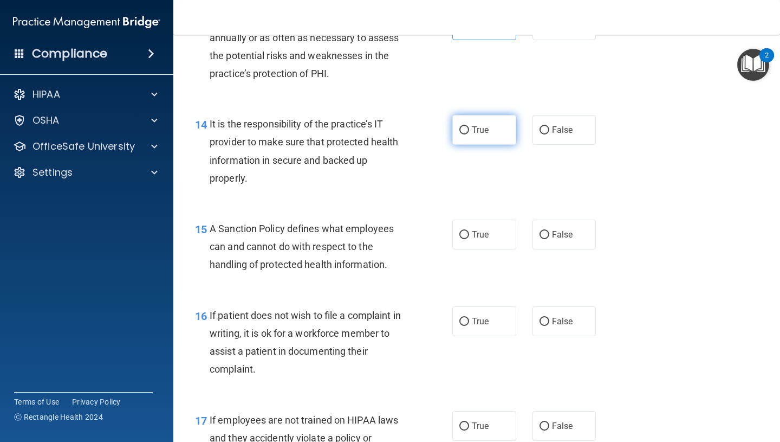
click at [474, 138] on label "True" at bounding box center [484, 130] width 64 height 30
click at [469, 134] on input "True" at bounding box center [464, 130] width 10 height 8
radio input "true"
click at [471, 220] on label "True" at bounding box center [484, 234] width 64 height 30
click at [469, 231] on input "True" at bounding box center [464, 235] width 10 height 8
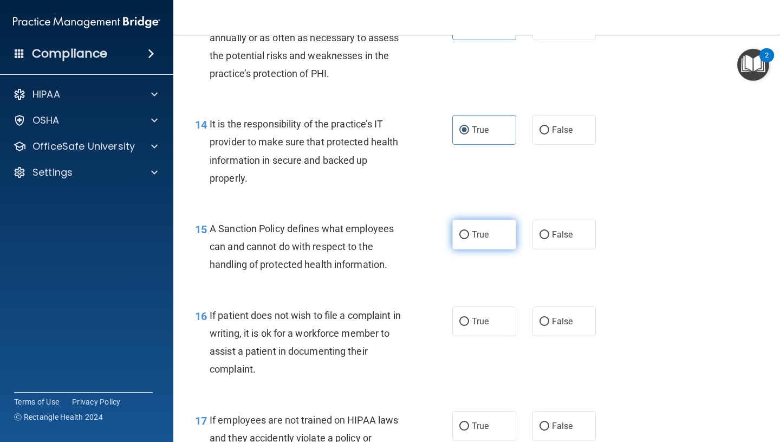
radio input "true"
click at [476, 316] on span "True" at bounding box center [480, 321] width 17 height 10
click at [469, 317] on input "True" at bounding box center [464, 321] width 10 height 8
radio input "true"
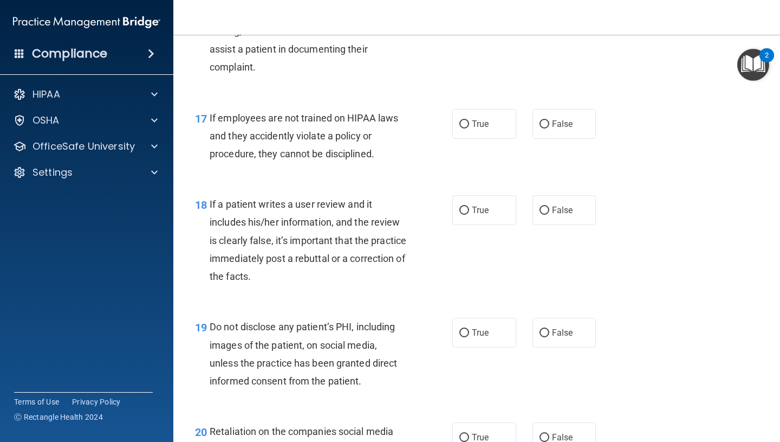
scroll to position [1830, 0]
click at [557, 120] on span "False" at bounding box center [562, 123] width 21 height 10
click at [549, 120] on input "False" at bounding box center [545, 124] width 10 height 8
radio input "true"
click at [480, 217] on label "True" at bounding box center [484, 209] width 64 height 30
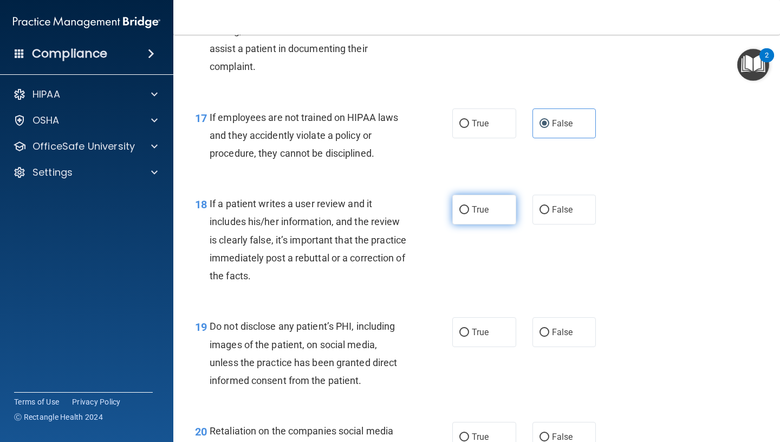
click at [469, 214] on input "True" at bounding box center [464, 210] width 10 height 8
radio input "true"
click at [482, 338] on label "True" at bounding box center [484, 332] width 64 height 30
click at [469, 336] on input "True" at bounding box center [464, 332] width 10 height 8
radio input "true"
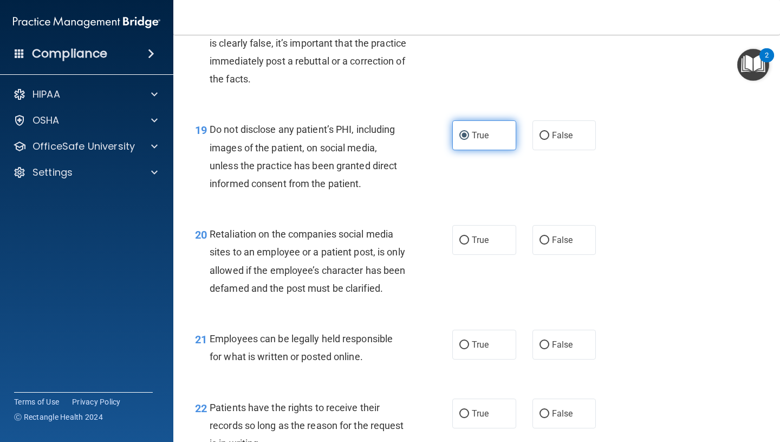
scroll to position [2028, 0]
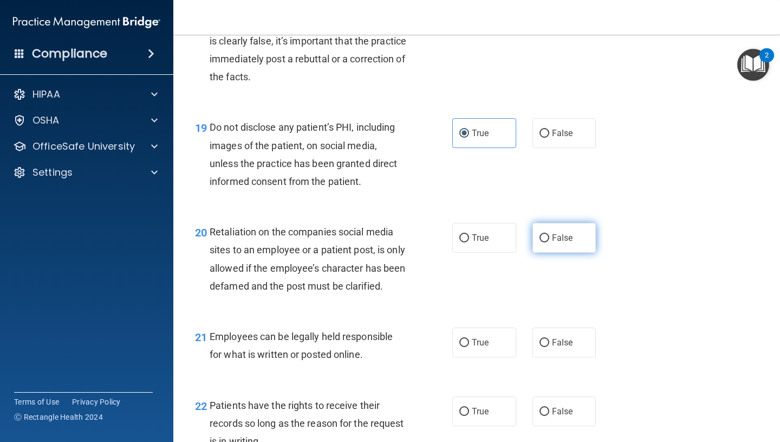
click at [553, 242] on span "False" at bounding box center [562, 237] width 21 height 10
click at [549, 242] on input "False" at bounding box center [545, 238] width 10 height 8
radio input "true"
click at [492, 357] on label "True" at bounding box center [484, 342] width 64 height 30
click at [469, 347] on input "True" at bounding box center [464, 343] width 10 height 8
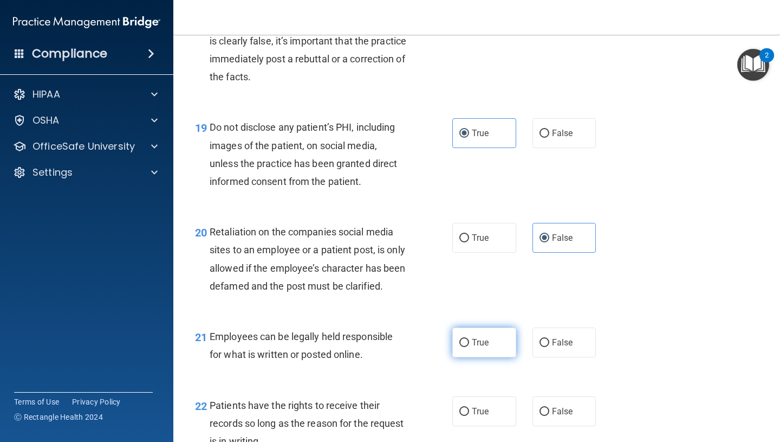
radio input "true"
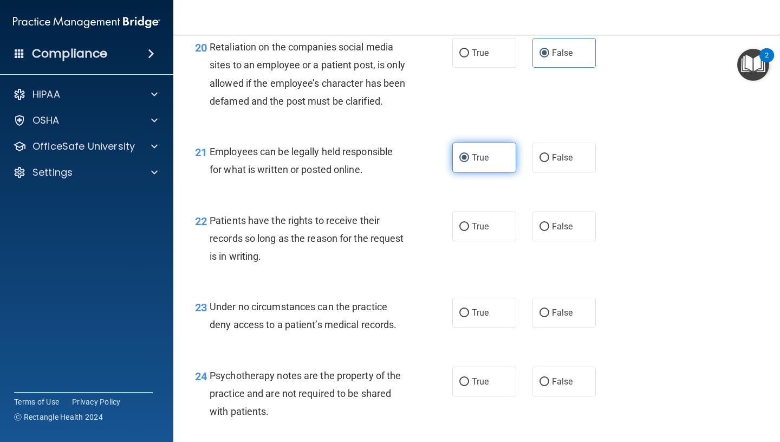
scroll to position [2226, 0]
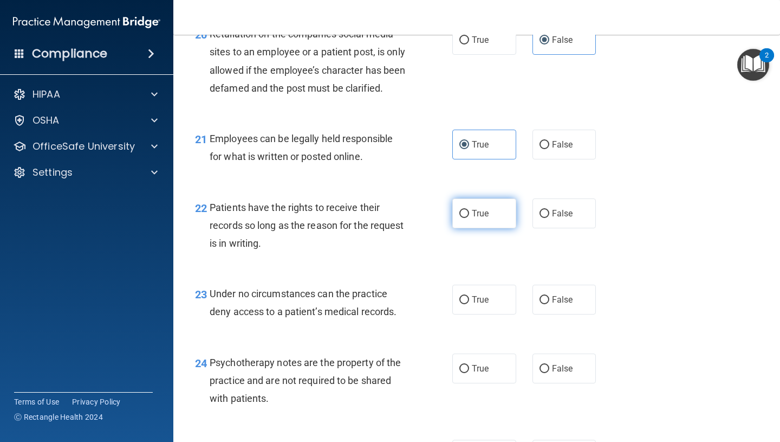
click at [489, 228] on label "True" at bounding box center [484, 213] width 64 height 30
click at [469, 218] on input "True" at bounding box center [464, 214] width 10 height 8
radio input "true"
click at [561, 307] on label "False" at bounding box center [565, 299] width 64 height 30
click at [549, 304] on input "False" at bounding box center [545, 300] width 10 height 8
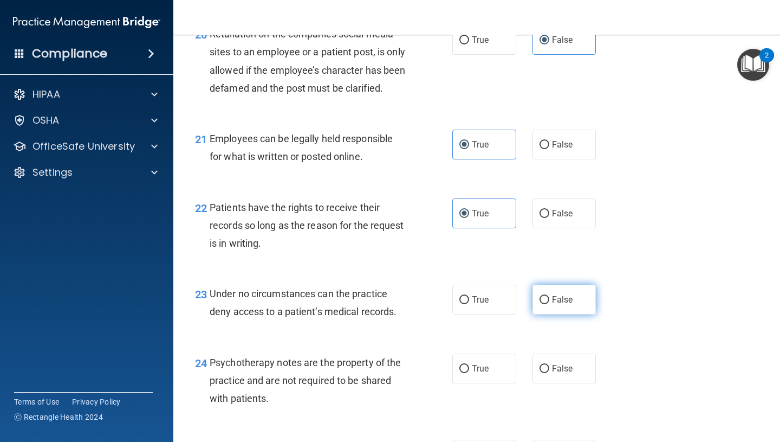
radio input "true"
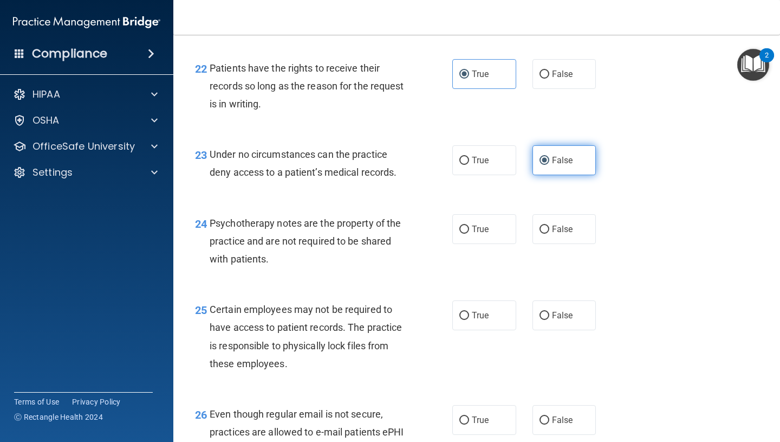
scroll to position [2369, 0]
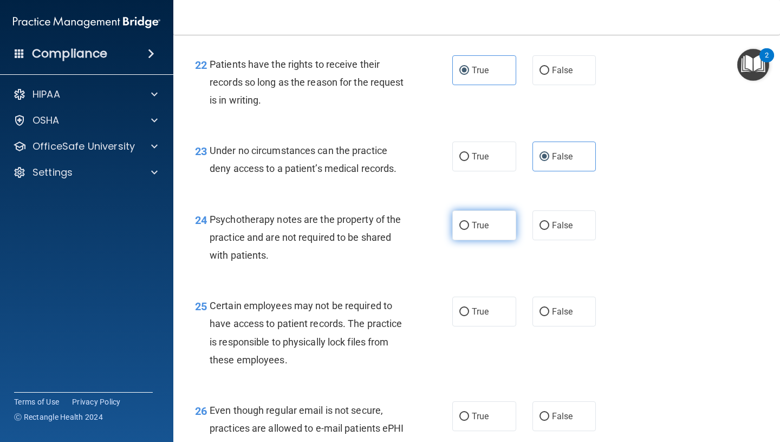
click at [468, 240] on label "True" at bounding box center [484, 225] width 64 height 30
click at [468, 230] on input "True" at bounding box center [464, 226] width 10 height 8
radio input "true"
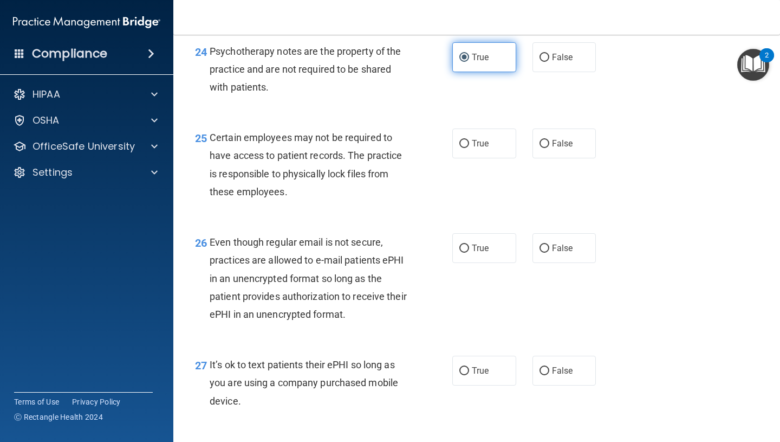
scroll to position [2538, 0]
click at [498, 158] on label "True" at bounding box center [484, 143] width 64 height 30
click at [469, 147] on input "True" at bounding box center [464, 143] width 10 height 8
radio input "true"
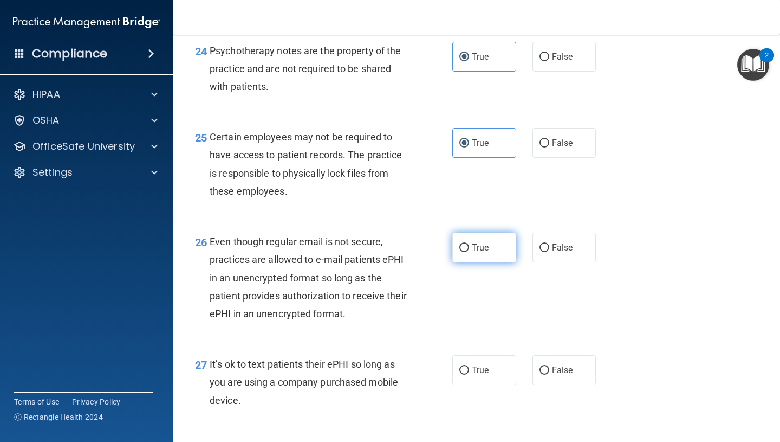
click at [471, 262] on label "True" at bounding box center [484, 247] width 64 height 30
click at [469, 252] on input "True" at bounding box center [464, 248] width 10 height 8
radio input "true"
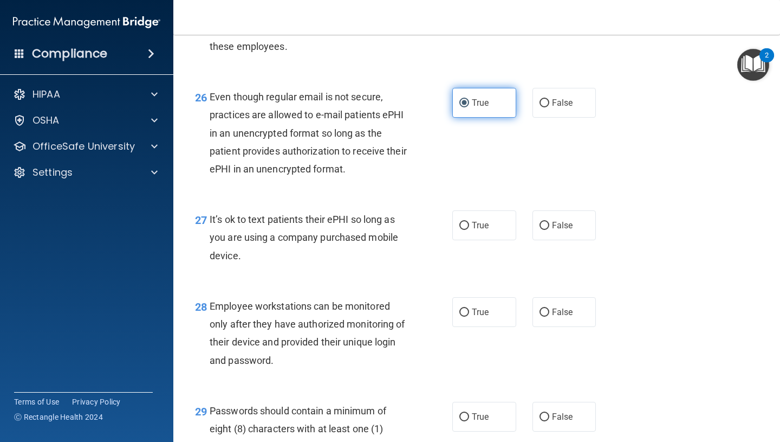
scroll to position [2687, 0]
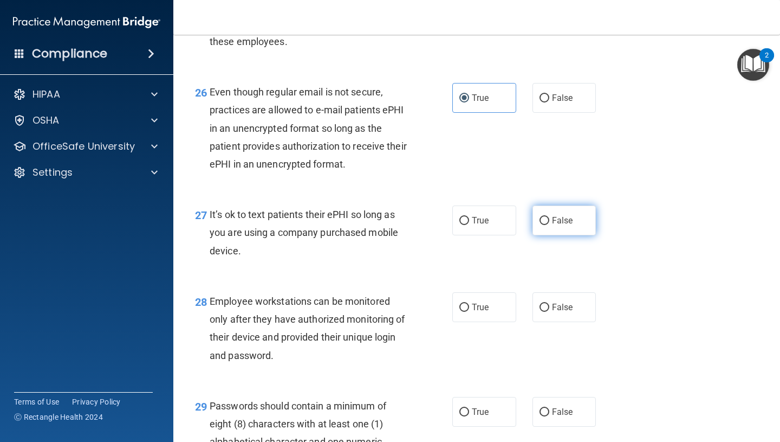
click at [548, 225] on input "False" at bounding box center [545, 221] width 10 height 8
radio input "true"
click at [477, 312] on span "True" at bounding box center [480, 307] width 17 height 10
click at [469, 312] on input "True" at bounding box center [464, 307] width 10 height 8
radio input "true"
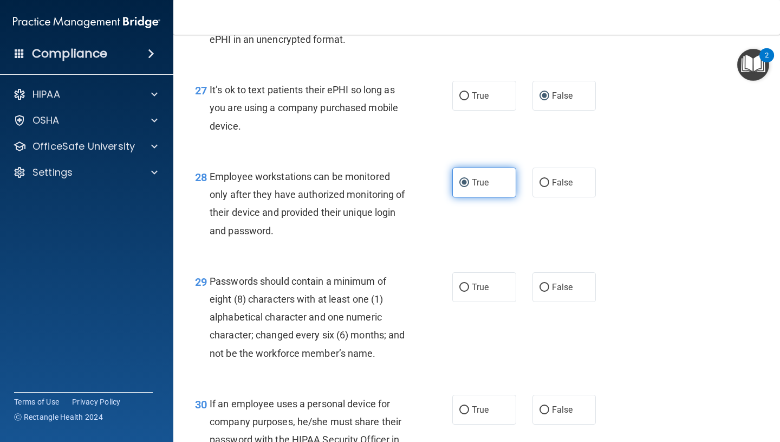
scroll to position [2833, 0]
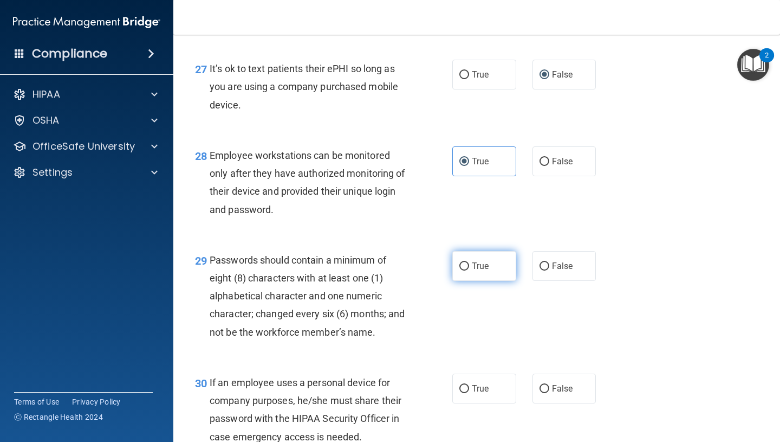
click at [494, 281] on label "True" at bounding box center [484, 266] width 64 height 30
click at [469, 270] on input "True" at bounding box center [464, 266] width 10 height 8
radio input "true"
click at [473, 393] on span "True" at bounding box center [480, 388] width 17 height 10
click at [469, 393] on input "True" at bounding box center [464, 389] width 10 height 8
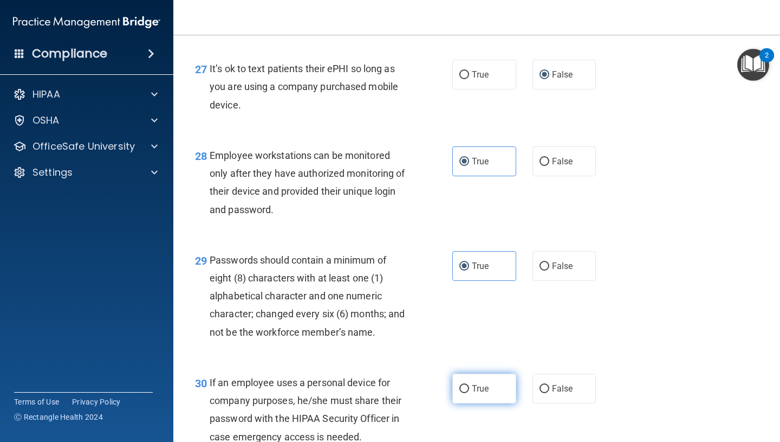
radio input "true"
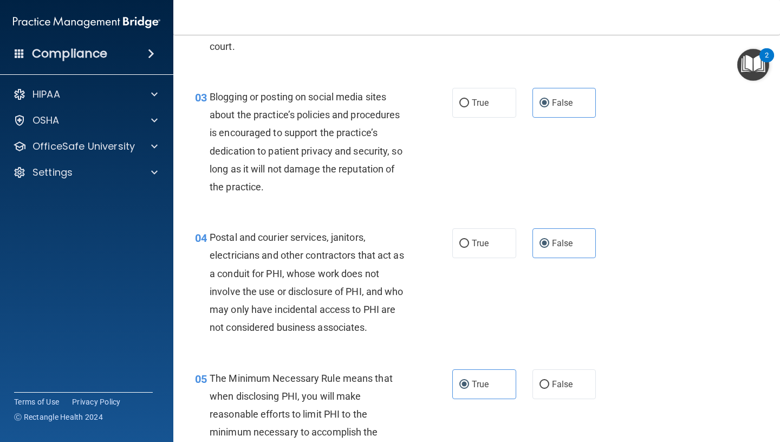
scroll to position [187, 0]
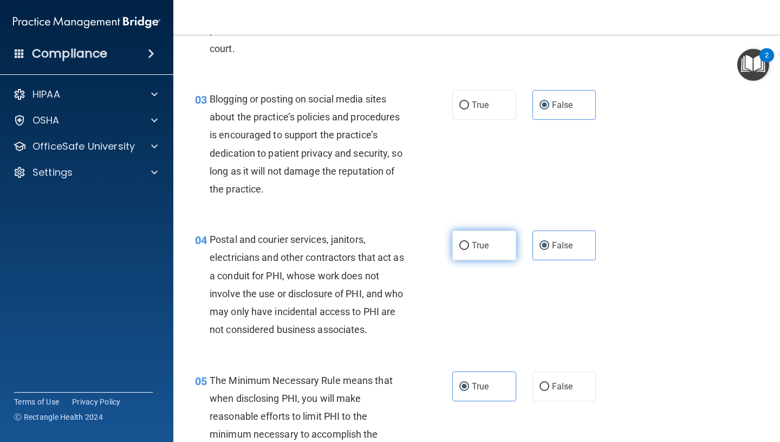
click at [486, 251] on label "True" at bounding box center [484, 245] width 64 height 30
click at [469, 250] on input "True" at bounding box center [464, 246] width 10 height 8
radio input "true"
radio input "false"
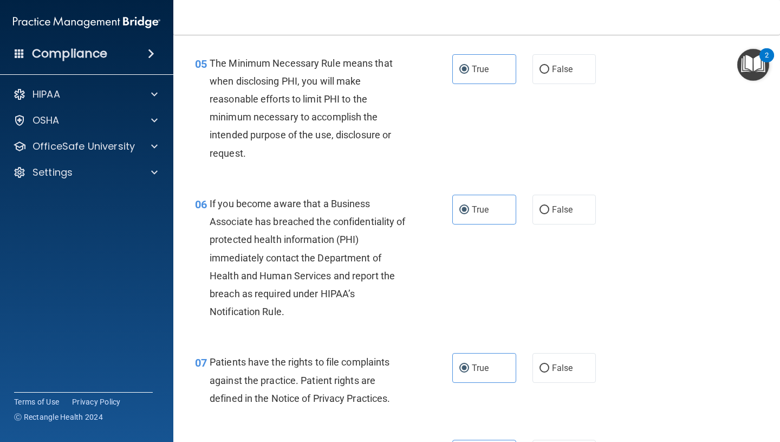
scroll to position [514, 0]
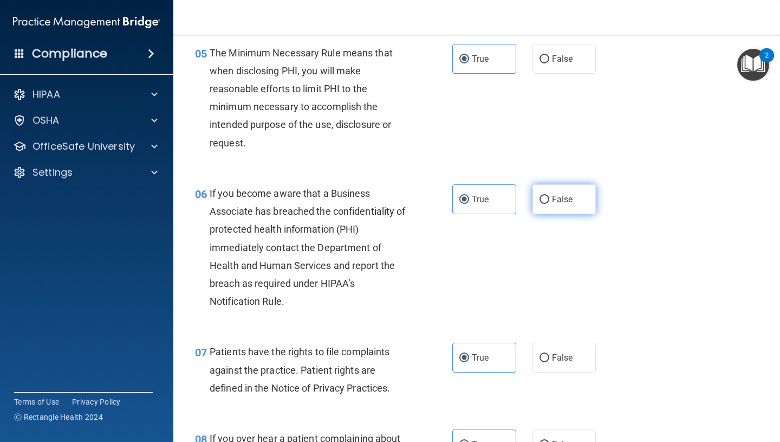
click at [549, 198] on input "False" at bounding box center [545, 200] width 10 height 8
radio input "true"
radio input "false"
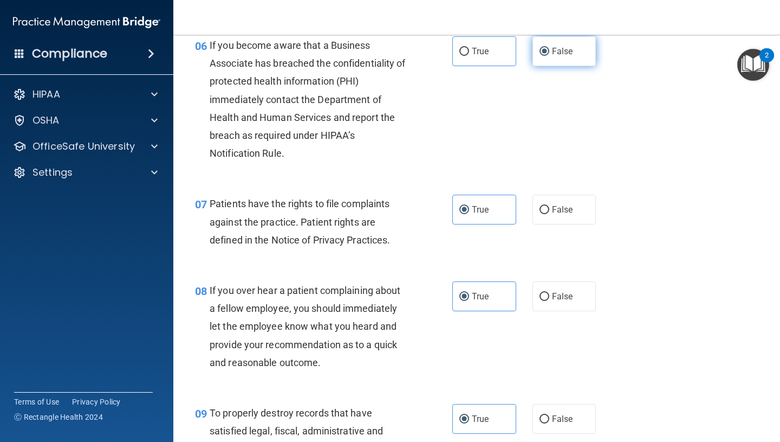
scroll to position [665, 0]
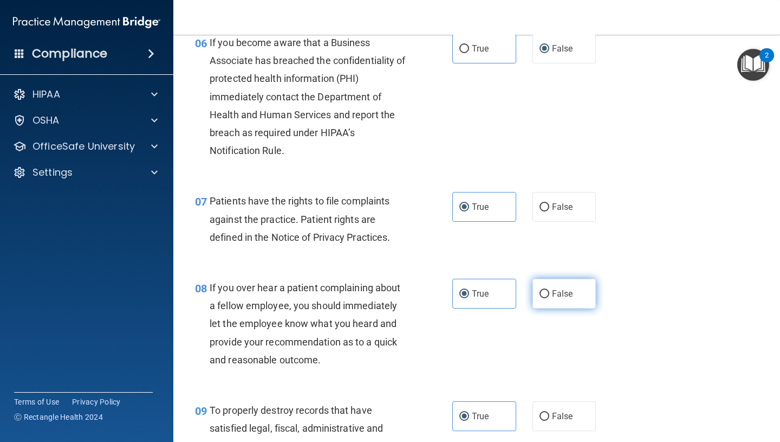
click at [542, 294] on input "False" at bounding box center [545, 294] width 10 height 8
radio input "true"
radio input "false"
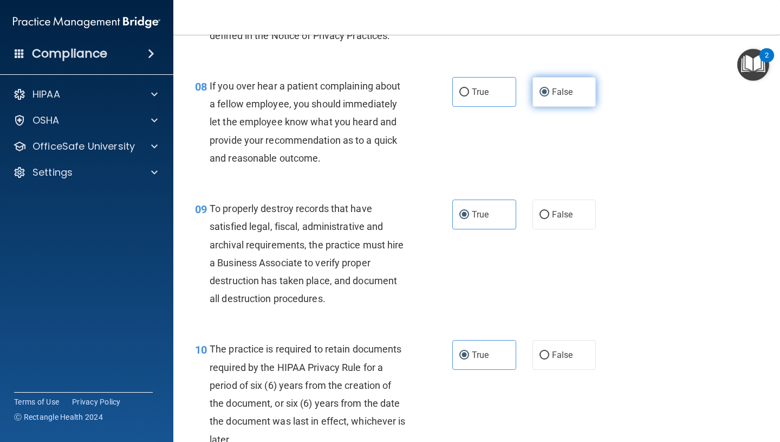
scroll to position [866, 0]
click at [553, 213] on span "False" at bounding box center [562, 215] width 21 height 10
click at [549, 213] on input "False" at bounding box center [545, 215] width 10 height 8
radio input "true"
radio input "false"
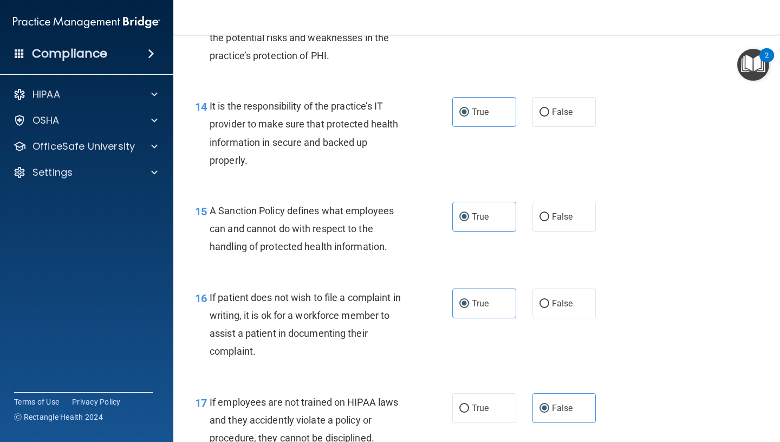
scroll to position [1568, 0]
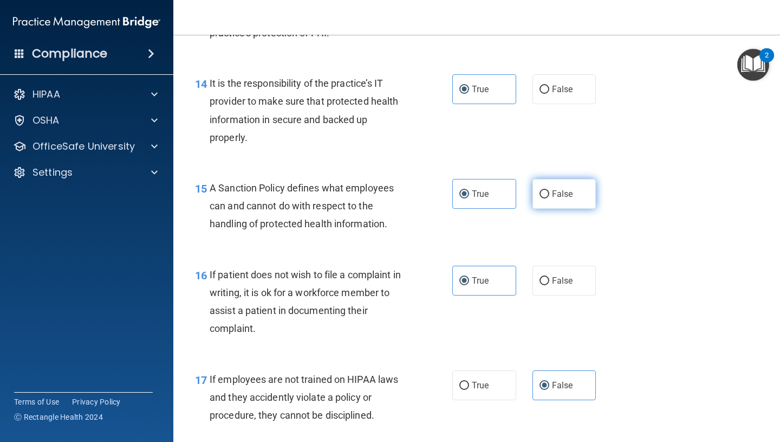
click at [547, 189] on label "False" at bounding box center [565, 194] width 64 height 30
click at [547, 190] on input "False" at bounding box center [545, 194] width 10 height 8
radio input "true"
radio input "false"
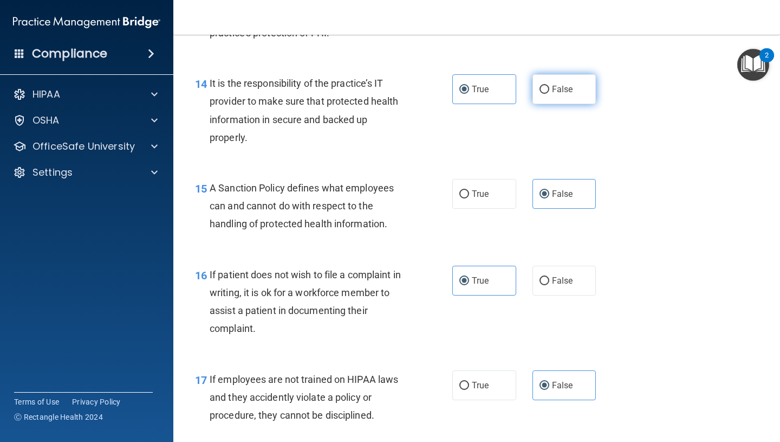
click at [546, 97] on label "False" at bounding box center [565, 89] width 64 height 30
click at [546, 94] on input "False" at bounding box center [545, 90] width 10 height 8
radio input "true"
radio input "false"
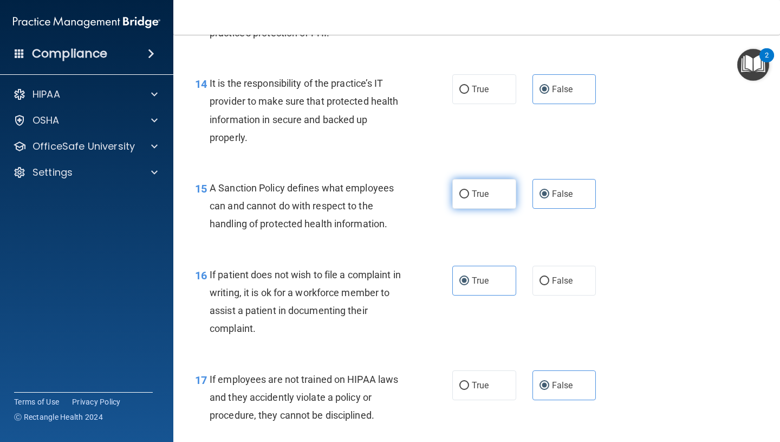
click at [495, 198] on label "True" at bounding box center [484, 194] width 64 height 30
click at [469, 198] on input "True" at bounding box center [464, 194] width 10 height 8
radio input "true"
click at [549, 194] on label "False" at bounding box center [565, 194] width 64 height 30
click at [549, 194] on input "False" at bounding box center [545, 194] width 10 height 8
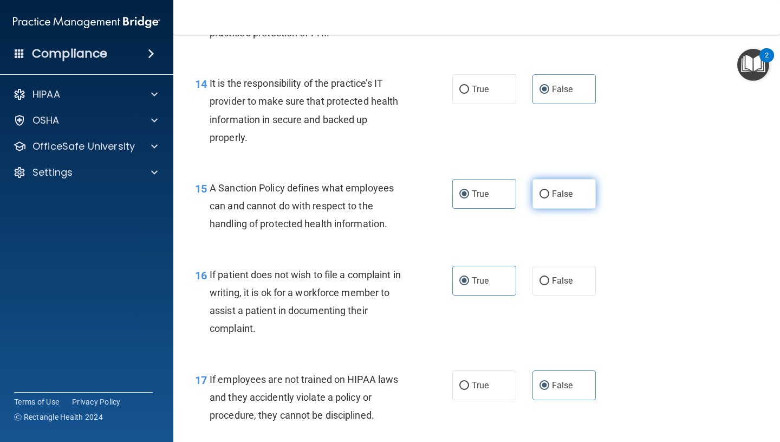
radio input "true"
radio input "false"
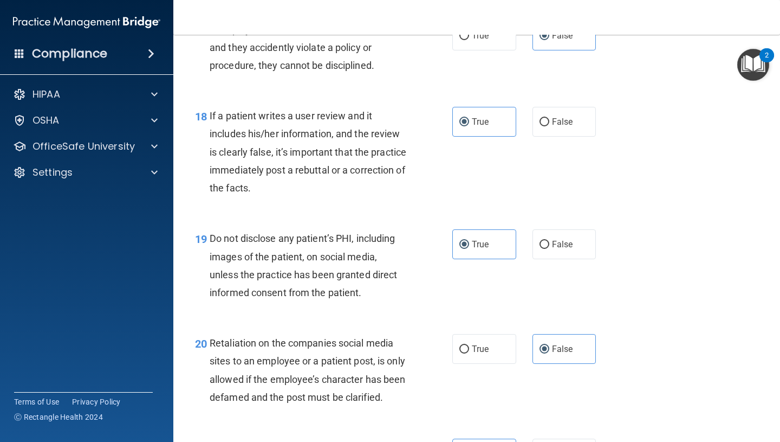
scroll to position [1921, 0]
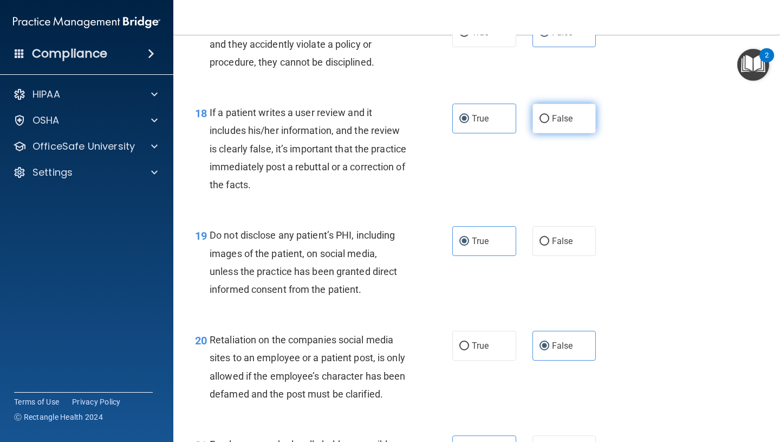
click at [553, 118] on span "False" at bounding box center [562, 118] width 21 height 10
click at [549, 118] on input "False" at bounding box center [545, 119] width 10 height 8
radio input "true"
radio input "false"
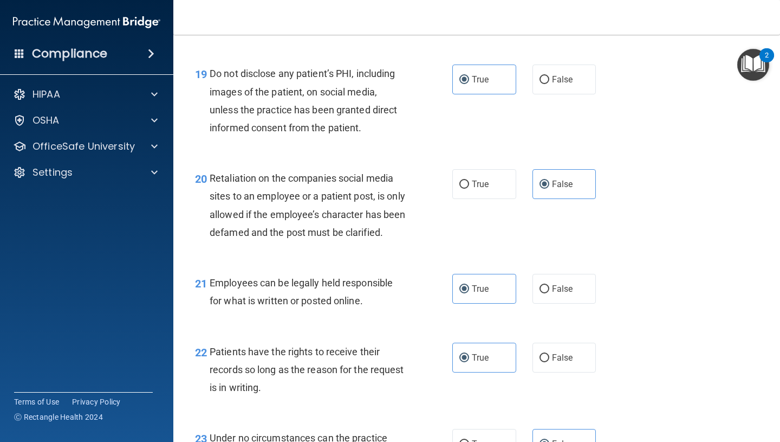
scroll to position [2083, 0]
click at [550, 303] on label "False" at bounding box center [565, 288] width 64 height 30
click at [549, 293] on input "False" at bounding box center [545, 288] width 10 height 8
radio input "true"
radio input "false"
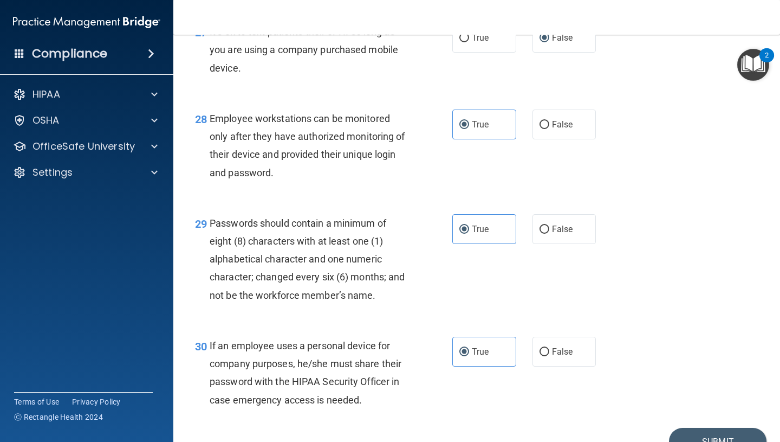
scroll to position [2875, 0]
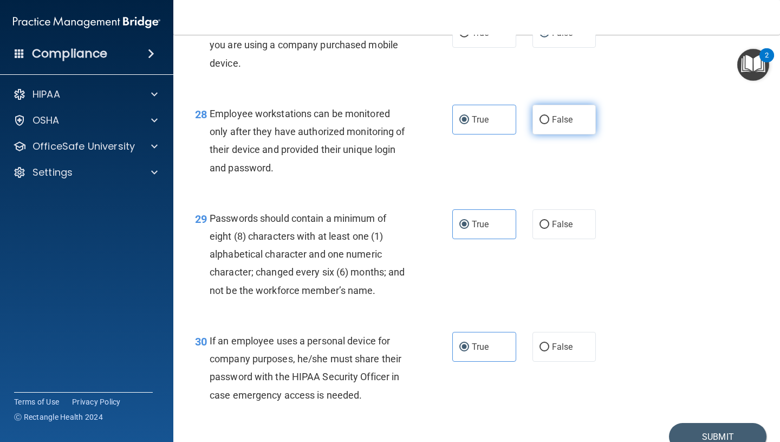
click at [553, 125] on span "False" at bounding box center [562, 119] width 21 height 10
click at [549, 124] on input "False" at bounding box center [545, 120] width 10 height 8
radio input "true"
radio input "false"
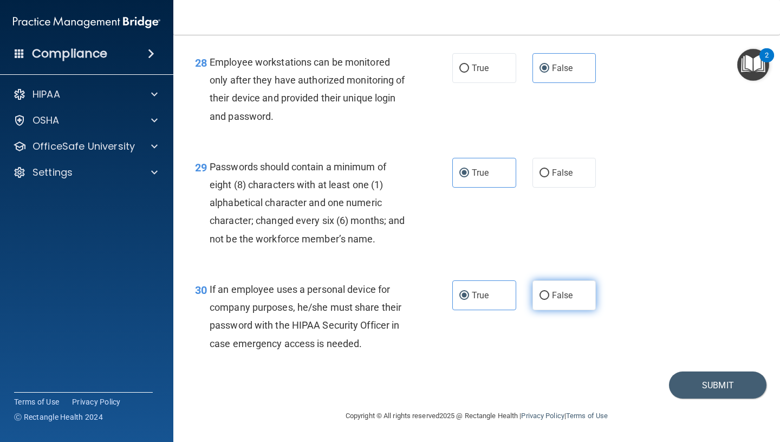
click at [567, 295] on span "False" at bounding box center [562, 295] width 21 height 10
click at [549, 295] on input "False" at bounding box center [545, 295] width 10 height 8
radio input "true"
radio input "false"
click at [717, 381] on button "Submit" at bounding box center [718, 385] width 98 height 28
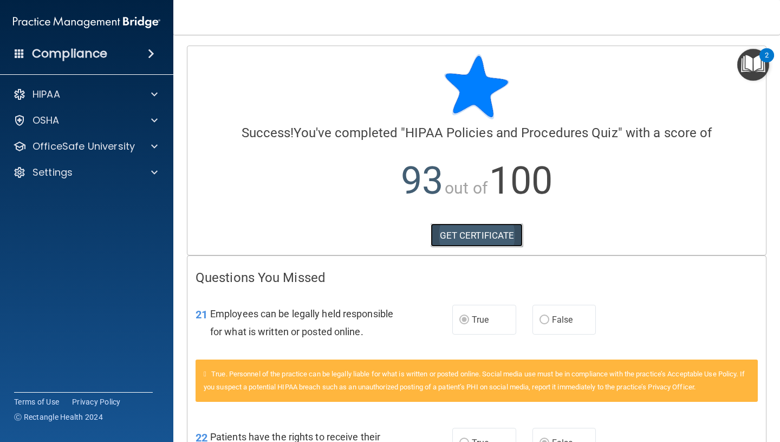
click at [492, 236] on link "GET CERTIFICATE" at bounding box center [477, 235] width 93 height 24
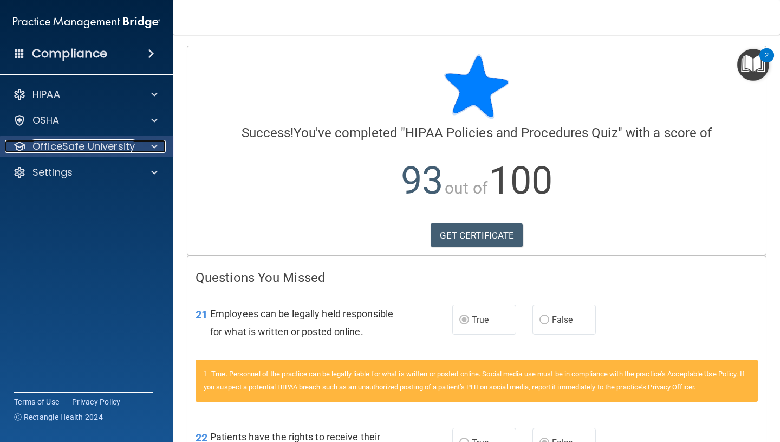
click at [105, 151] on p "OfficeSafe University" at bounding box center [84, 146] width 102 height 13
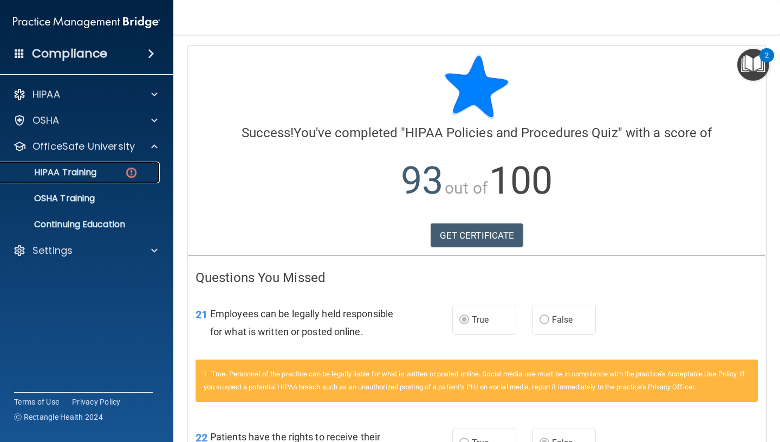
click at [94, 177] on p "HIPAA Training" at bounding box center [51, 172] width 89 height 11
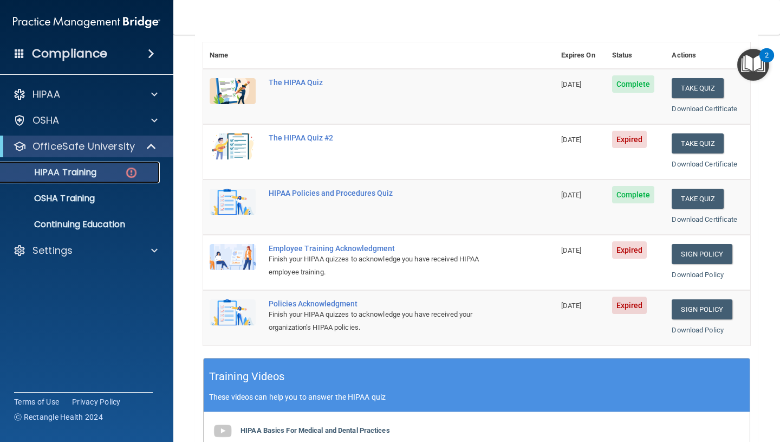
scroll to position [117, 0]
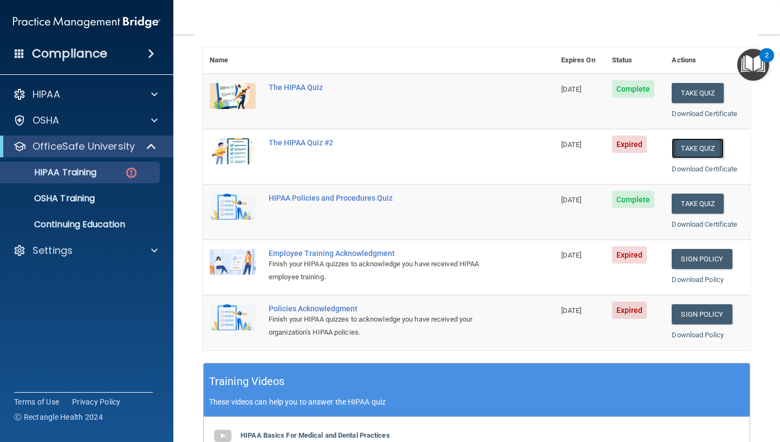
click at [692, 146] on button "Take Quiz" at bounding box center [698, 148] width 52 height 20
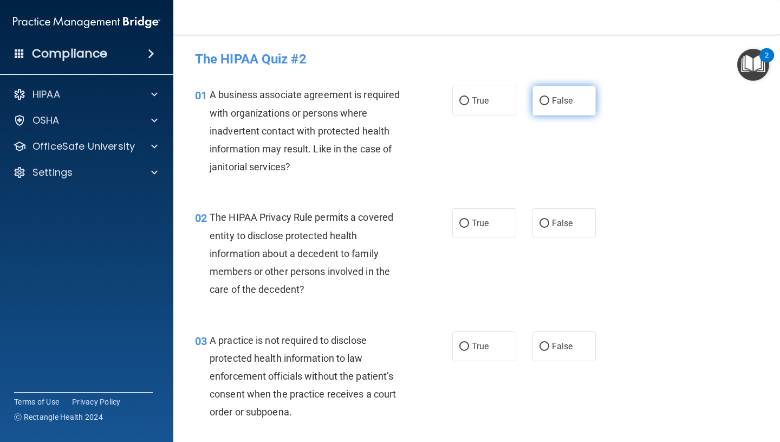
click at [575, 113] on label "False" at bounding box center [565, 101] width 64 height 30
click at [549, 105] on input "False" at bounding box center [545, 101] width 10 height 8
radio input "true"
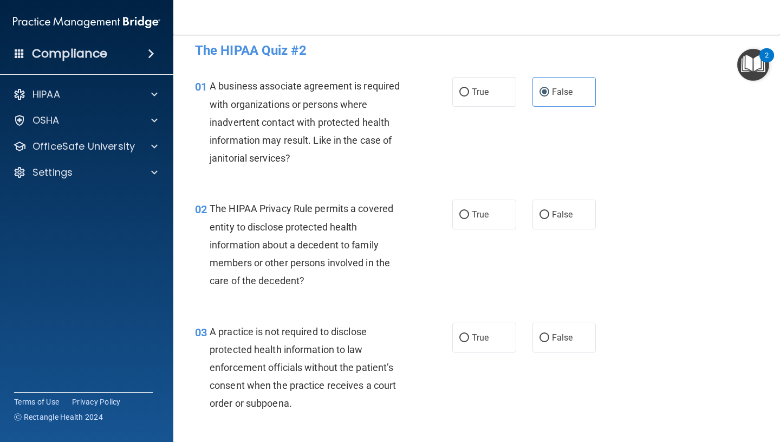
scroll to position [11, 0]
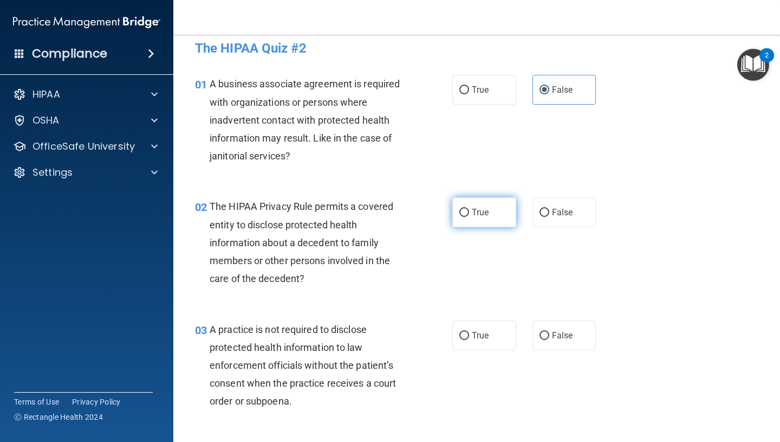
click at [496, 218] on label "True" at bounding box center [484, 212] width 64 height 30
click at [469, 217] on input "True" at bounding box center [464, 213] width 10 height 8
radio input "true"
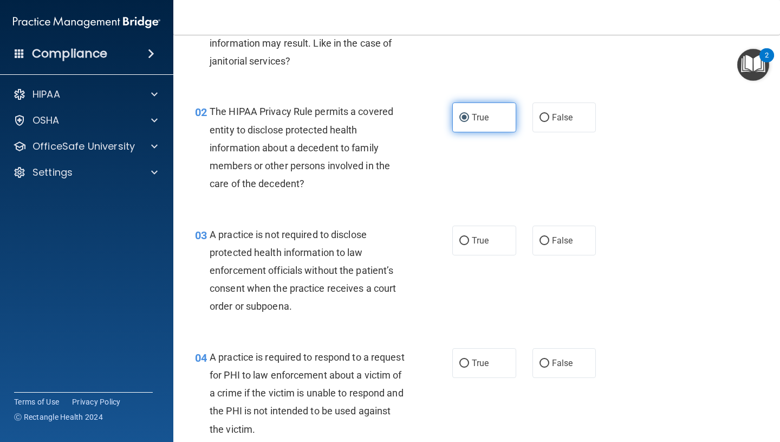
scroll to position [114, 0]
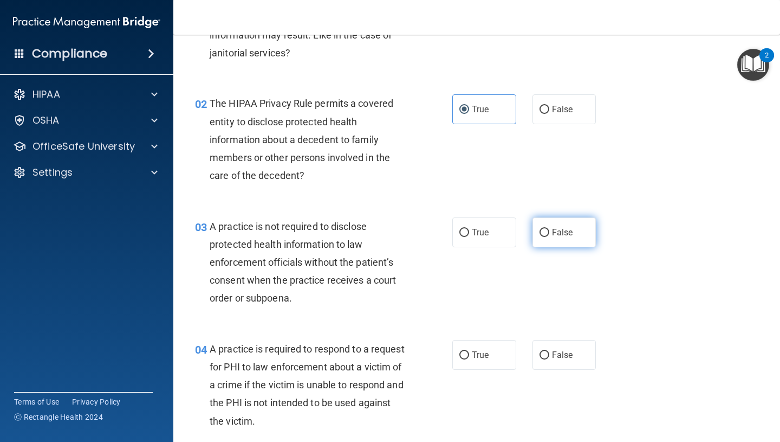
click at [552, 235] on span "False" at bounding box center [562, 232] width 21 height 10
click at [549, 235] on input "False" at bounding box center [545, 233] width 10 height 8
radio input "true"
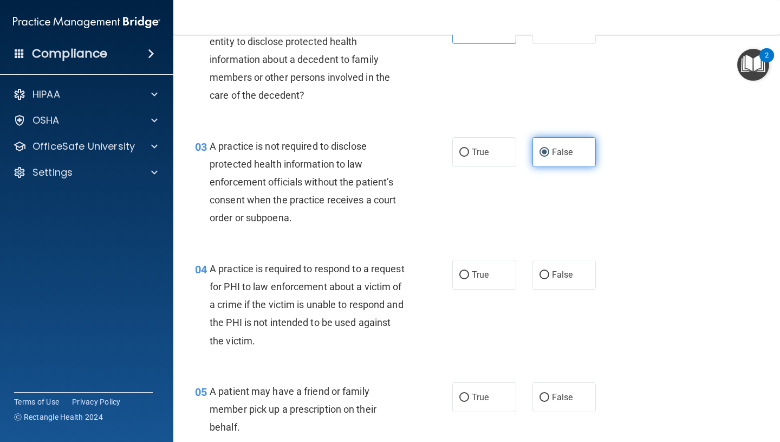
scroll to position [199, 0]
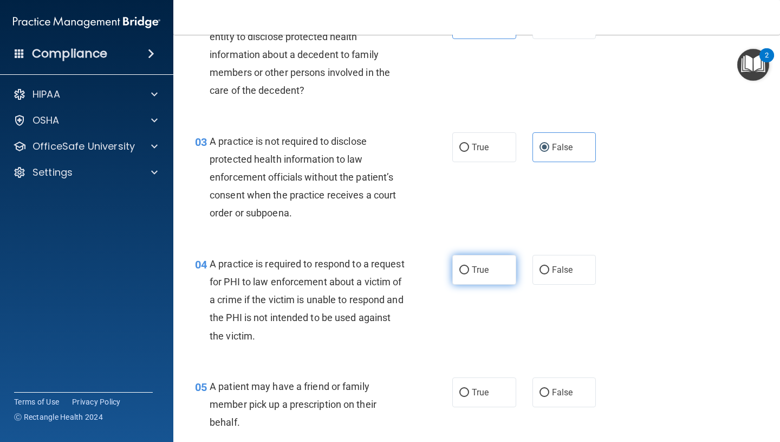
click at [504, 271] on label "True" at bounding box center [484, 270] width 64 height 30
click at [469, 271] on input "True" at bounding box center [464, 270] width 10 height 8
radio input "true"
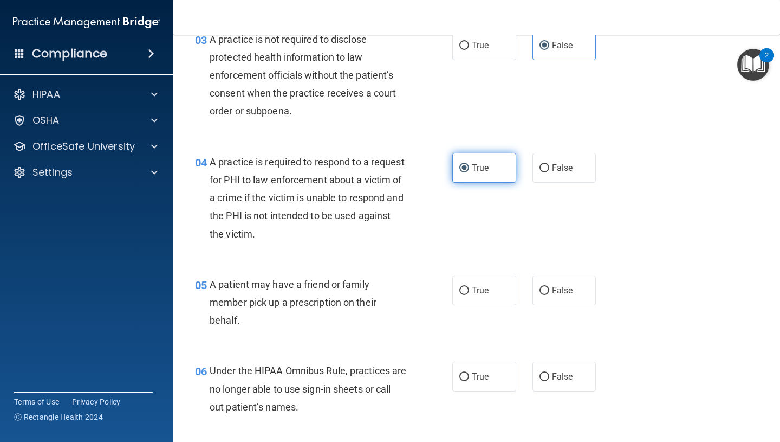
scroll to position [310, 0]
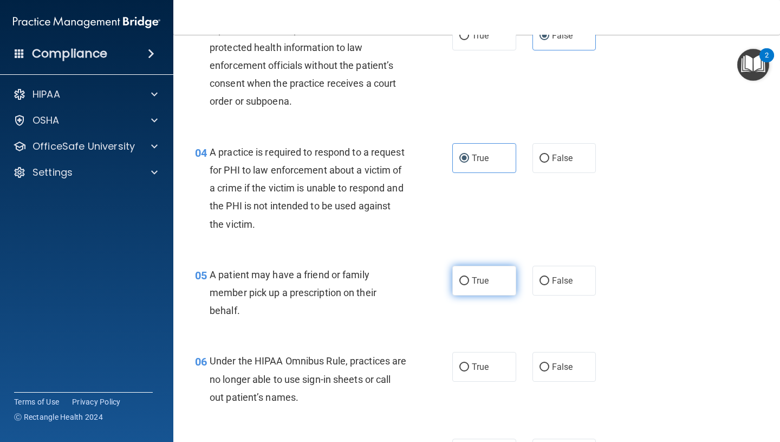
click at [501, 277] on label "True" at bounding box center [484, 280] width 64 height 30
click at [469, 277] on input "True" at bounding box center [464, 281] width 10 height 8
radio input "true"
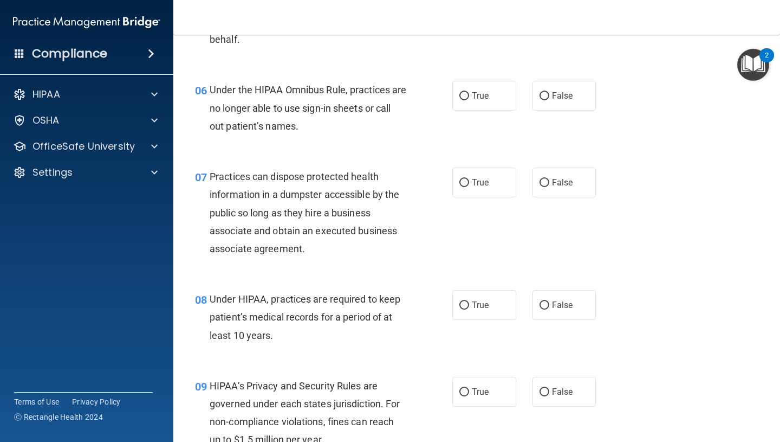
scroll to position [580, 0]
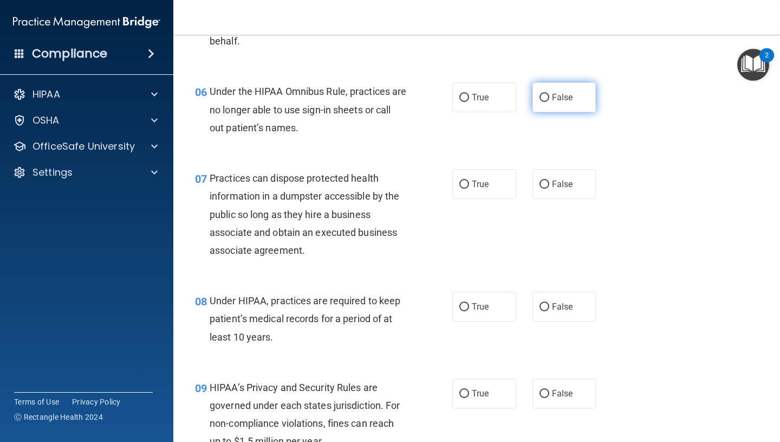
click at [554, 103] on label "False" at bounding box center [565, 97] width 64 height 30
click at [549, 102] on input "False" at bounding box center [545, 98] width 10 height 8
radio input "true"
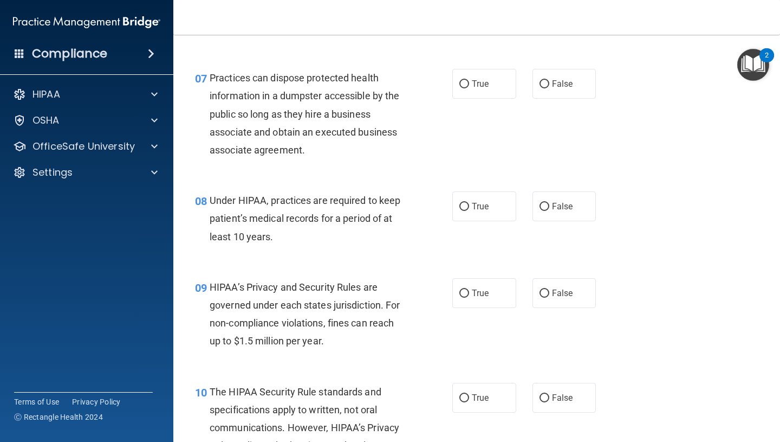
scroll to position [679, 0]
click at [562, 93] on label "False" at bounding box center [565, 84] width 64 height 30
click at [549, 89] on input "False" at bounding box center [545, 85] width 10 height 8
radio input "true"
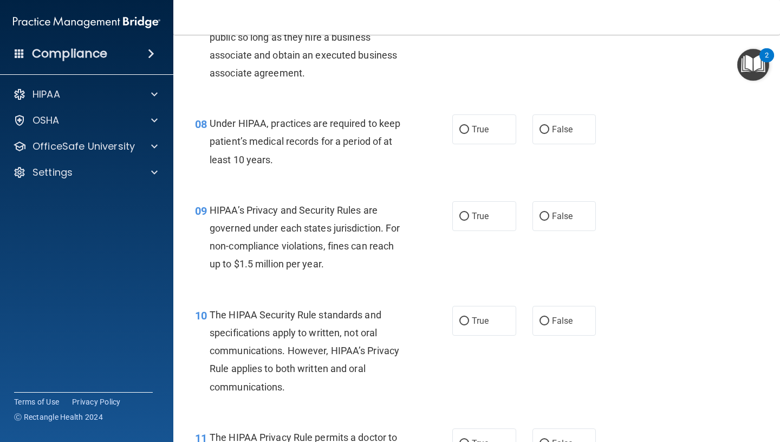
scroll to position [756, 0]
click at [490, 134] on label "True" at bounding box center [484, 130] width 64 height 30
click at [469, 134] on input "True" at bounding box center [464, 130] width 10 height 8
radio input "true"
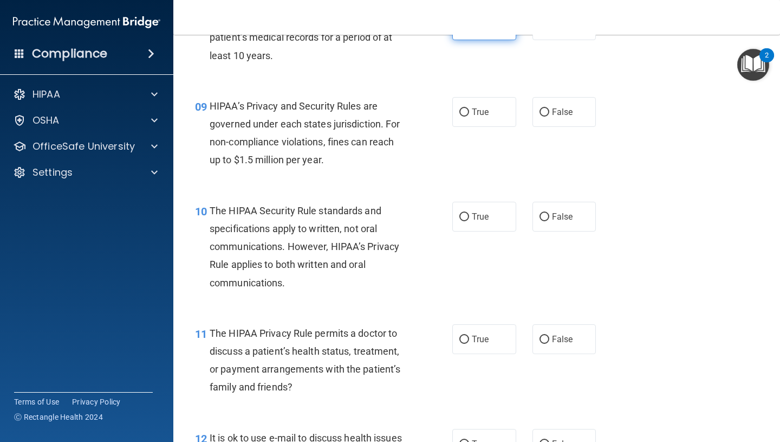
scroll to position [873, 0]
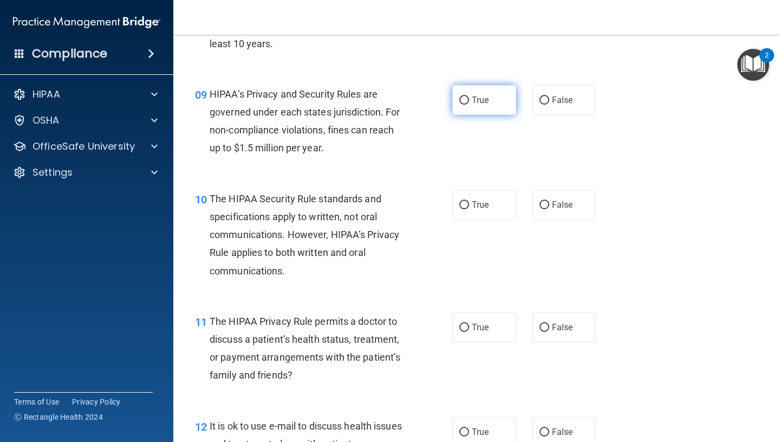
click at [497, 105] on label "True" at bounding box center [484, 100] width 64 height 30
click at [469, 105] on input "True" at bounding box center [464, 100] width 10 height 8
radio input "true"
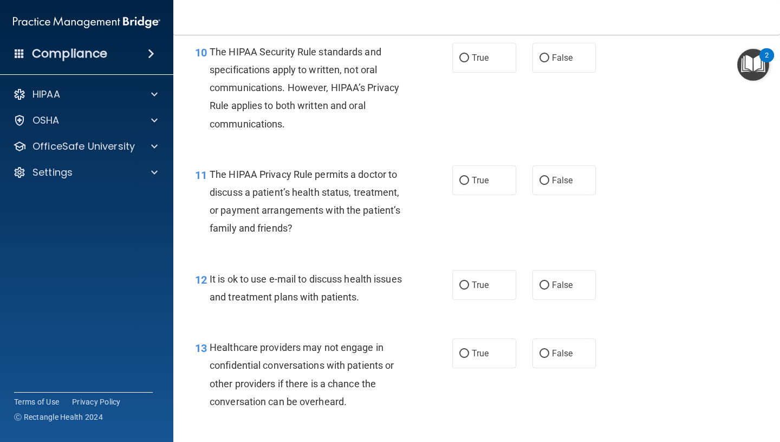
scroll to position [1018, 0]
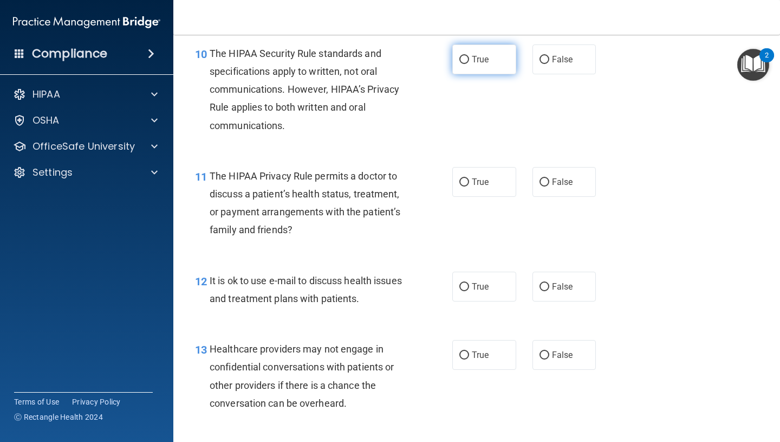
click at [497, 61] on label "True" at bounding box center [484, 59] width 64 height 30
click at [469, 61] on input "True" at bounding box center [464, 60] width 10 height 8
radio input "true"
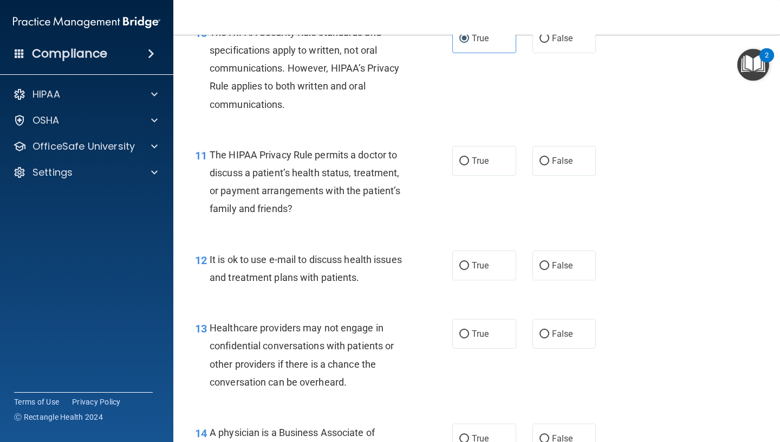
scroll to position [1040, 0]
click at [560, 164] on span "False" at bounding box center [562, 160] width 21 height 10
click at [549, 164] on input "False" at bounding box center [545, 161] width 10 height 8
radio input "true"
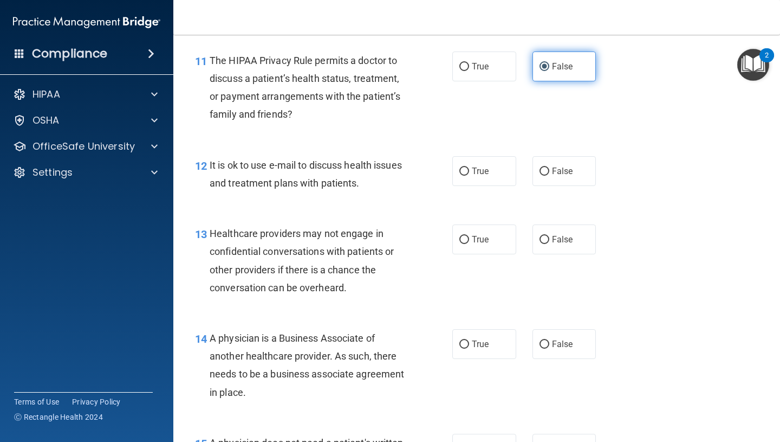
scroll to position [1189, 0]
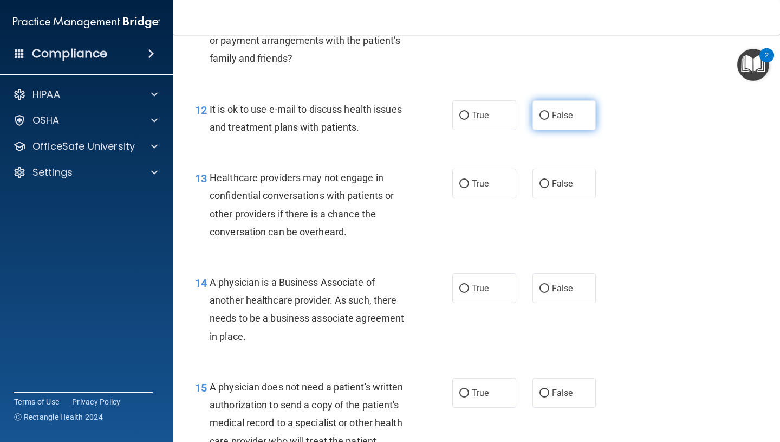
click at [574, 119] on label "False" at bounding box center [565, 115] width 64 height 30
click at [549, 119] on input "False" at bounding box center [545, 116] width 10 height 8
radio input "true"
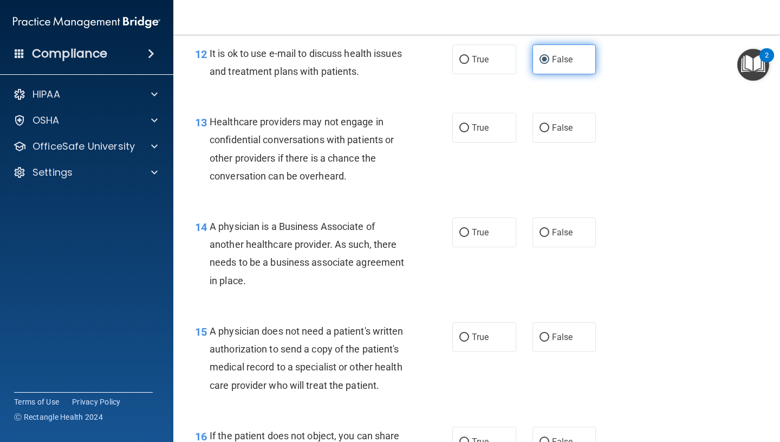
scroll to position [1243, 0]
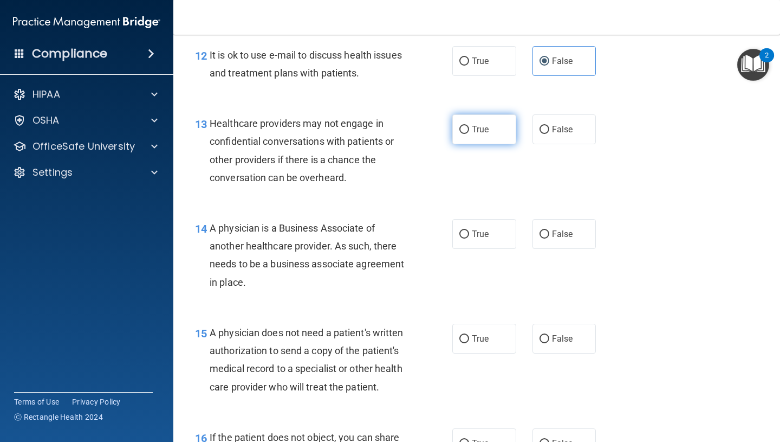
click at [507, 126] on label "True" at bounding box center [484, 129] width 64 height 30
click at [469, 126] on input "True" at bounding box center [464, 130] width 10 height 8
radio input "true"
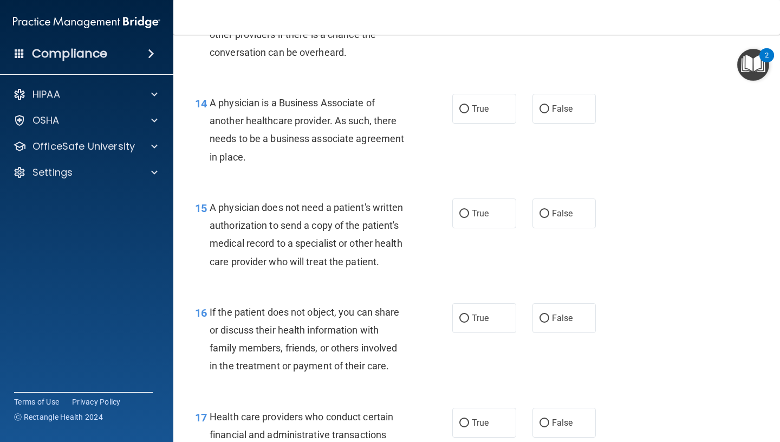
scroll to position [1368, 0]
click at [499, 117] on label "True" at bounding box center [484, 109] width 64 height 30
click at [469, 114] on input "True" at bounding box center [464, 110] width 10 height 8
radio input "true"
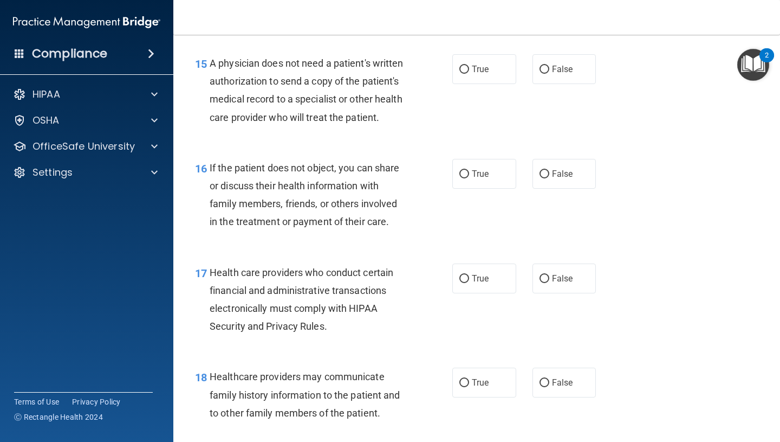
scroll to position [1513, 0]
click at [492, 77] on label "True" at bounding box center [484, 69] width 64 height 30
click at [469, 73] on input "True" at bounding box center [464, 69] width 10 height 8
radio input "true"
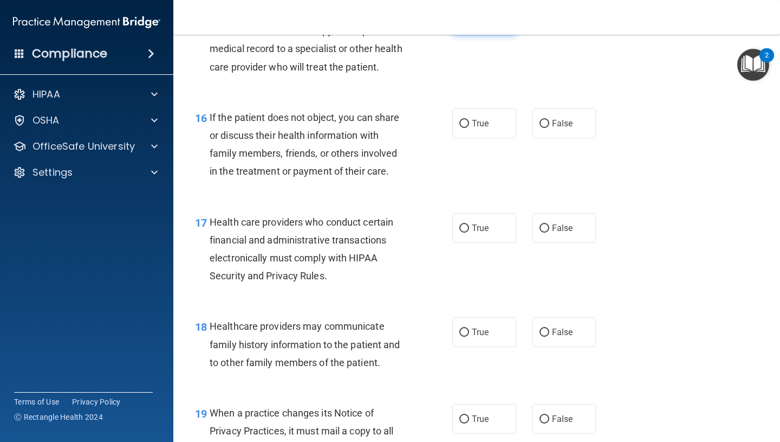
scroll to position [1564, 0]
click at [562, 118] on span "False" at bounding box center [562, 123] width 21 height 10
click at [549, 119] on input "False" at bounding box center [545, 123] width 10 height 8
radio input "true"
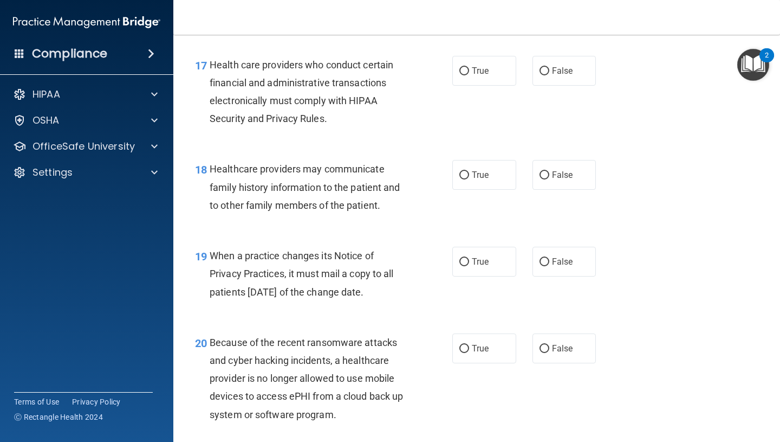
scroll to position [1720, 0]
click at [484, 79] on label "True" at bounding box center [484, 71] width 64 height 30
click at [469, 76] on input "True" at bounding box center [464, 72] width 10 height 8
radio input "true"
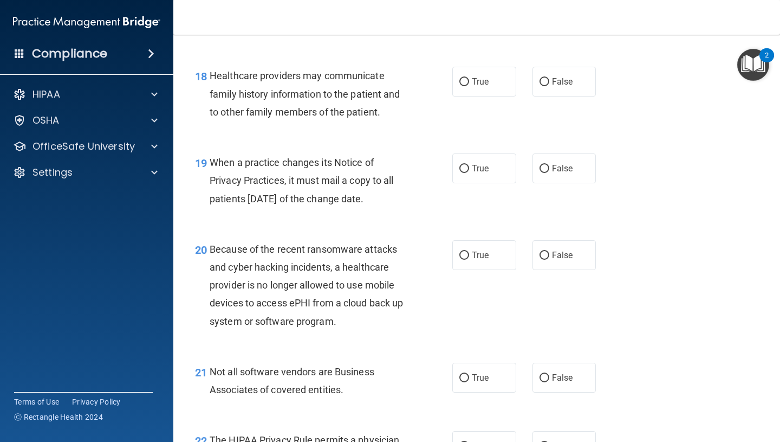
scroll to position [1813, 0]
click at [533, 89] on label "False" at bounding box center [565, 82] width 64 height 30
click at [540, 87] on input "False" at bounding box center [545, 83] width 10 height 8
radio input "true"
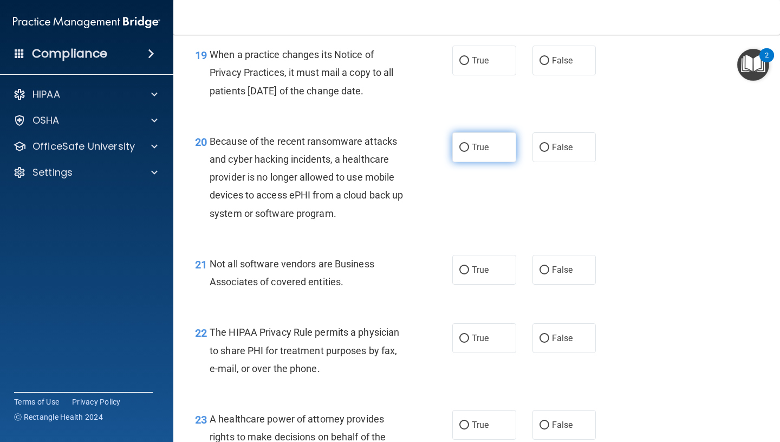
scroll to position [1922, 0]
click at [492, 70] on label "True" at bounding box center [484, 60] width 64 height 30
click at [469, 64] on input "True" at bounding box center [464, 60] width 10 height 8
radio input "true"
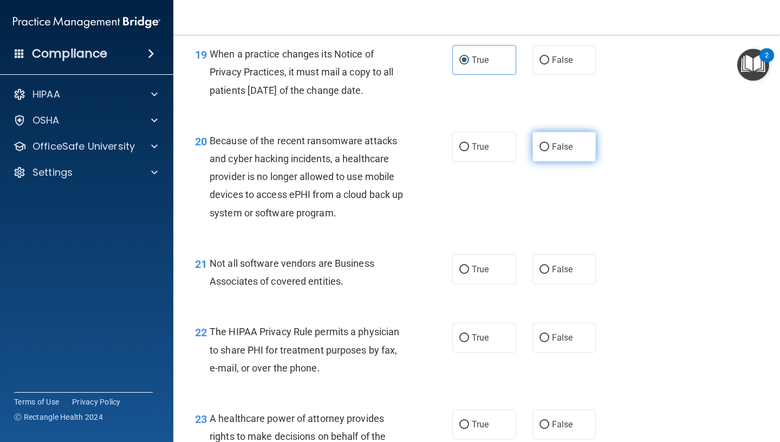
click at [539, 145] on label "False" at bounding box center [565, 147] width 64 height 30
click at [540, 145] on input "False" at bounding box center [545, 147] width 10 height 8
radio input "true"
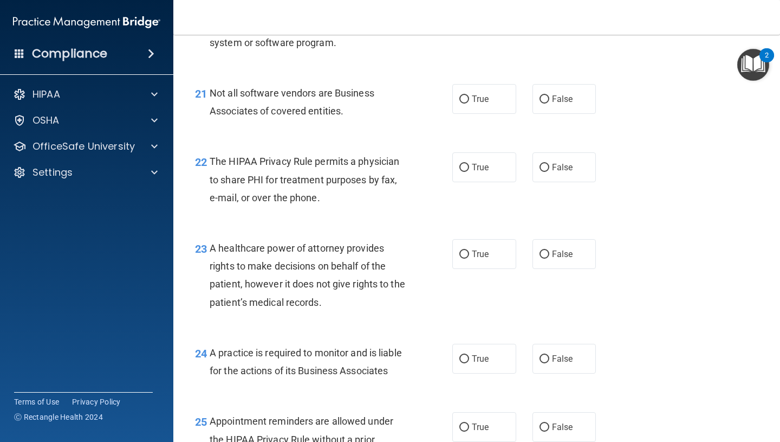
scroll to position [2091, 0]
click at [496, 105] on label "True" at bounding box center [484, 100] width 64 height 30
click at [469, 104] on input "True" at bounding box center [464, 100] width 10 height 8
radio input "true"
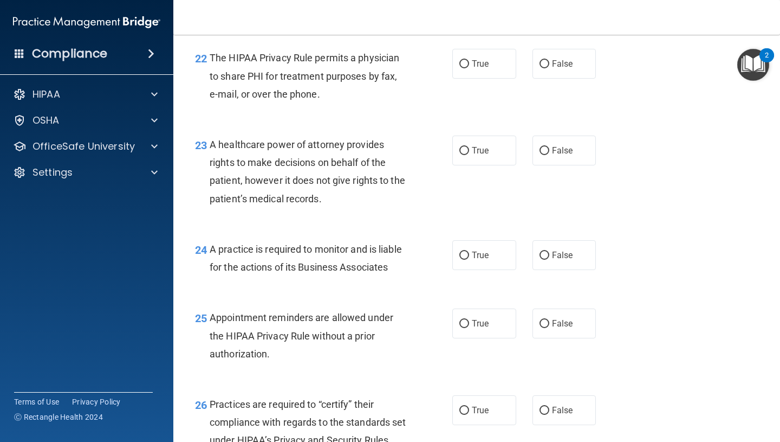
scroll to position [2196, 0]
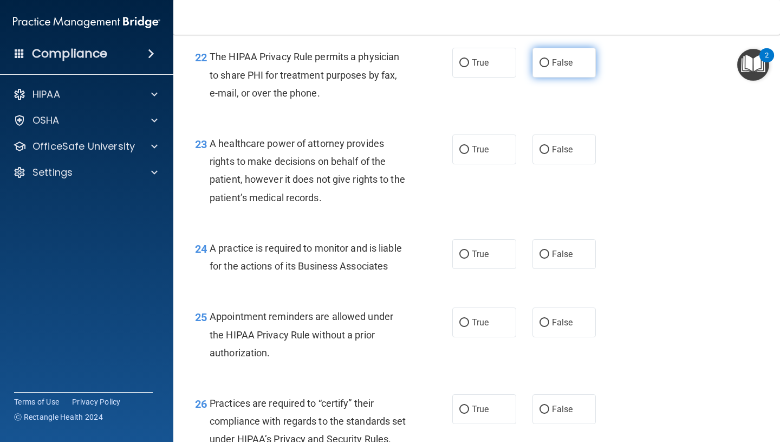
click at [551, 62] on label "False" at bounding box center [565, 63] width 64 height 30
click at [549, 62] on input "False" at bounding box center [545, 63] width 10 height 8
radio input "true"
click at [501, 157] on label "True" at bounding box center [484, 149] width 64 height 30
click at [469, 154] on input "True" at bounding box center [464, 150] width 10 height 8
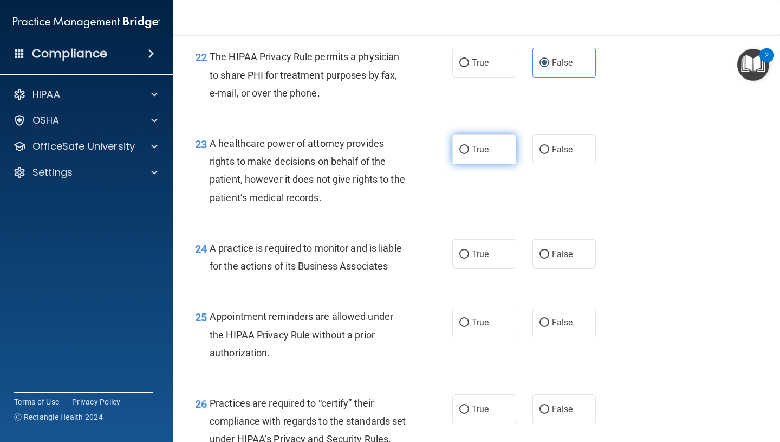
radio input "true"
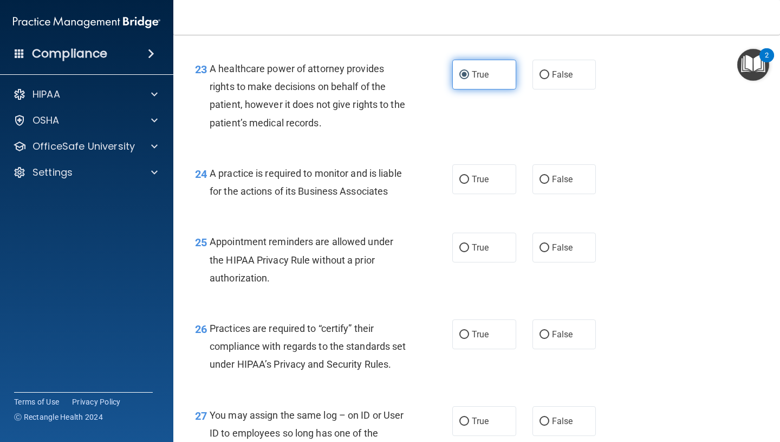
scroll to position [2275, 0]
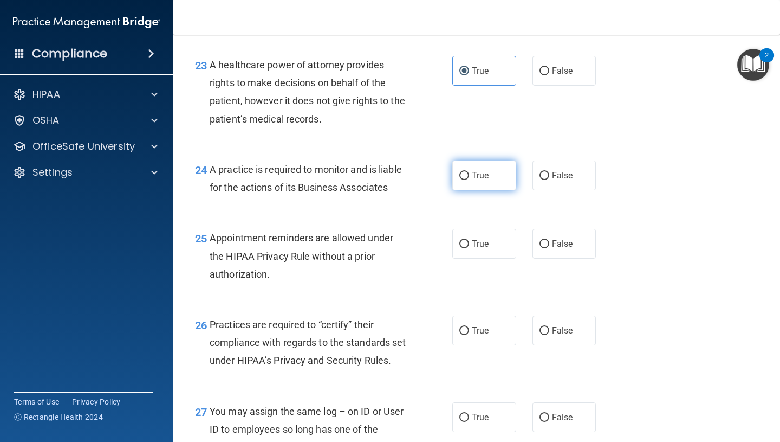
click at [495, 171] on label "True" at bounding box center [484, 175] width 64 height 30
click at [469, 172] on input "True" at bounding box center [464, 176] width 10 height 8
radio input "true"
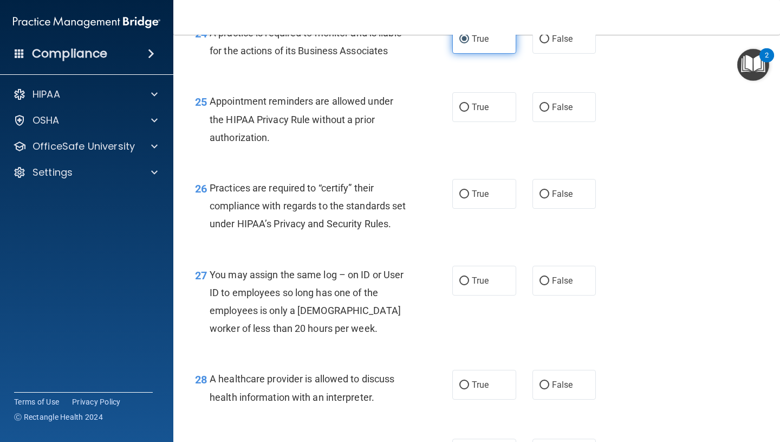
scroll to position [2412, 0]
click at [505, 106] on label "True" at bounding box center [484, 107] width 64 height 30
click at [469, 106] on input "True" at bounding box center [464, 107] width 10 height 8
radio input "true"
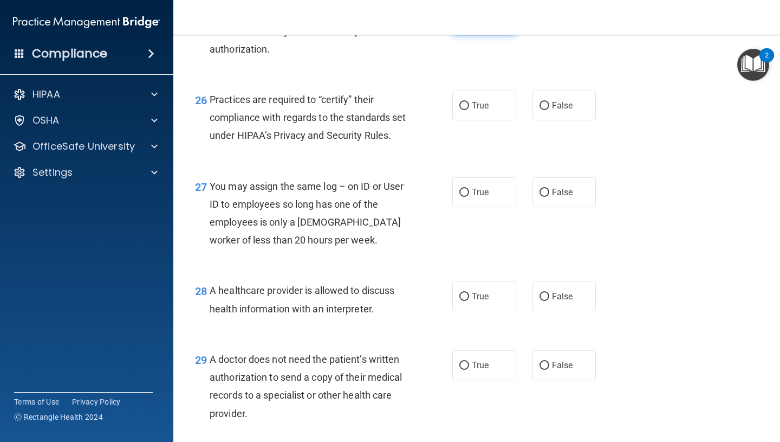
scroll to position [2499, 0]
click at [494, 101] on label "True" at bounding box center [484, 106] width 64 height 30
click at [469, 102] on input "True" at bounding box center [464, 106] width 10 height 8
radio input "true"
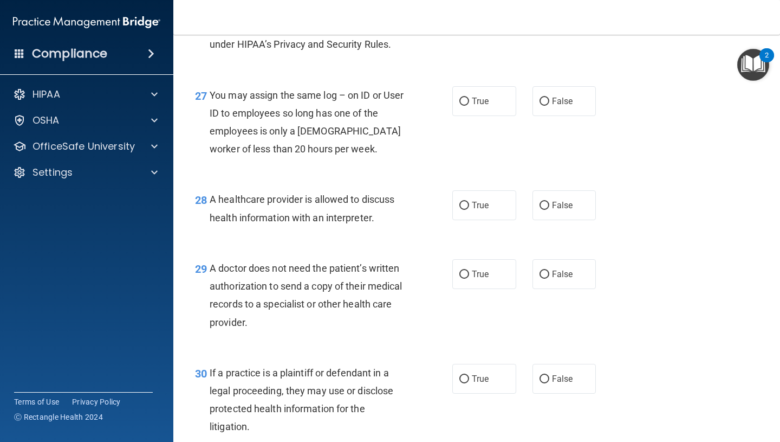
scroll to position [2590, 0]
click at [572, 107] on span "False" at bounding box center [562, 101] width 21 height 10
click at [549, 106] on input "False" at bounding box center [545, 102] width 10 height 8
radio input "true"
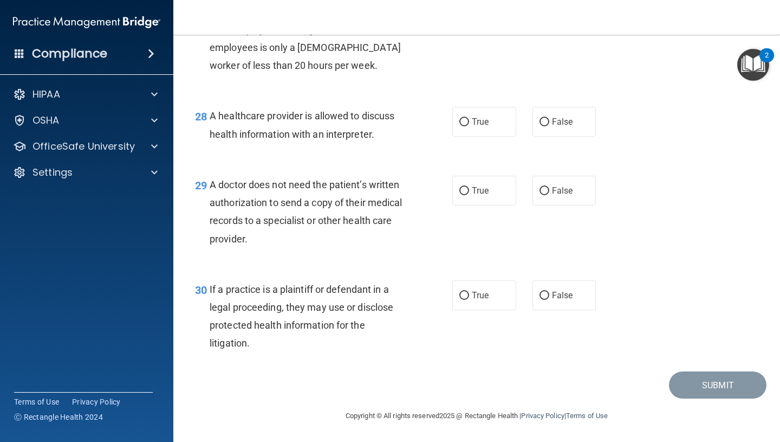
scroll to position [2674, 0]
click at [491, 137] on label "True" at bounding box center [484, 122] width 64 height 30
click at [469, 127] on input "True" at bounding box center [464, 123] width 10 height 8
radio input "true"
click at [470, 206] on label "True" at bounding box center [484, 191] width 64 height 30
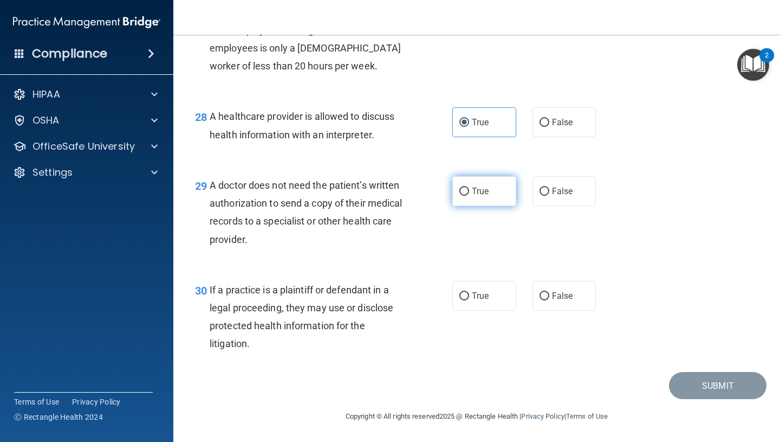
click at [469, 196] on input "True" at bounding box center [464, 191] width 10 height 8
radio input "true"
click at [578, 310] on label "False" at bounding box center [565, 296] width 64 height 30
click at [549, 300] on input "False" at bounding box center [545, 296] width 10 height 8
radio input "true"
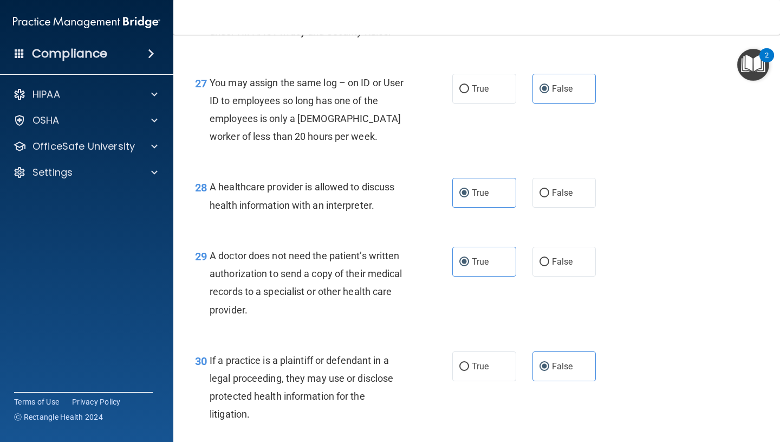
scroll to position [2693, 0]
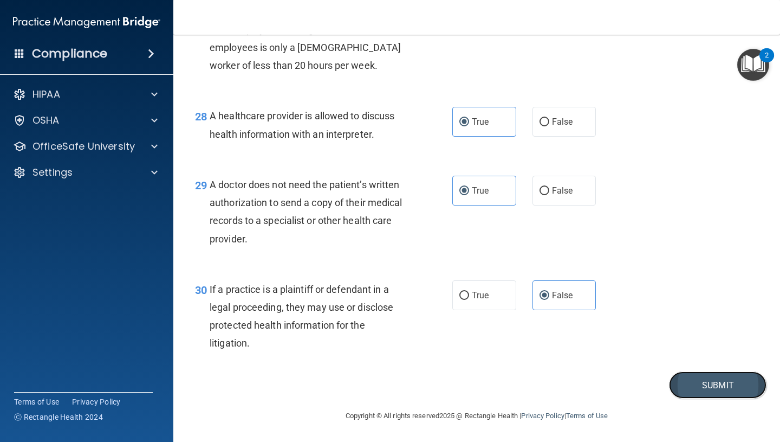
click at [721, 380] on button "Submit" at bounding box center [718, 385] width 98 height 28
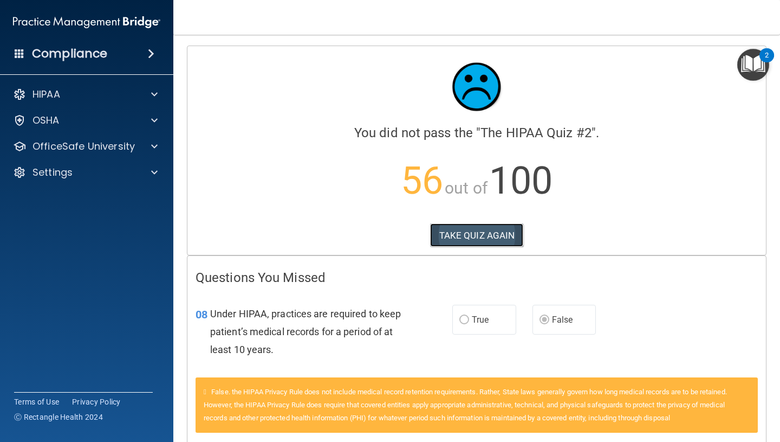
click at [470, 238] on button "TAKE QUIZ AGAIN" at bounding box center [477, 235] width 94 height 24
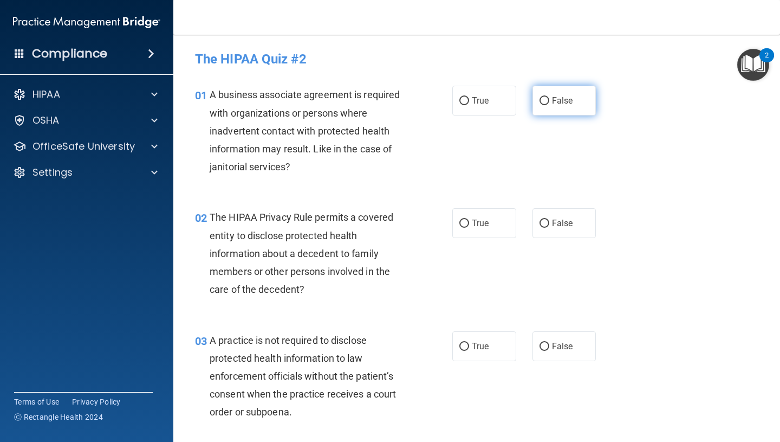
click at [539, 97] on label "False" at bounding box center [565, 101] width 64 height 30
click at [540, 97] on input "False" at bounding box center [545, 101] width 10 height 8
radio input "true"
click at [464, 227] on input "True" at bounding box center [464, 223] width 10 height 8
radio input "true"
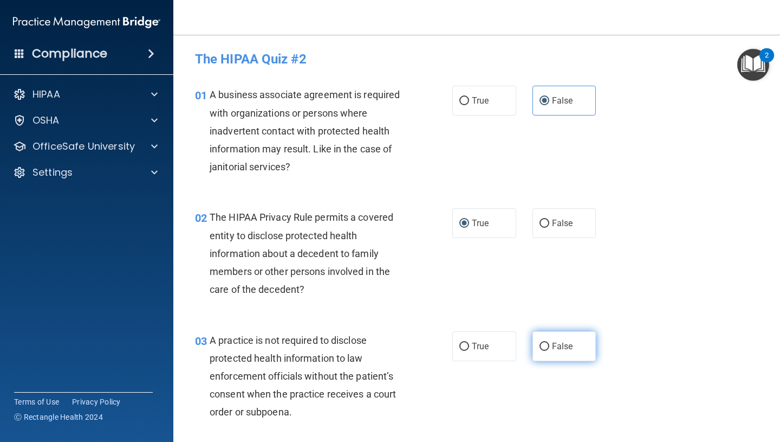
click at [540, 346] on input "False" at bounding box center [545, 346] width 10 height 8
radio input "true"
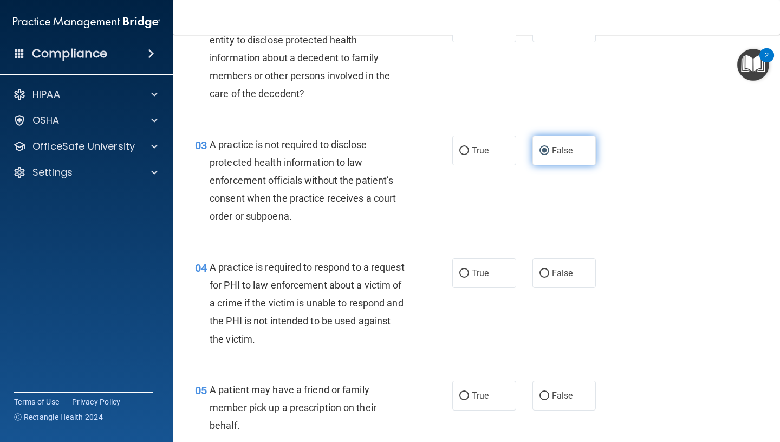
scroll to position [200, 0]
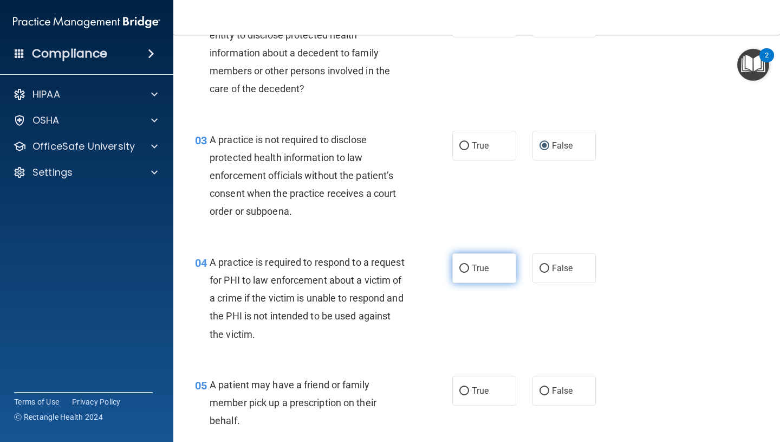
click at [486, 265] on span "True" at bounding box center [480, 268] width 17 height 10
click at [469, 265] on input "True" at bounding box center [464, 268] width 10 height 8
radio input "true"
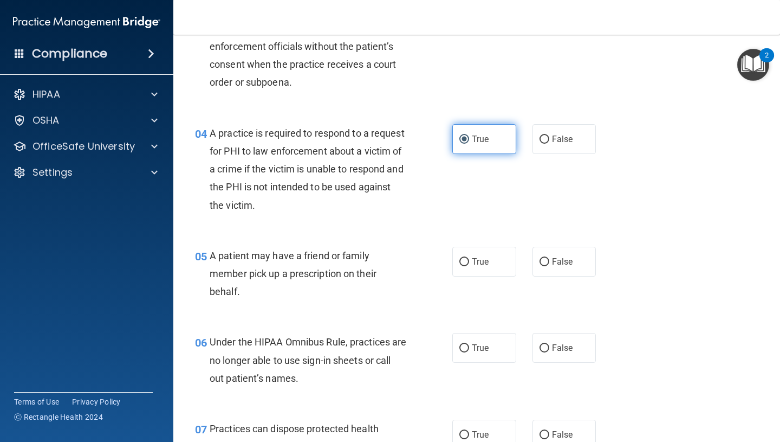
scroll to position [333, 0]
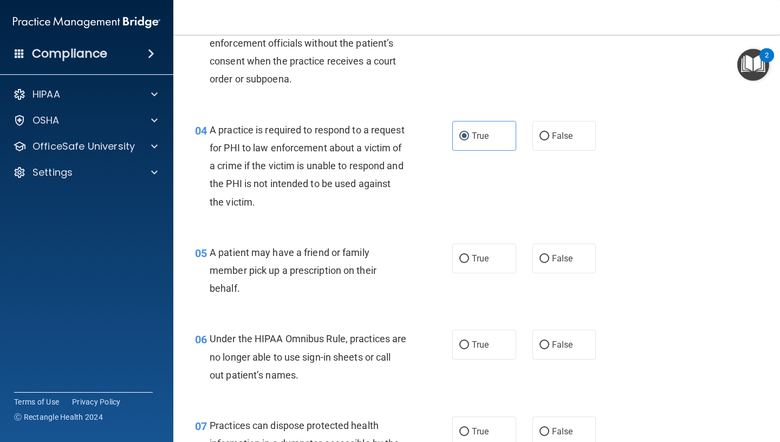
click at [481, 238] on div "05 A patient may have a friend or family member pick up a prescription on their…" at bounding box center [477, 273] width 580 height 87
click at [476, 254] on span "True" at bounding box center [480, 258] width 17 height 10
click at [469, 255] on input "True" at bounding box center [464, 259] width 10 height 8
radio input "true"
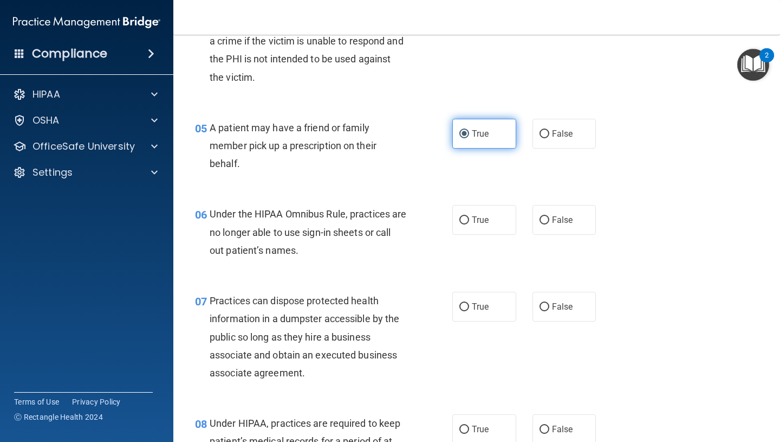
scroll to position [488, 0]
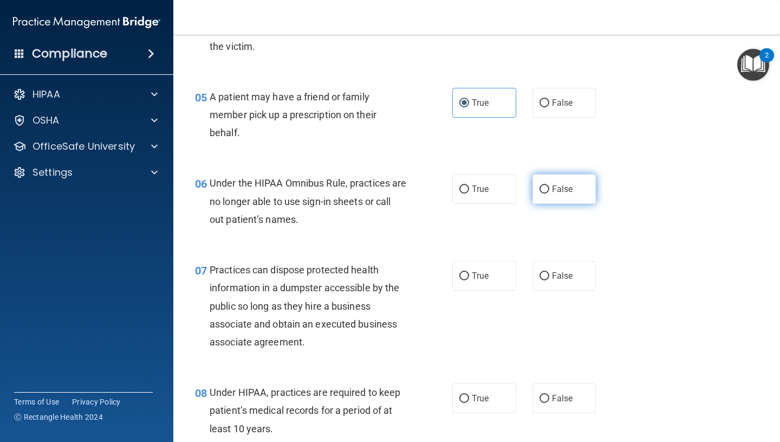
click at [540, 193] on input "False" at bounding box center [545, 189] width 10 height 8
radio input "true"
click at [543, 247] on div "06 Under the HIPAA Omnibus Rule, practices are no longer able to use sign-in sh…" at bounding box center [477, 203] width 580 height 87
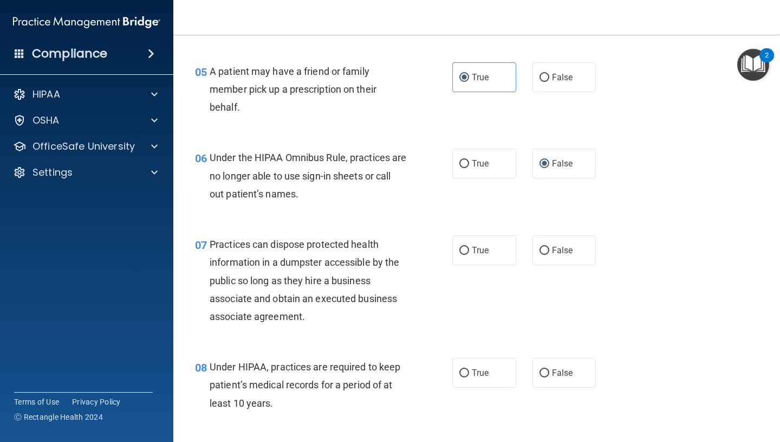
scroll to position [521, 0]
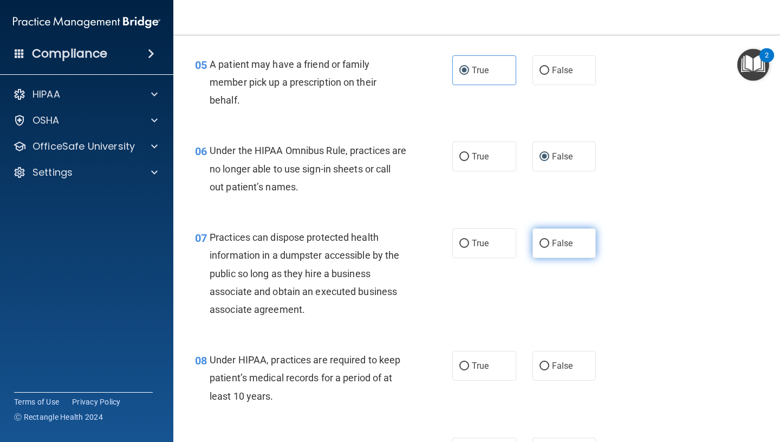
click at [544, 248] on label "False" at bounding box center [565, 243] width 64 height 30
click at [544, 248] on input "False" at bounding box center [545, 243] width 10 height 8
radio input "true"
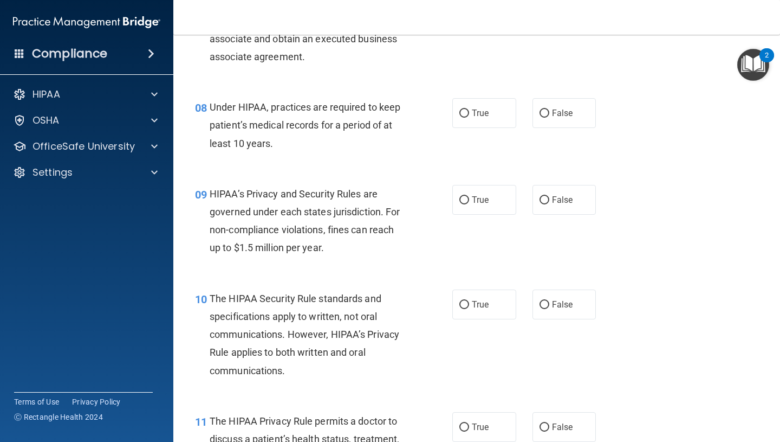
scroll to position [773, 0]
click at [488, 108] on span "True" at bounding box center [480, 113] width 17 height 10
click at [469, 110] on input "True" at bounding box center [464, 114] width 10 height 8
radio input "true"
click at [484, 208] on label "True" at bounding box center [484, 200] width 64 height 30
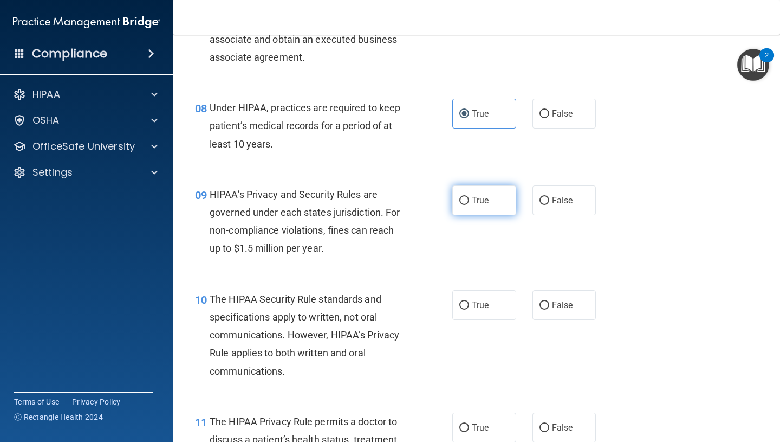
click at [469, 205] on input "True" at bounding box center [464, 201] width 10 height 8
radio input "true"
click at [469, 315] on label "True" at bounding box center [484, 305] width 64 height 30
click at [469, 309] on input "True" at bounding box center [464, 305] width 10 height 8
radio input "true"
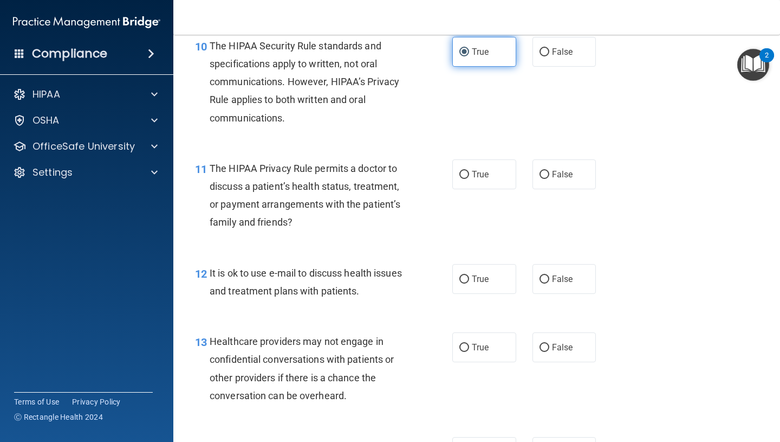
scroll to position [1024, 0]
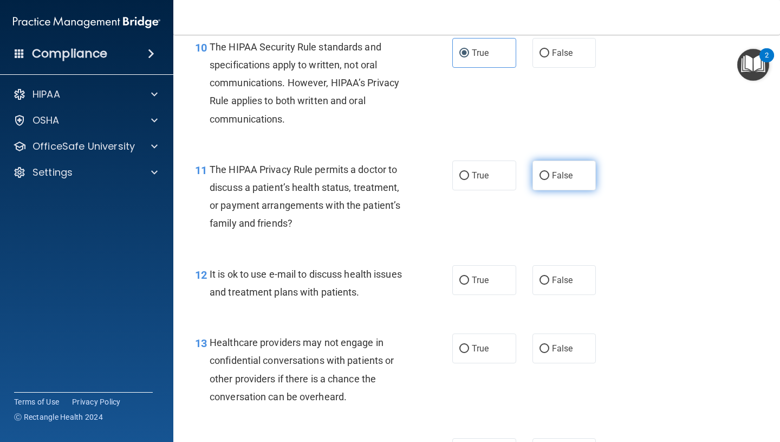
click at [568, 177] on span "False" at bounding box center [562, 175] width 21 height 10
click at [549, 177] on input "False" at bounding box center [545, 176] width 10 height 8
radio input "true"
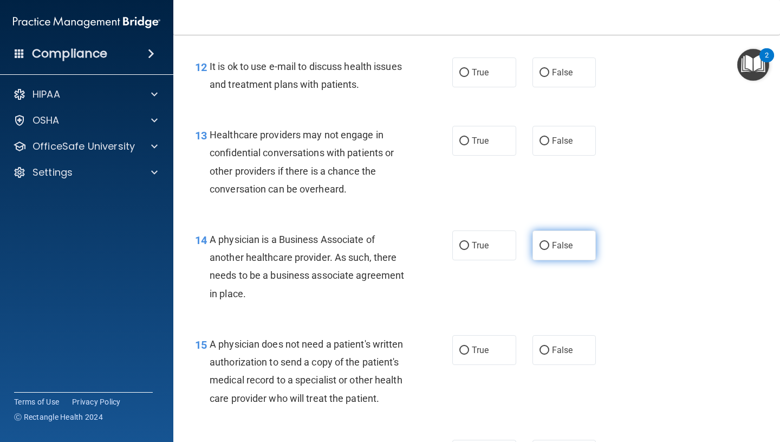
scroll to position [1218, 0]
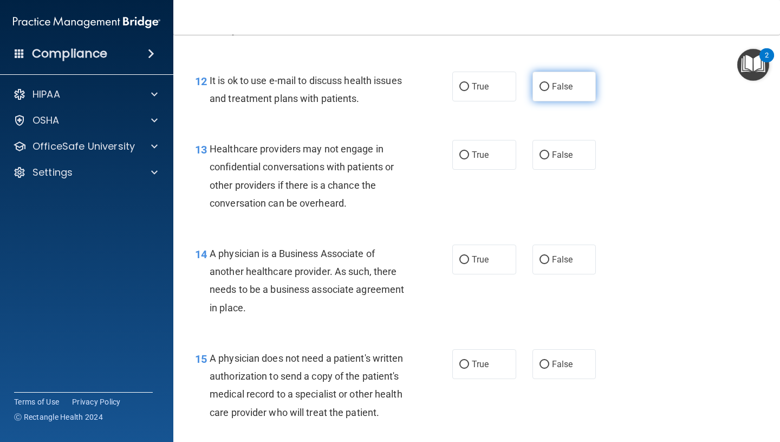
click at [569, 82] on span "False" at bounding box center [562, 86] width 21 height 10
click at [549, 83] on input "False" at bounding box center [545, 87] width 10 height 8
radio input "true"
click at [467, 148] on label "True" at bounding box center [484, 155] width 64 height 30
click at [467, 151] on input "True" at bounding box center [464, 155] width 10 height 8
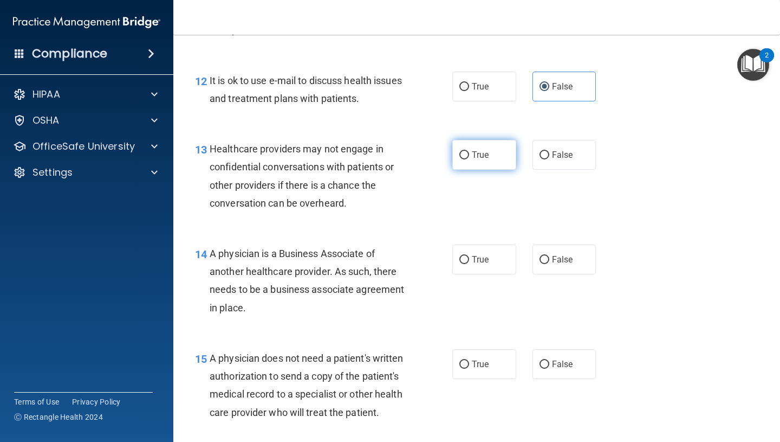
radio input "true"
click at [464, 256] on input "True" at bounding box center [464, 260] width 10 height 8
radio input "true"
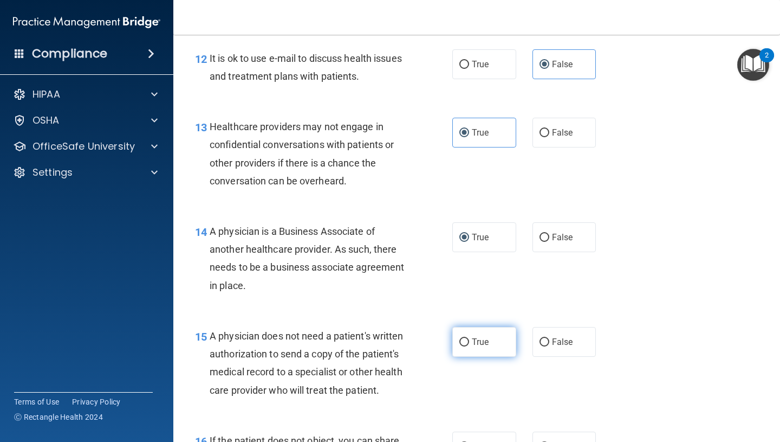
scroll to position [1249, 0]
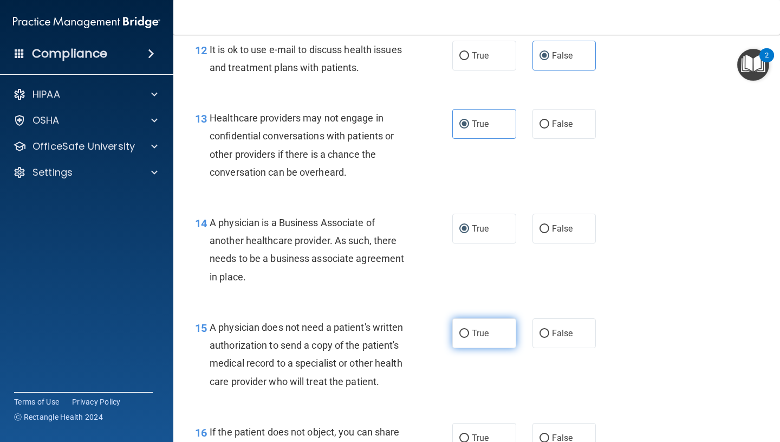
click at [476, 345] on label "True" at bounding box center [484, 333] width 64 height 30
click at [469, 338] on input "True" at bounding box center [464, 333] width 10 height 8
radio input "true"
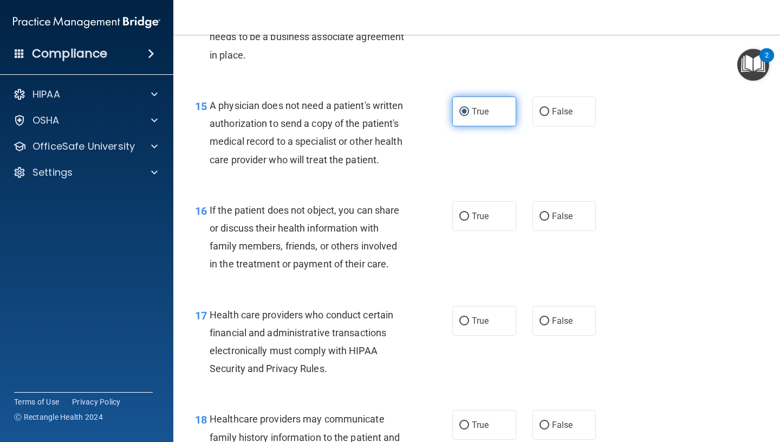
scroll to position [1468, 0]
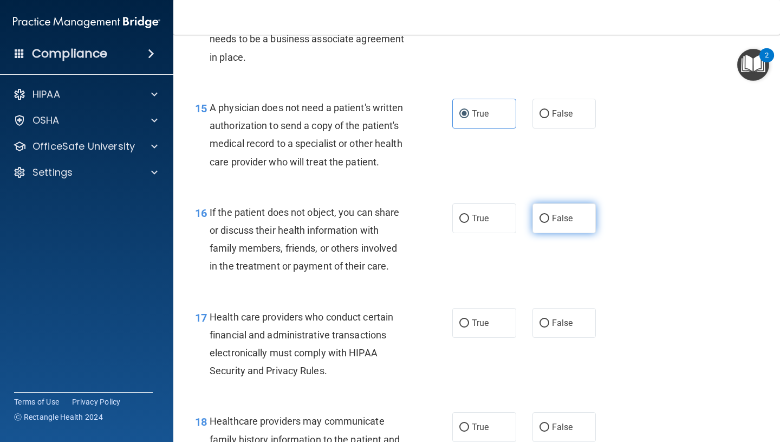
click at [579, 220] on label "False" at bounding box center [565, 218] width 64 height 30
click at [549, 220] on input "False" at bounding box center [545, 219] width 10 height 8
radio input "true"
click at [473, 321] on span "True" at bounding box center [480, 322] width 17 height 10
click at [469, 321] on input "True" at bounding box center [464, 323] width 10 height 8
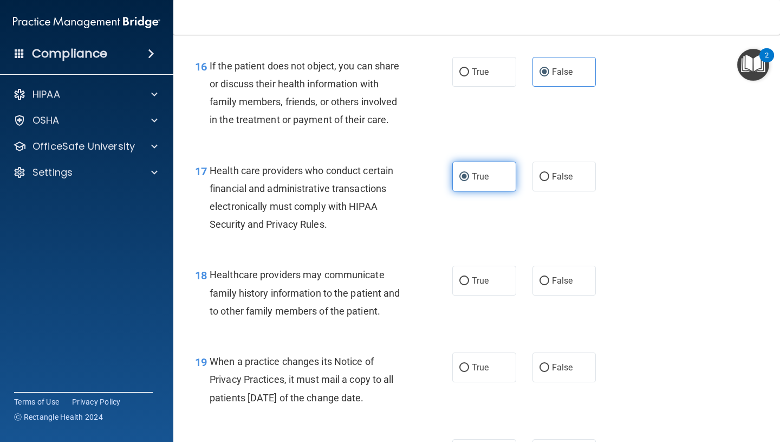
scroll to position [1655, 0]
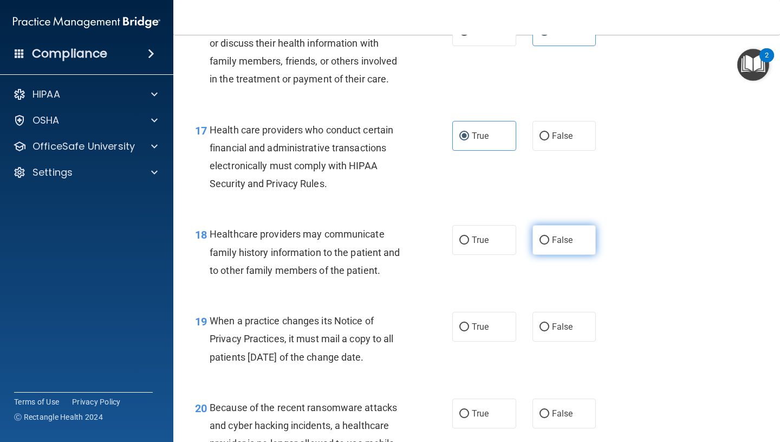
click at [540, 233] on label "False" at bounding box center [565, 240] width 64 height 30
click at [540, 236] on input "False" at bounding box center [545, 240] width 10 height 8
click at [481, 326] on span "True" at bounding box center [480, 326] width 17 height 10
click at [469, 326] on input "True" at bounding box center [464, 327] width 10 height 8
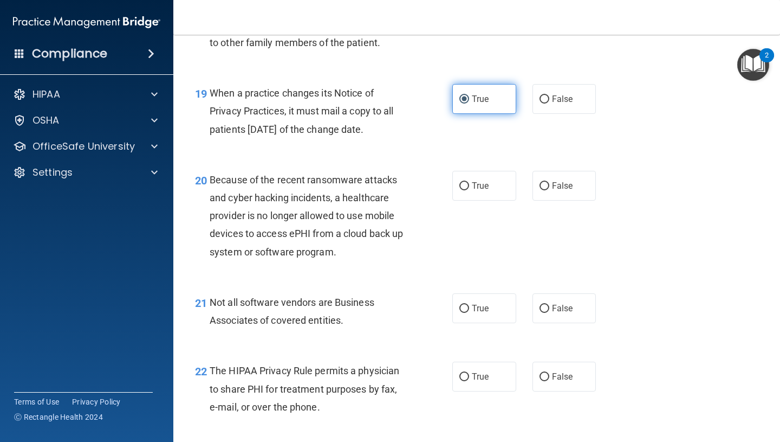
scroll to position [1886, 0]
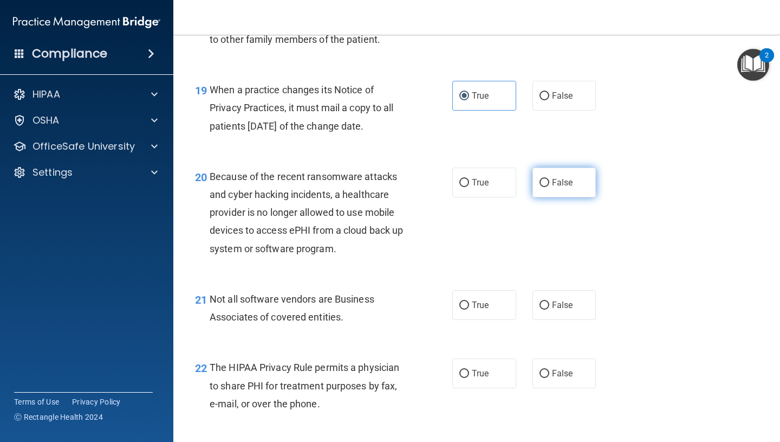
click at [564, 178] on span "False" at bounding box center [562, 182] width 21 height 10
click at [549, 179] on input "False" at bounding box center [545, 183] width 10 height 8
click at [477, 314] on label "True" at bounding box center [484, 305] width 64 height 30
click at [469, 309] on input "True" at bounding box center [464, 305] width 10 height 8
click at [566, 379] on label "False" at bounding box center [565, 373] width 64 height 30
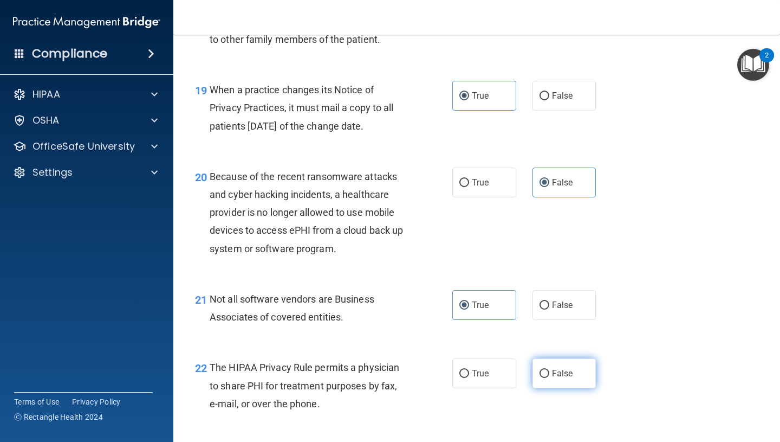
click at [549, 378] on input "False" at bounding box center [545, 373] width 10 height 8
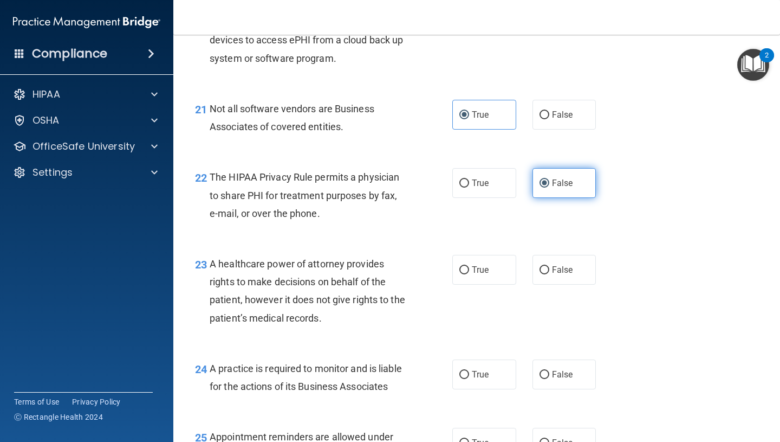
scroll to position [2089, 0]
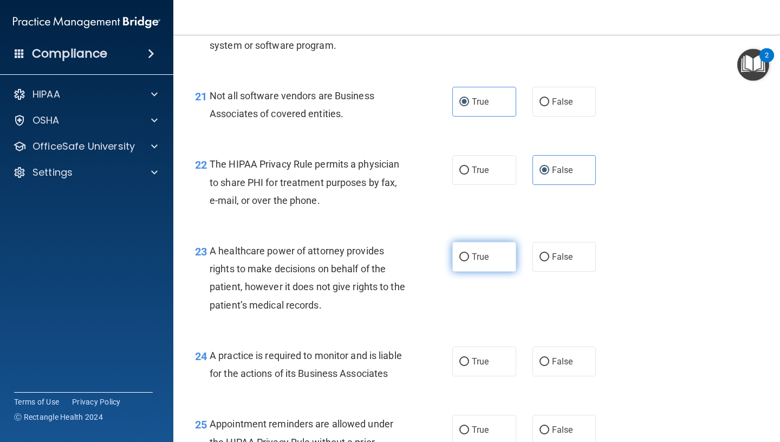
click at [496, 271] on label "True" at bounding box center [484, 257] width 64 height 30
click at [469, 261] on input "True" at bounding box center [464, 257] width 10 height 8
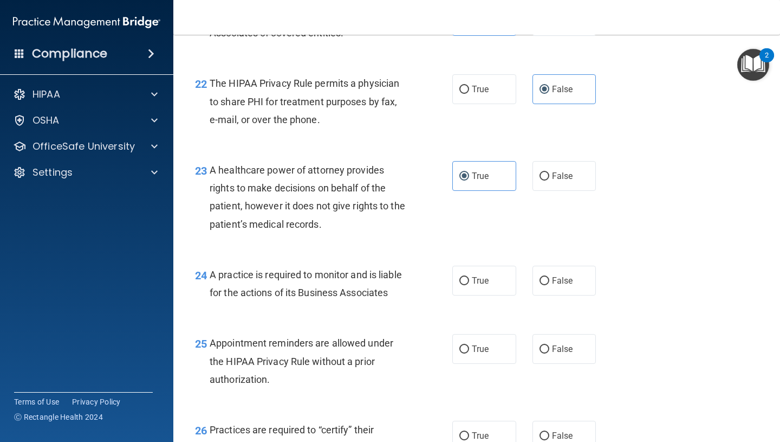
scroll to position [2206, 0]
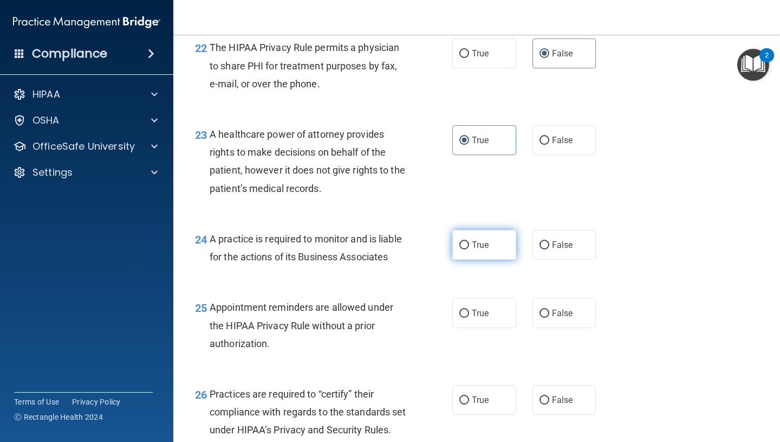
click at [496, 235] on label "True" at bounding box center [484, 245] width 64 height 30
click at [469, 241] on input "True" at bounding box center [464, 245] width 10 height 8
click at [466, 303] on label "True" at bounding box center [484, 313] width 64 height 30
click at [466, 309] on input "True" at bounding box center [464, 313] width 10 height 8
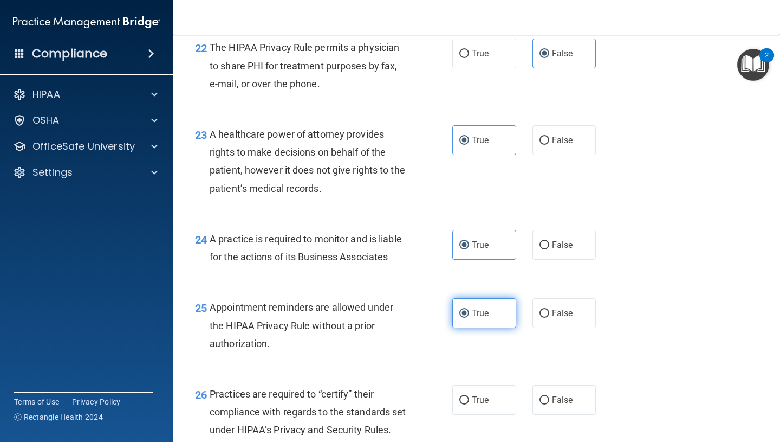
scroll to position [2253, 0]
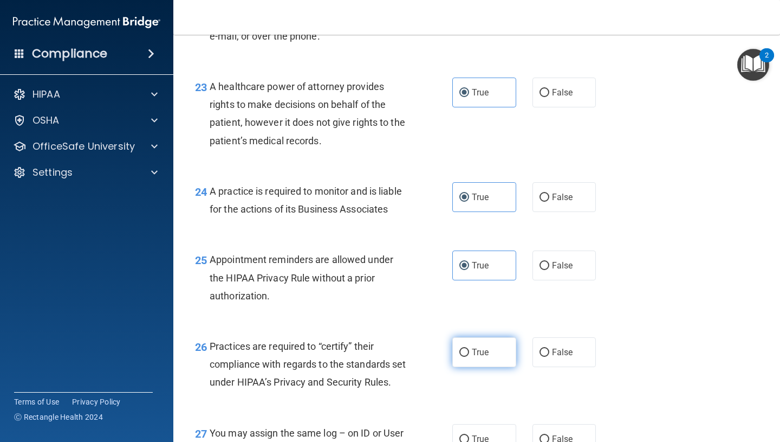
click at [469, 349] on label "True" at bounding box center [484, 352] width 64 height 30
click at [469, 349] on input "True" at bounding box center [464, 352] width 10 height 8
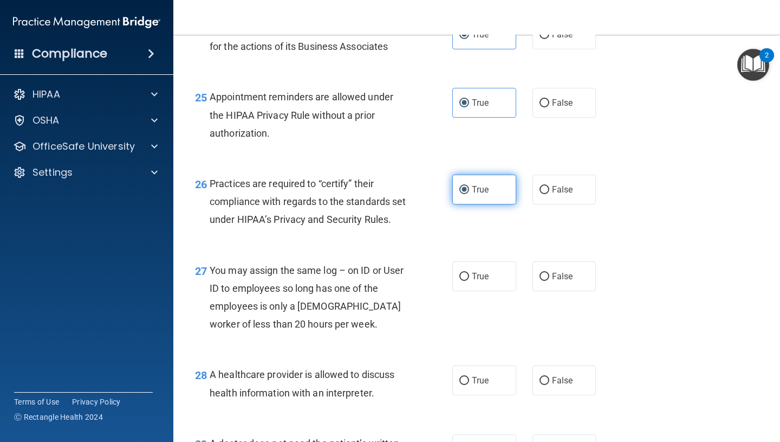
scroll to position [2417, 0]
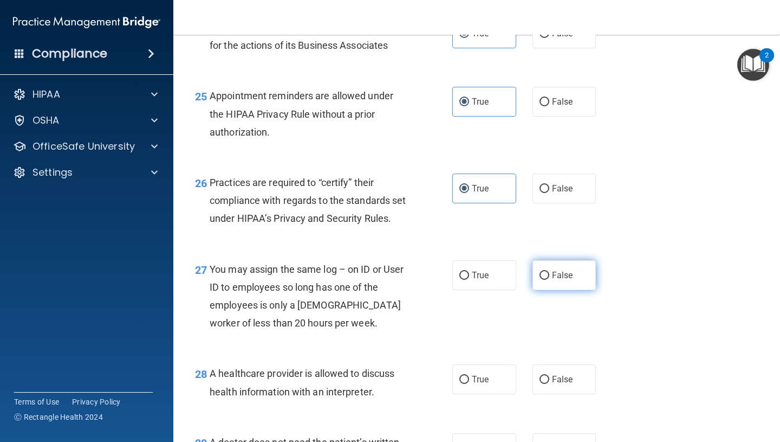
click at [554, 280] on span "False" at bounding box center [562, 275] width 21 height 10
click at [549, 280] on input "False" at bounding box center [545, 275] width 10 height 8
click at [480, 384] on span "True" at bounding box center [480, 379] width 17 height 10
click at [469, 384] on input "True" at bounding box center [464, 379] width 10 height 8
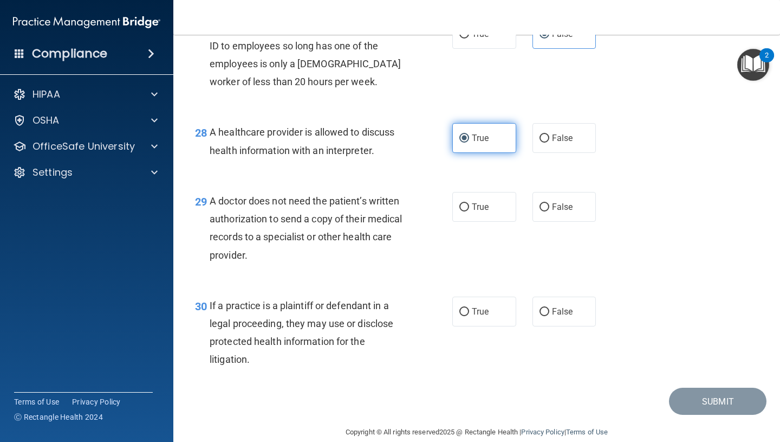
scroll to position [2662, 0]
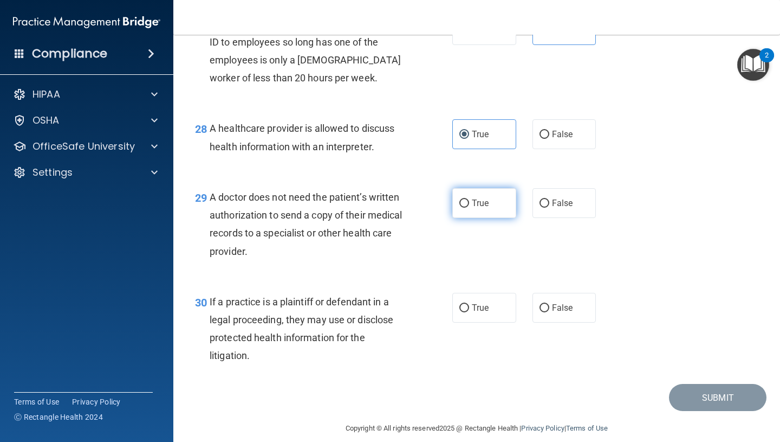
click at [478, 208] on span "True" at bounding box center [480, 203] width 17 height 10
click at [469, 207] on input "True" at bounding box center [464, 203] width 10 height 8
click at [533, 322] on label "False" at bounding box center [565, 308] width 64 height 30
click at [540, 312] on input "False" at bounding box center [545, 308] width 10 height 8
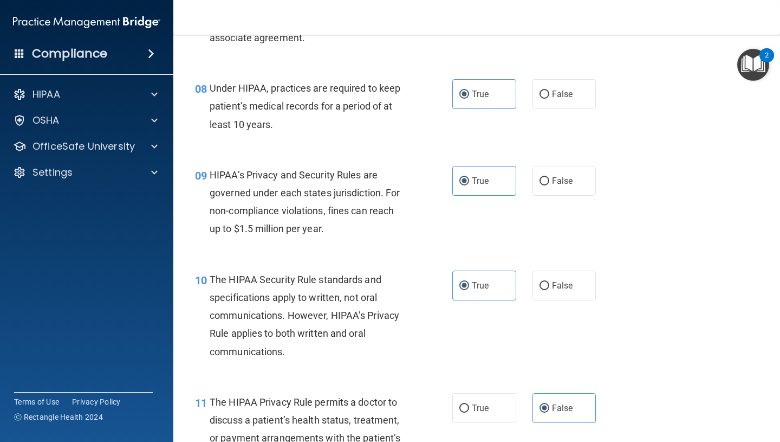
scroll to position [791, 0]
click at [567, 93] on span "False" at bounding box center [562, 95] width 21 height 10
click at [549, 93] on input "False" at bounding box center [545, 96] width 10 height 8
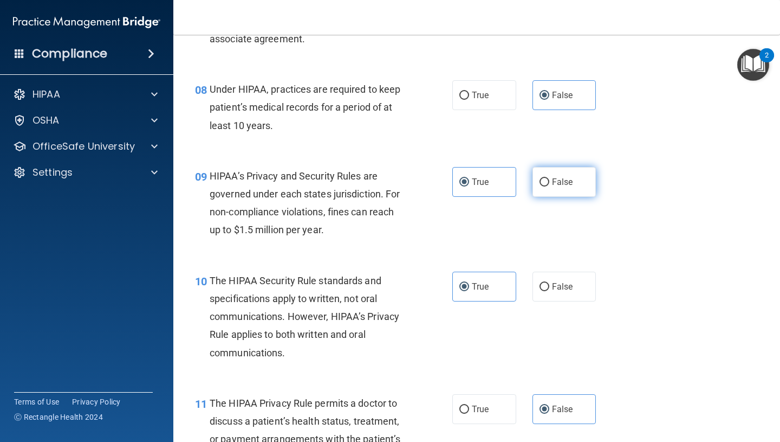
click at [551, 183] on label "False" at bounding box center [565, 182] width 64 height 30
click at [549, 183] on input "False" at bounding box center [545, 182] width 10 height 8
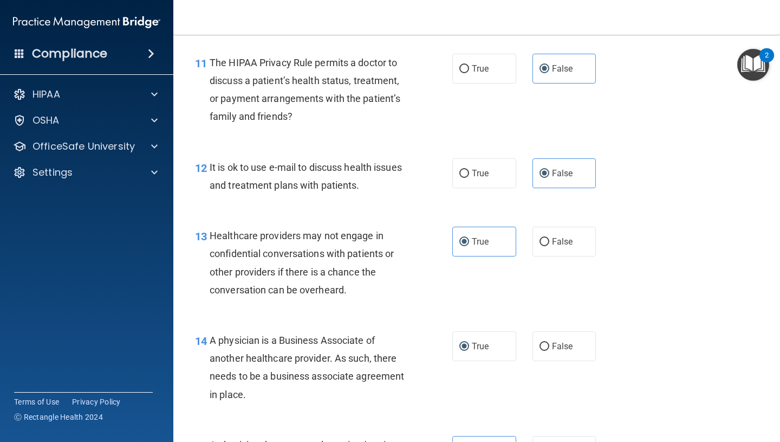
scroll to position [1130, 0]
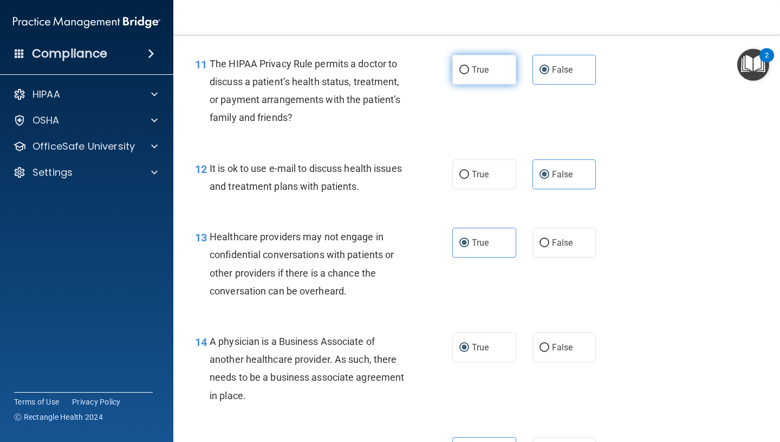
click at [482, 72] on span "True" at bounding box center [480, 69] width 17 height 10
click at [469, 72] on input "True" at bounding box center [464, 70] width 10 height 8
click at [472, 192] on div "12 It is ok to use e-mail to discuss health issues and treatment plans with pat…" at bounding box center [477, 180] width 580 height 68
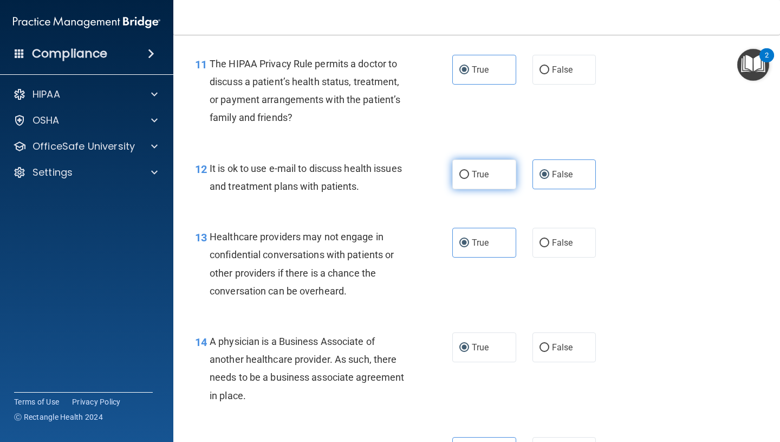
click at [471, 183] on label "True" at bounding box center [484, 174] width 64 height 30
click at [469, 179] on input "True" at bounding box center [464, 175] width 10 height 8
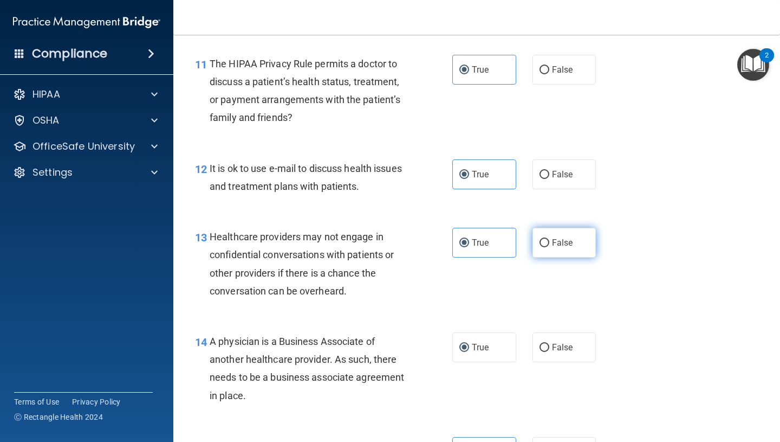
click at [572, 245] on span "False" at bounding box center [562, 242] width 21 height 10
click at [549, 245] on input "False" at bounding box center [545, 243] width 10 height 8
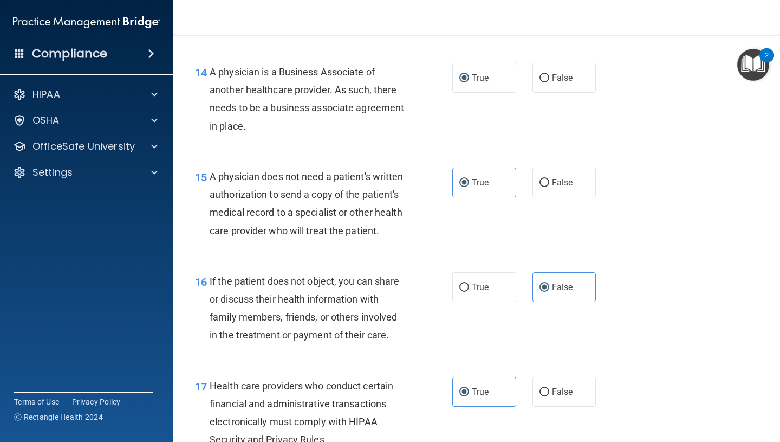
scroll to position [1399, 0]
click at [549, 79] on label "False" at bounding box center [565, 78] width 64 height 30
click at [549, 79] on input "False" at bounding box center [545, 79] width 10 height 8
click at [482, 294] on label "True" at bounding box center [484, 288] width 64 height 30
click at [469, 292] on input "True" at bounding box center [464, 288] width 10 height 8
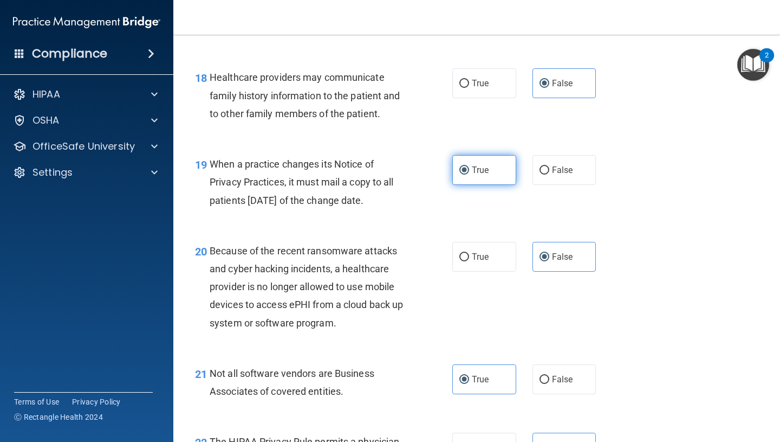
scroll to position [1812, 0]
click at [563, 171] on span "False" at bounding box center [562, 169] width 21 height 10
click at [549, 171] on input "False" at bounding box center [545, 170] width 10 height 8
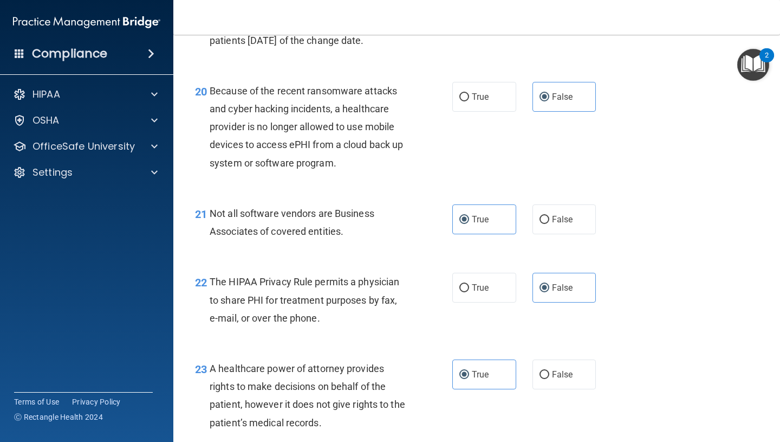
scroll to position [1978, 0]
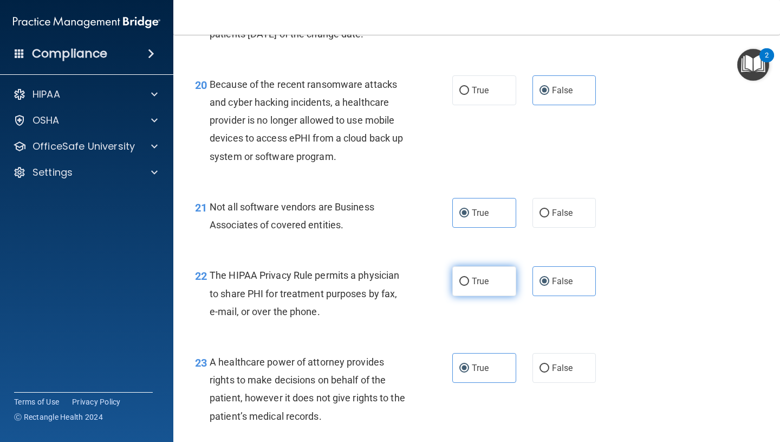
click at [502, 277] on label "True" at bounding box center [484, 281] width 64 height 30
click at [469, 277] on input "True" at bounding box center [464, 281] width 10 height 8
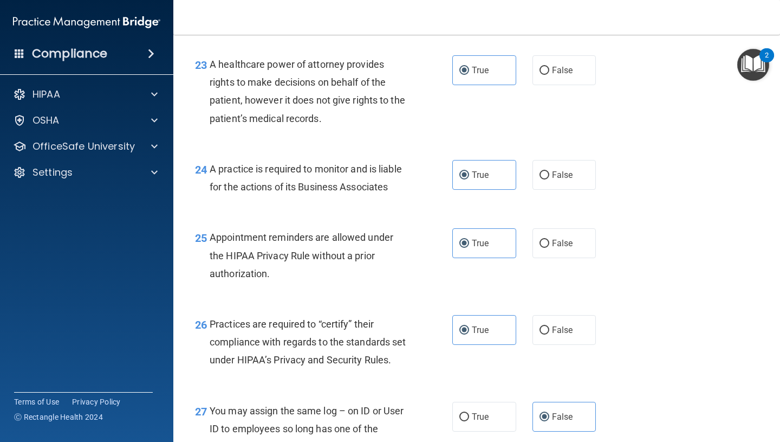
scroll to position [2275, 0]
click at [567, 77] on label "False" at bounding box center [565, 71] width 64 height 30
click at [549, 75] on input "False" at bounding box center [545, 71] width 10 height 8
click at [553, 173] on span "False" at bounding box center [562, 175] width 21 height 10
click at [549, 173] on input "False" at bounding box center [545, 176] width 10 height 8
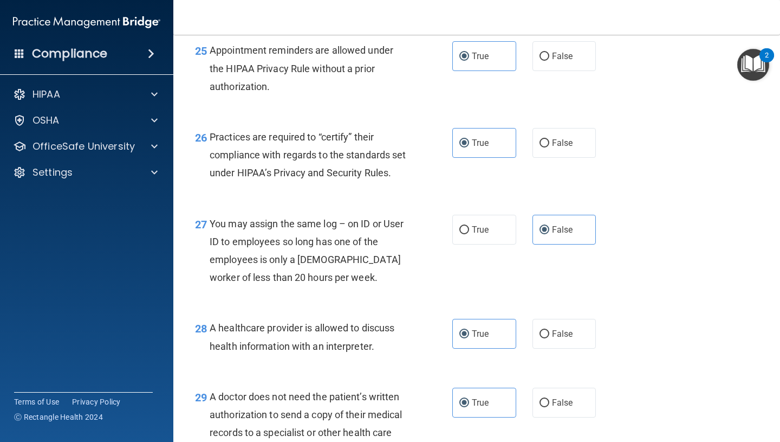
scroll to position [2462, 0]
click at [566, 146] on span "False" at bounding box center [562, 143] width 21 height 10
click at [549, 146] on input "False" at bounding box center [545, 144] width 10 height 8
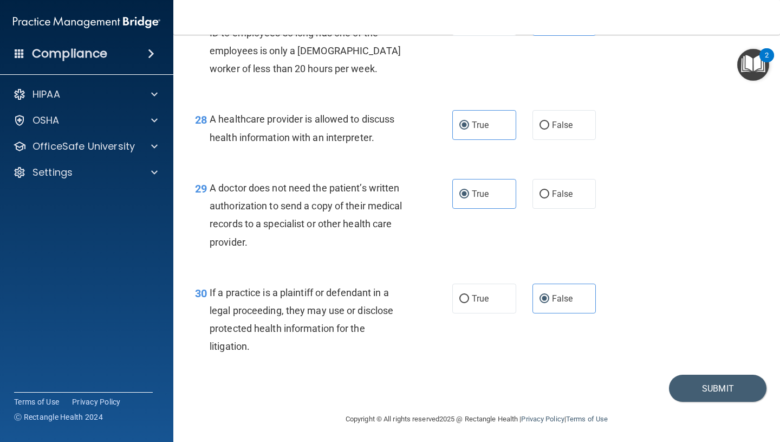
scroll to position [2693, 0]
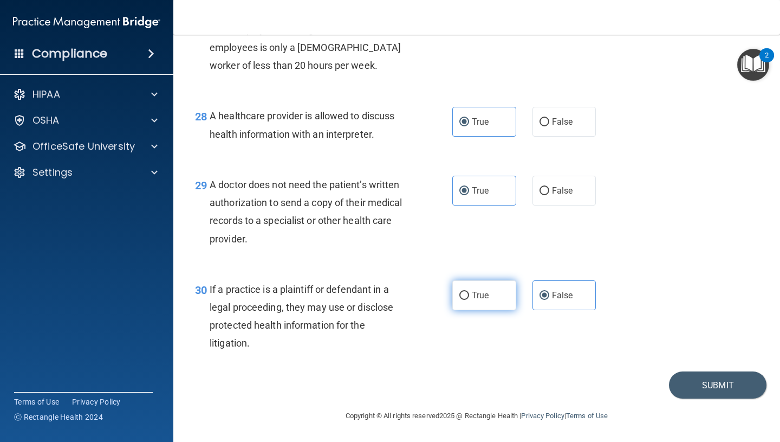
click at [478, 300] on label "True" at bounding box center [484, 295] width 64 height 30
click at [469, 300] on input "True" at bounding box center [464, 295] width 10 height 8
click at [742, 394] on button "Submit" at bounding box center [718, 385] width 98 height 28
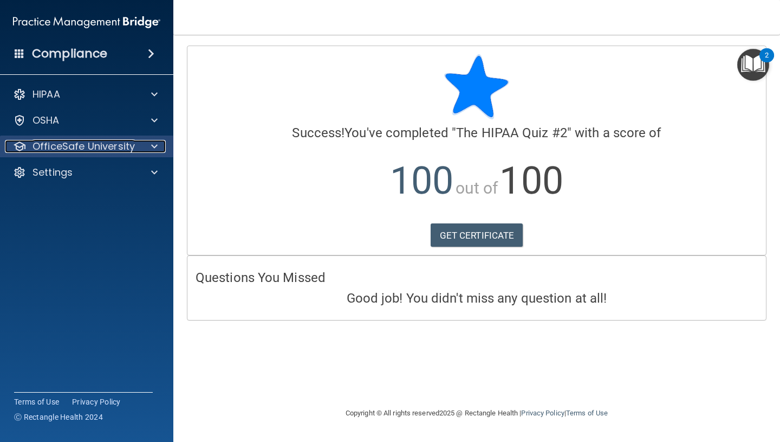
click at [159, 141] on div at bounding box center [152, 146] width 27 height 13
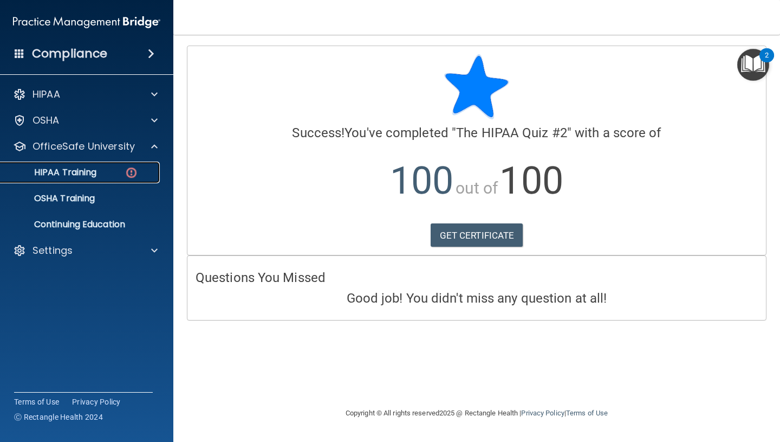
click at [112, 170] on div "HIPAA Training" at bounding box center [81, 172] width 148 height 11
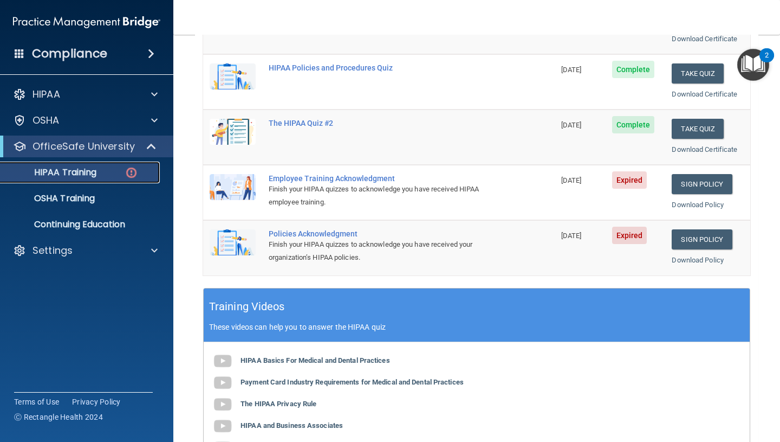
scroll to position [147, 0]
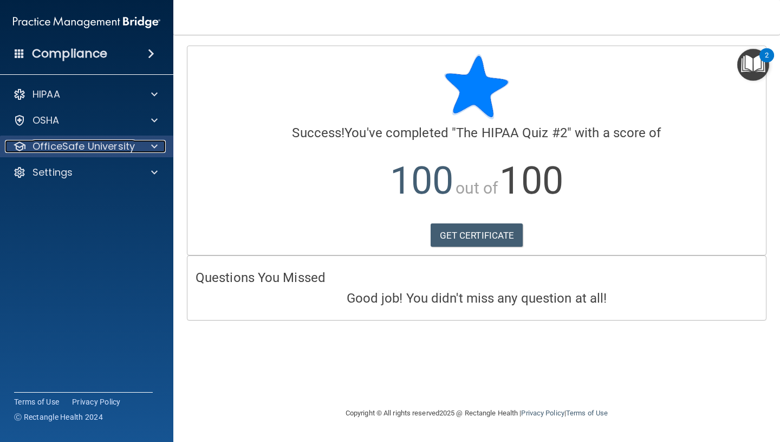
click at [116, 150] on p "OfficeSafe University" at bounding box center [84, 146] width 102 height 13
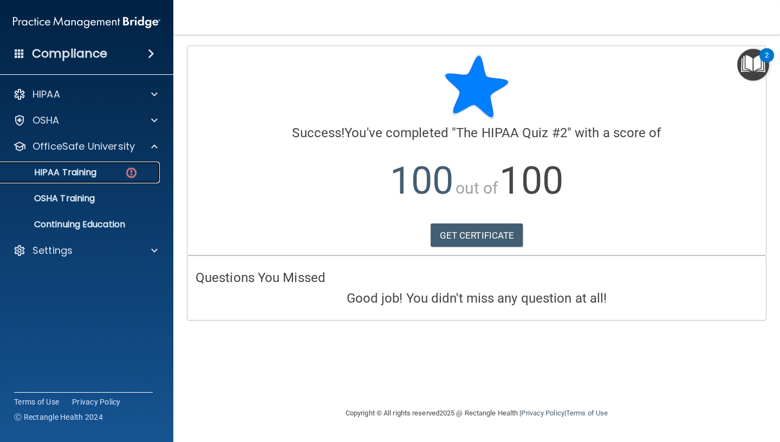
click at [103, 172] on div "HIPAA Training" at bounding box center [81, 172] width 148 height 11
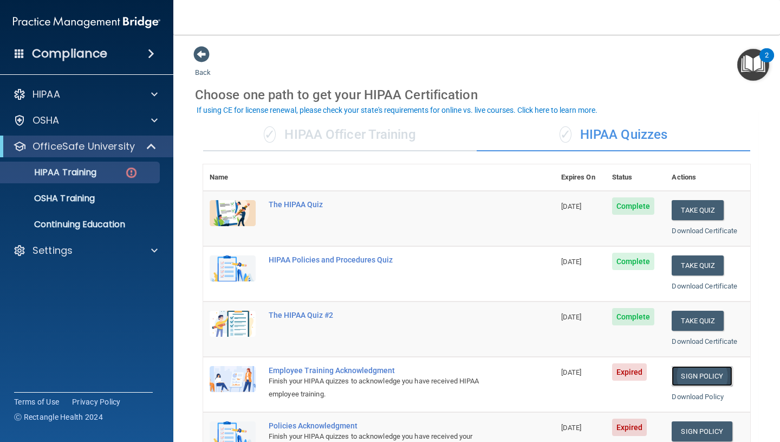
click at [686, 372] on link "Sign Policy" at bounding box center [702, 376] width 60 height 20
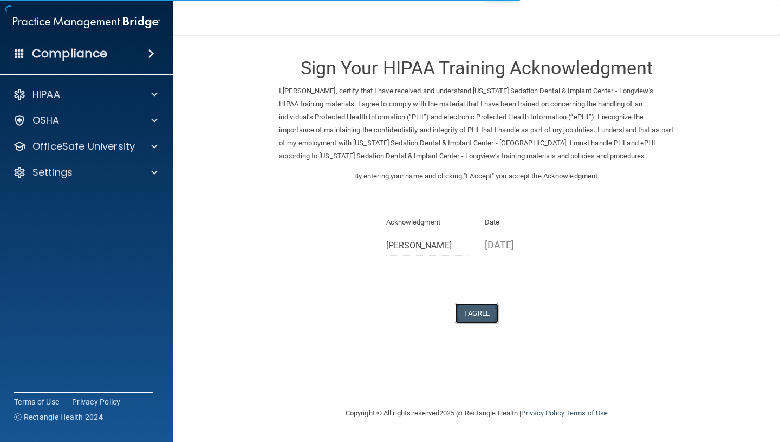
click at [482, 311] on button "I Agree" at bounding box center [476, 313] width 43 height 20
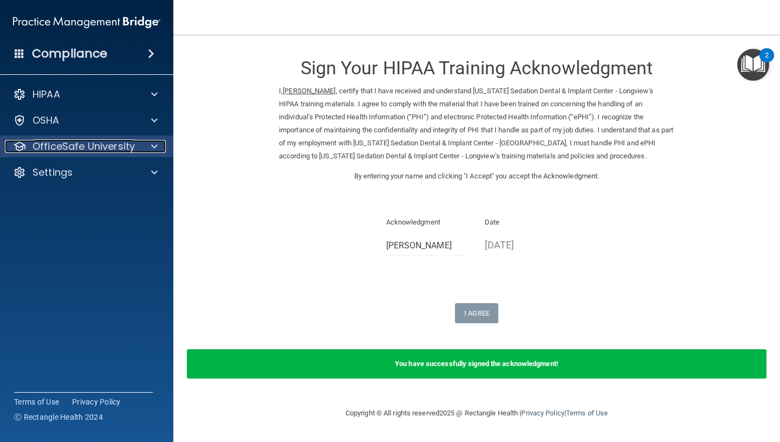
click at [135, 152] on div "OfficeSafe University" at bounding box center [72, 146] width 134 height 13
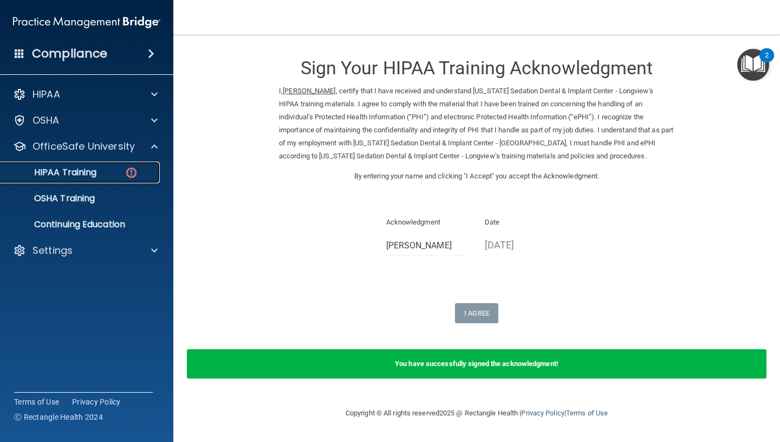
click at [127, 177] on img at bounding box center [132, 173] width 14 height 14
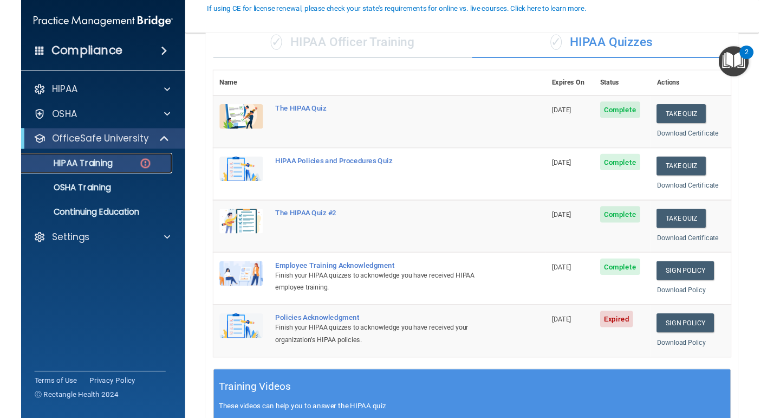
scroll to position [103, 0]
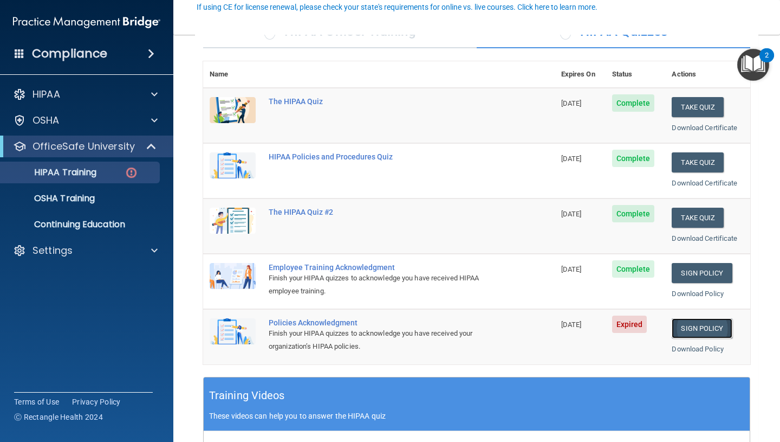
click at [696, 325] on link "Sign Policy" at bounding box center [702, 328] width 60 height 20
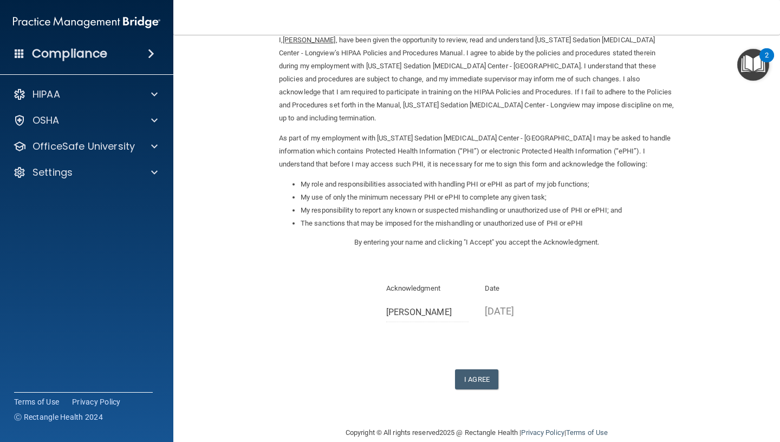
scroll to position [55, 0]
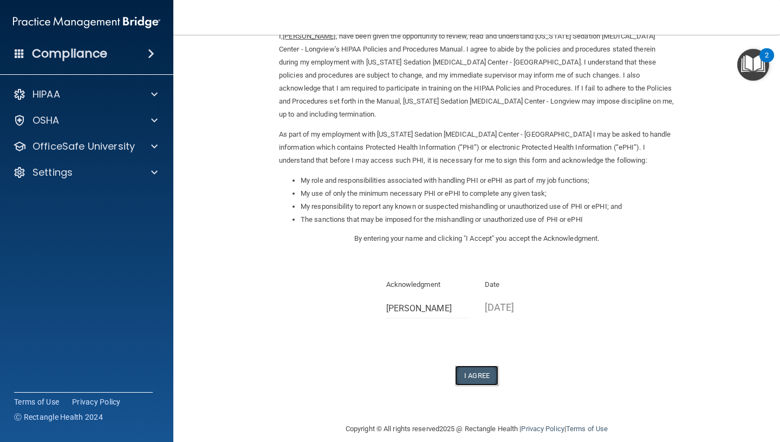
click at [478, 366] on button "I Agree" at bounding box center [476, 375] width 43 height 20
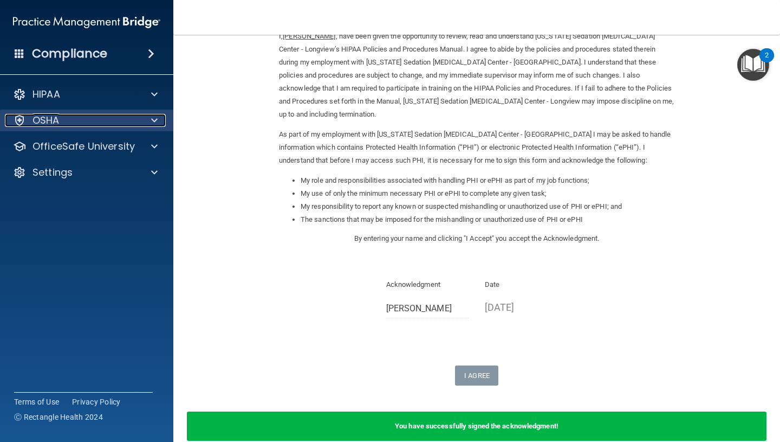
click at [146, 126] on div at bounding box center [152, 120] width 27 height 13
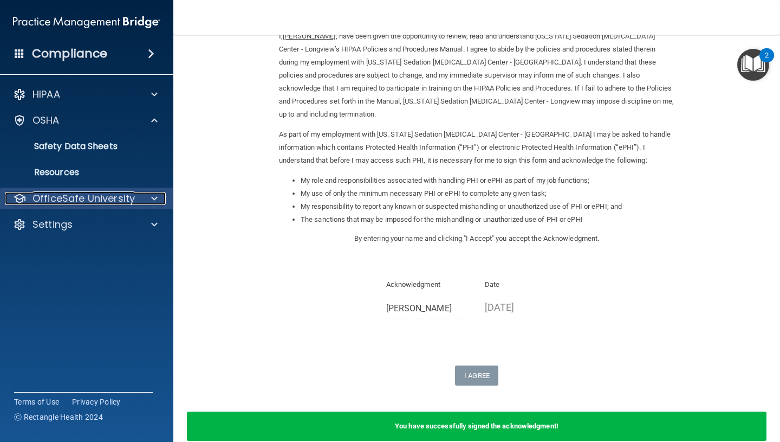
click at [133, 197] on p "OfficeSafe University" at bounding box center [84, 198] width 102 height 13
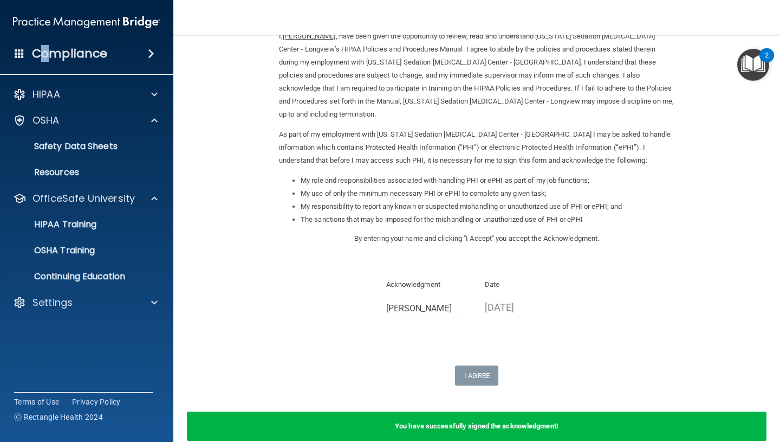
click at [45, 59] on h4 "Compliance" at bounding box center [69, 53] width 75 height 15
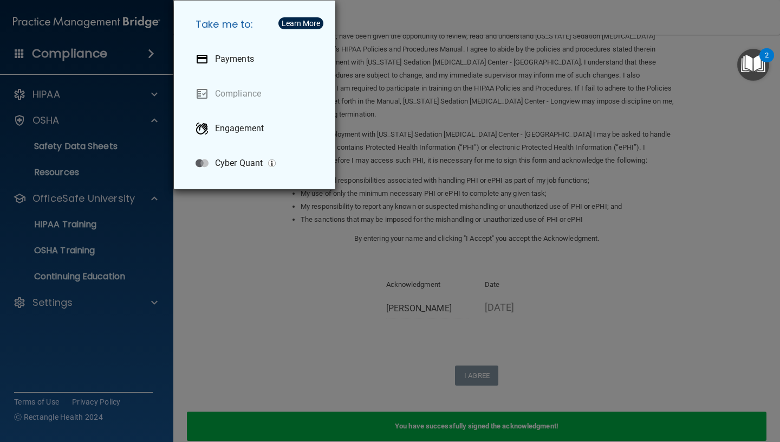
click at [94, 61] on div "Take me to: Payments Compliance Engagement Cyber Quant" at bounding box center [390, 221] width 780 height 442
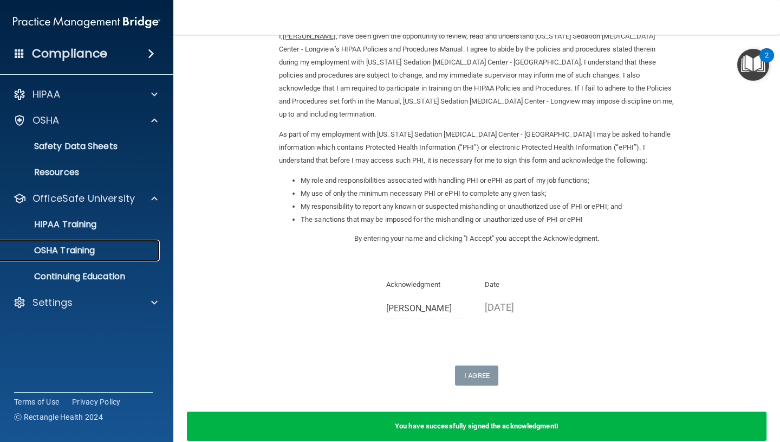
click at [83, 243] on link "OSHA Training" at bounding box center [74, 250] width 171 height 22
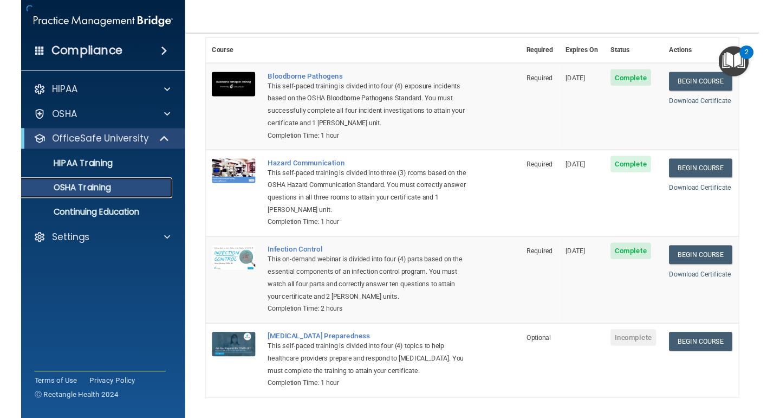
scroll to position [48, 0]
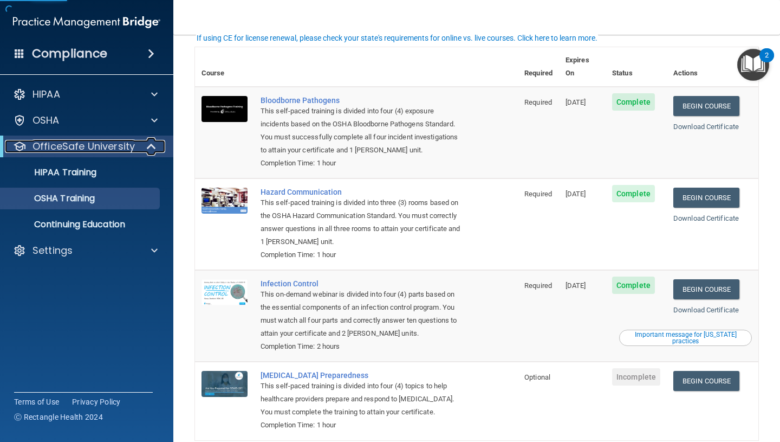
click at [118, 145] on p "OfficeSafe University" at bounding box center [84, 146] width 102 height 13
